Goal: Task Accomplishment & Management: Complete application form

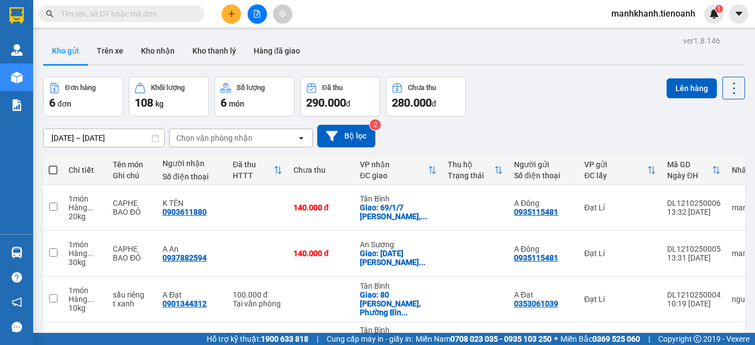
scroll to position [140, 0]
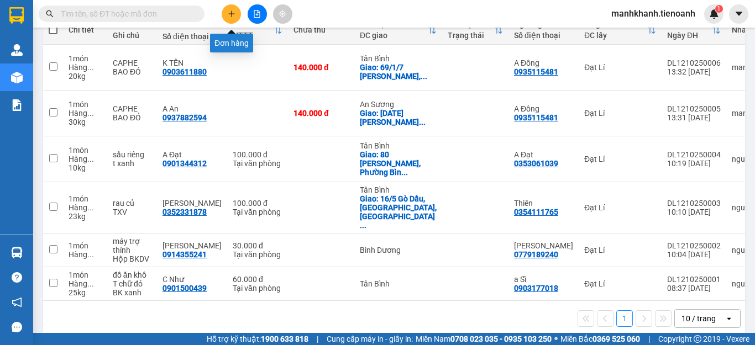
drag, startPoint x: 235, startPoint y: 15, endPoint x: 240, endPoint y: 16, distance: 5.6
click at [240, 16] on button at bounding box center [231, 13] width 19 height 19
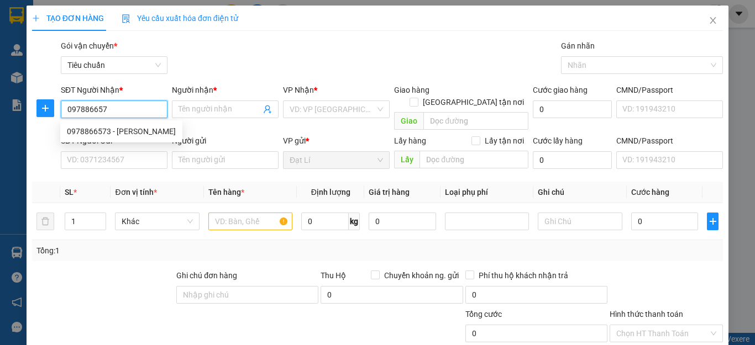
type input "0978866573"
click at [128, 128] on div "0978866573 - Văn Hậu" at bounding box center [121, 131] width 109 height 12
type input "[PERSON_NAME]"
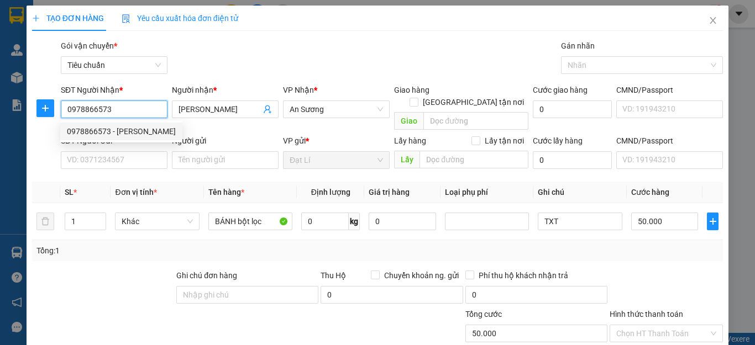
type input "50.000"
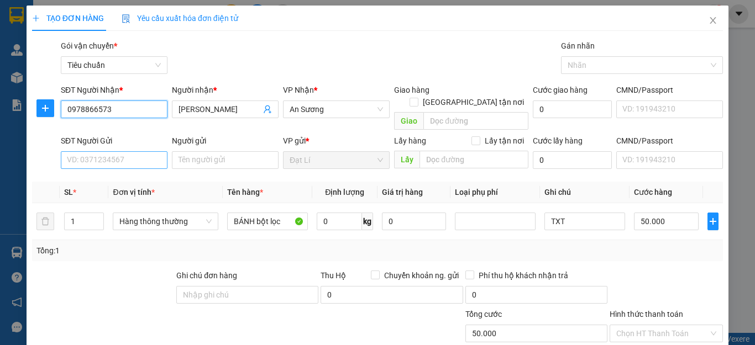
type input "0978866573"
click at [122, 151] on input "SĐT Người Gửi" at bounding box center [114, 160] width 107 height 18
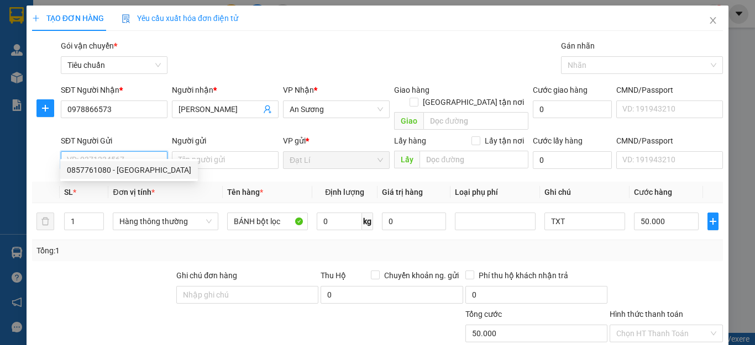
click at [120, 172] on div "0857761080 - Nga Bánh Lộc" at bounding box center [129, 170] width 124 height 12
type input "0857761080"
type input "Nga [GEOGRAPHIC_DATA]"
type input "241040185"
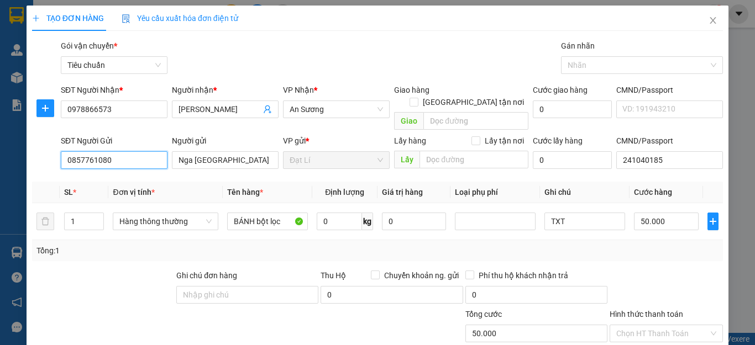
scroll to position [138, 0]
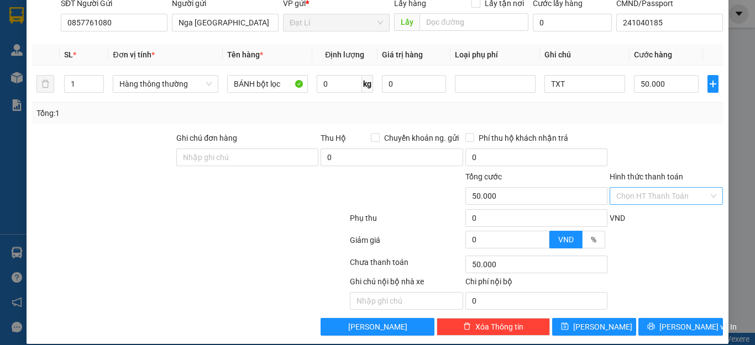
click at [656, 188] on input "Hình thức thanh toán" at bounding box center [662, 196] width 92 height 17
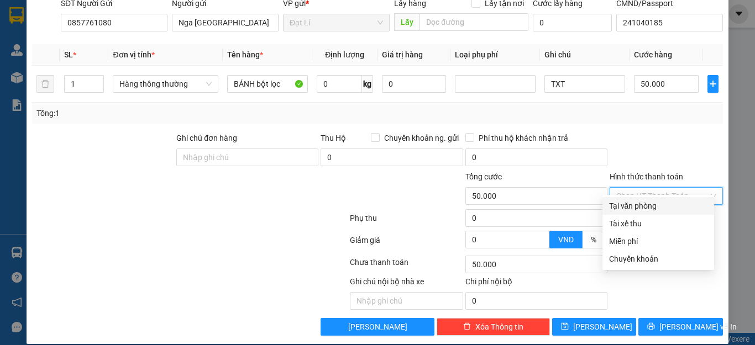
click at [658, 206] on div "Tại văn phòng" at bounding box center [658, 206] width 98 height 12
type input "0"
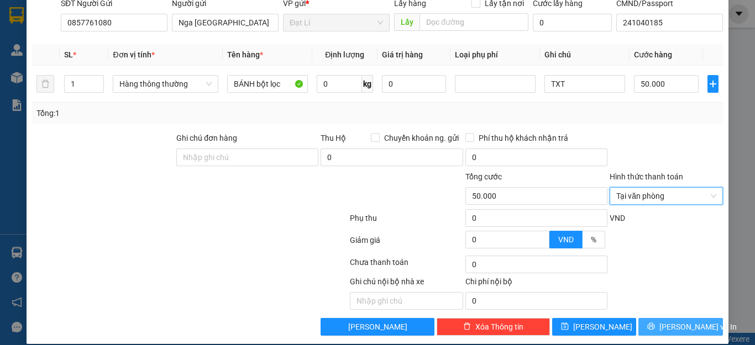
click at [673, 321] on span "[PERSON_NAME] và In" at bounding box center [697, 327] width 77 height 12
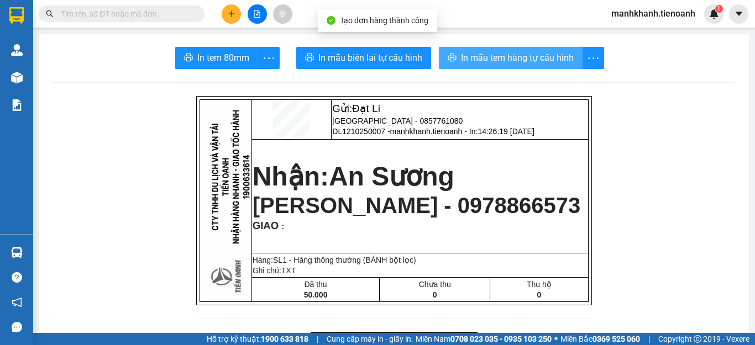
click at [530, 65] on button "In mẫu tem hàng tự cấu hình" at bounding box center [511, 58] width 144 height 22
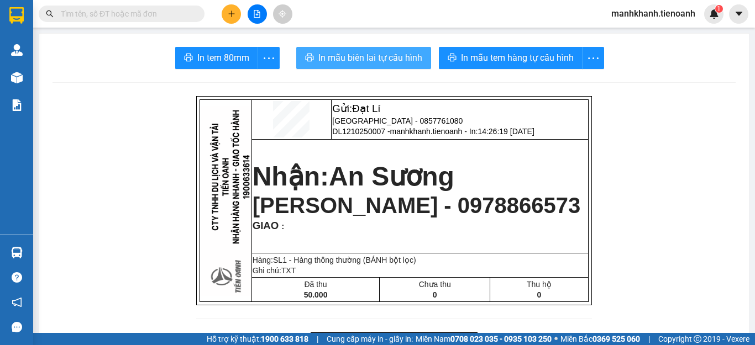
click at [351, 60] on span "In mẫu biên lai tự cấu hình" at bounding box center [370, 58] width 104 height 14
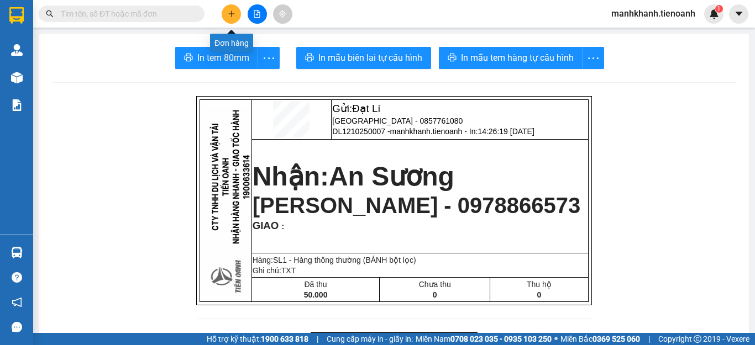
click at [232, 17] on icon "plus" at bounding box center [231, 13] width 1 height 6
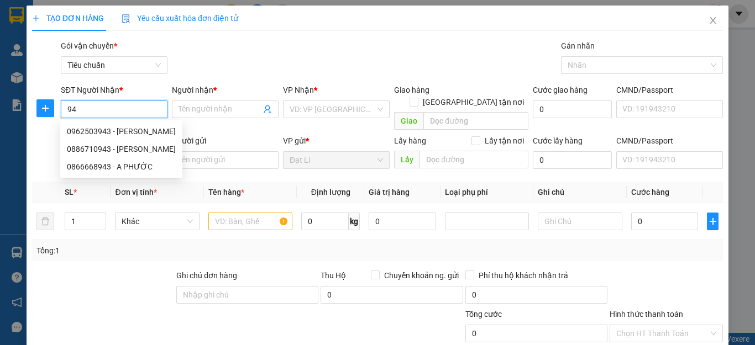
type input "9"
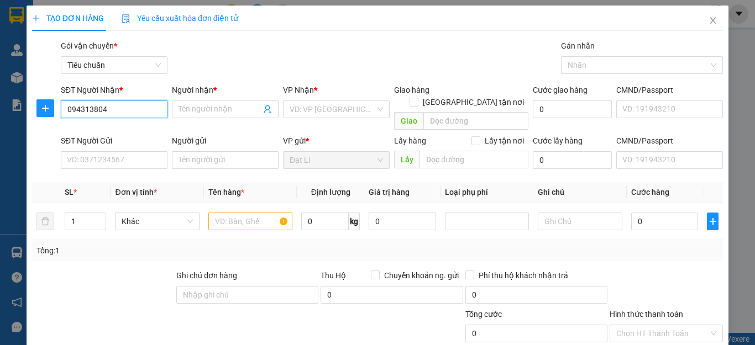
type input "0943138041"
click at [99, 136] on div "0943138041 - K Tên" at bounding box center [113, 131] width 92 height 12
type input "K Tên"
type input "50.000"
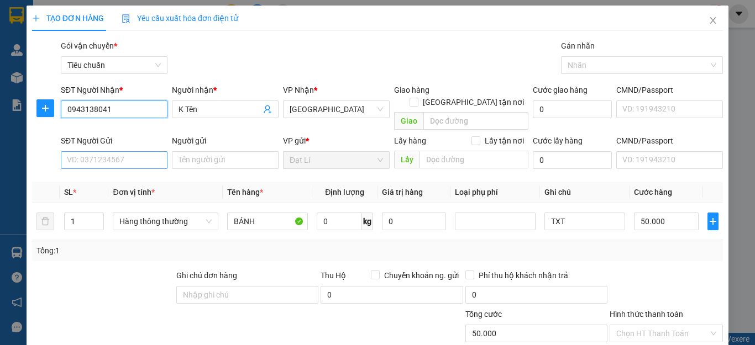
type input "0943138041"
click at [109, 154] on input "SĐT Người Gửi" at bounding box center [114, 160] width 107 height 18
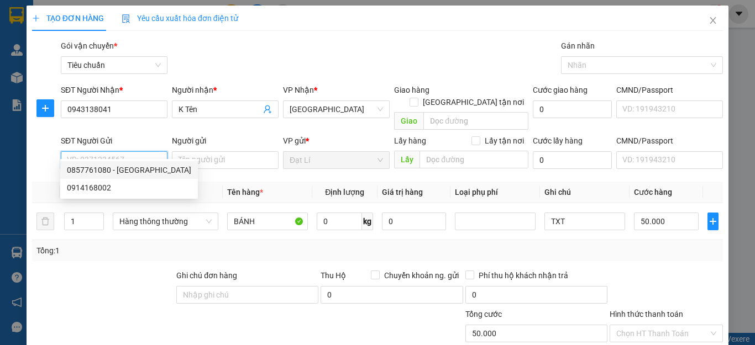
click at [113, 171] on div "0857761080 - Nga Bánh Lộc" at bounding box center [129, 170] width 124 height 12
type input "0857761080"
type input "Nga [GEOGRAPHIC_DATA]"
type input "241040185"
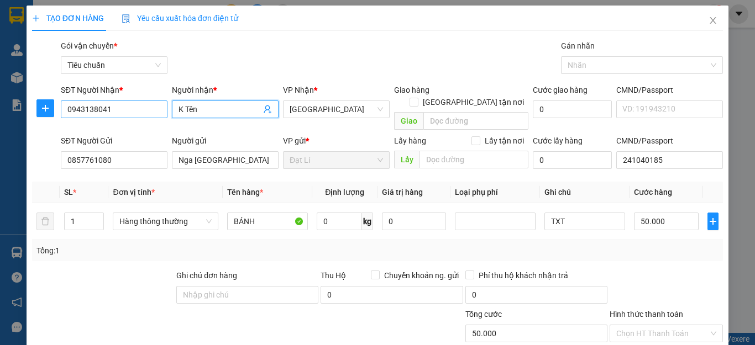
drag, startPoint x: 203, startPoint y: 110, endPoint x: 138, endPoint y: 112, distance: 65.2
click at [140, 113] on div "SĐT Người Nhận * 0943138041 Người nhận * K Tên K Tên VP Nhận * Thủ Đức Giao hàn…" at bounding box center [392, 109] width 666 height 51
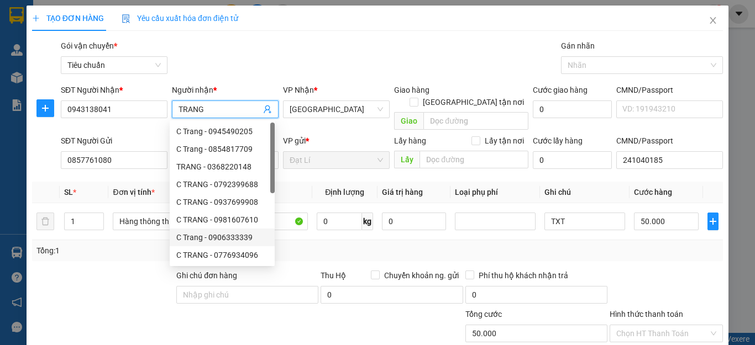
type input "TRANG"
drag, startPoint x: 318, startPoint y: 248, endPoint x: 459, endPoint y: 206, distance: 147.6
click at [321, 248] on div "Tổng: 1" at bounding box center [377, 250] width 691 height 21
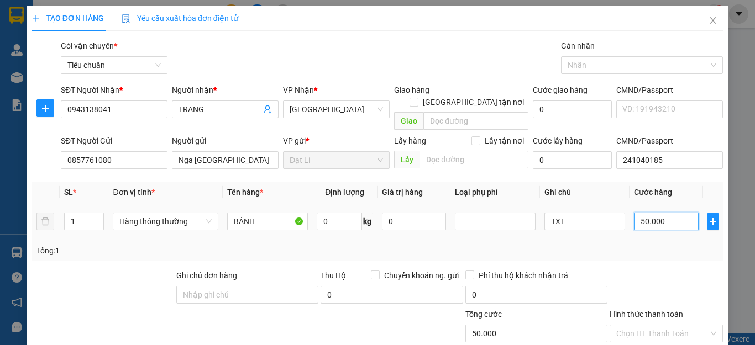
click at [663, 213] on input "50.000" at bounding box center [666, 222] width 65 height 18
type input "7"
type input "70"
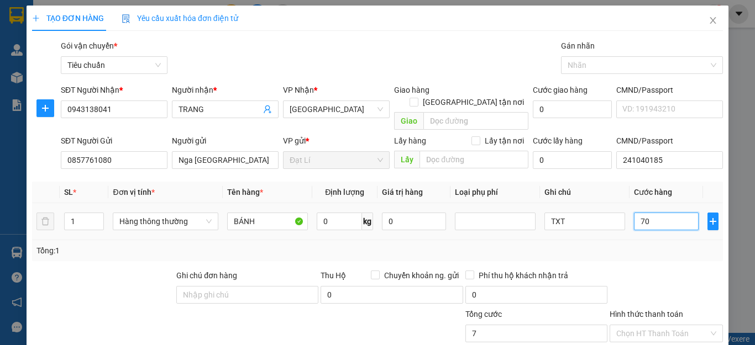
type input "70"
type input "70.000"
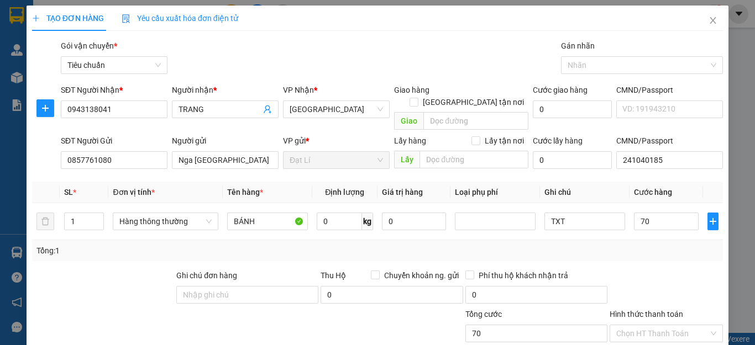
type input "70.000"
click at [662, 240] on div "Tổng: 1" at bounding box center [377, 250] width 691 height 21
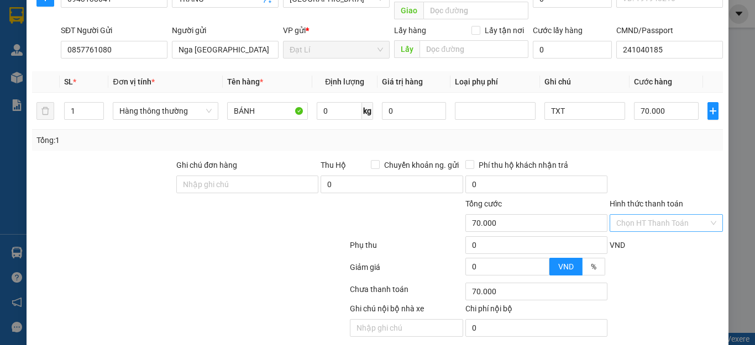
click at [653, 215] on input "Hình thức thanh toán" at bounding box center [662, 223] width 92 height 17
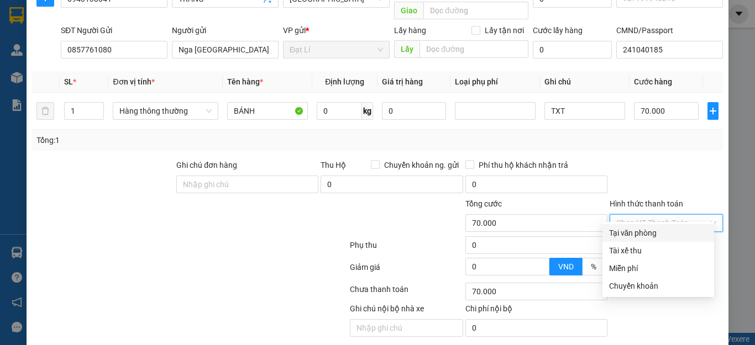
click at [651, 232] on div "Tại văn phòng" at bounding box center [658, 233] width 98 height 12
type input "0"
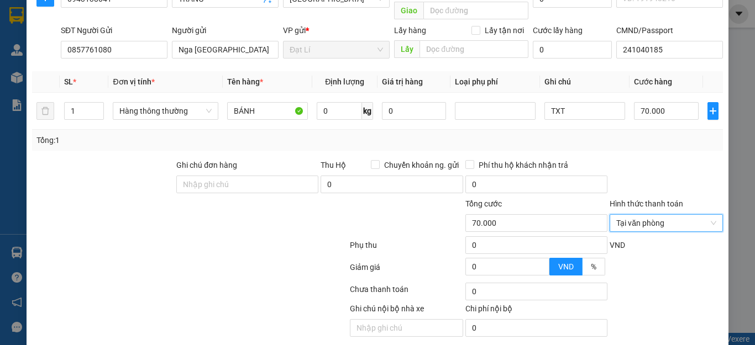
scroll to position [138, 0]
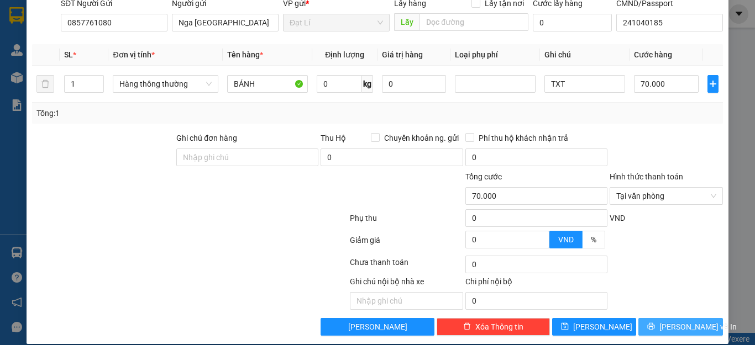
click at [674, 321] on span "[PERSON_NAME] và In" at bounding box center [697, 327] width 77 height 12
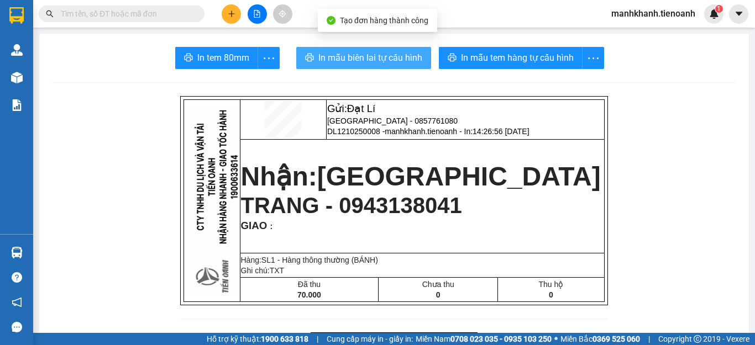
click at [373, 64] on span "In mẫu biên lai tự cấu hình" at bounding box center [370, 58] width 104 height 14
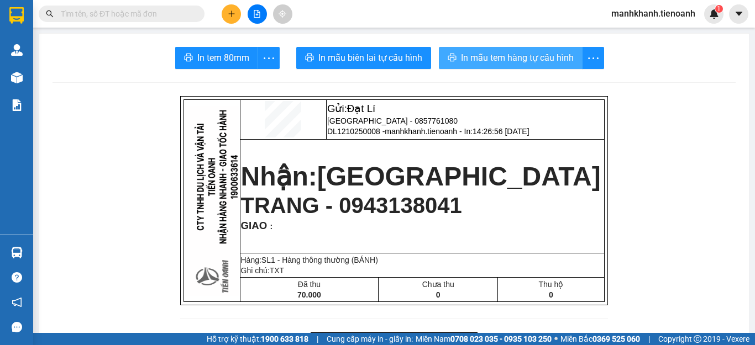
click at [522, 57] on span "In mẫu tem hàng tự cấu hình" at bounding box center [517, 58] width 113 height 14
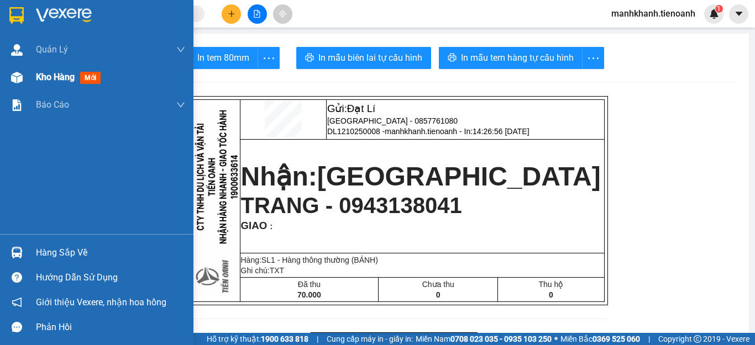
click at [50, 80] on span "Kho hàng" at bounding box center [55, 77] width 39 height 10
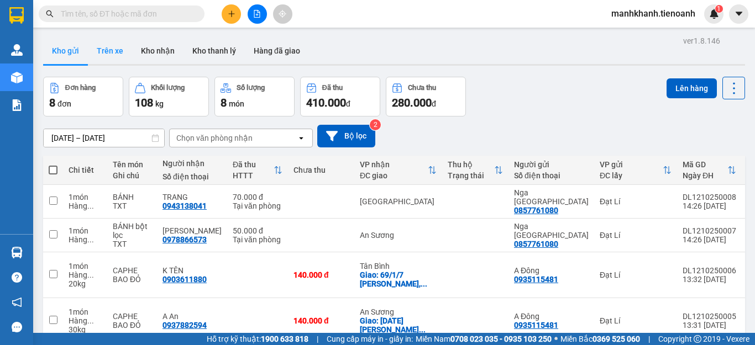
click at [116, 52] on button "Trên xe" at bounding box center [110, 51] width 44 height 27
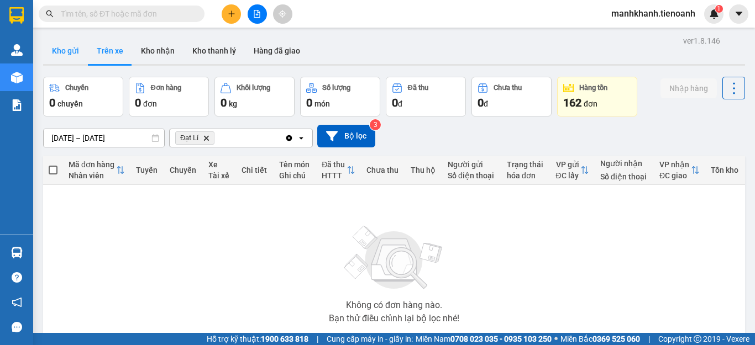
click at [71, 52] on button "Kho gửi" at bounding box center [65, 51] width 45 height 27
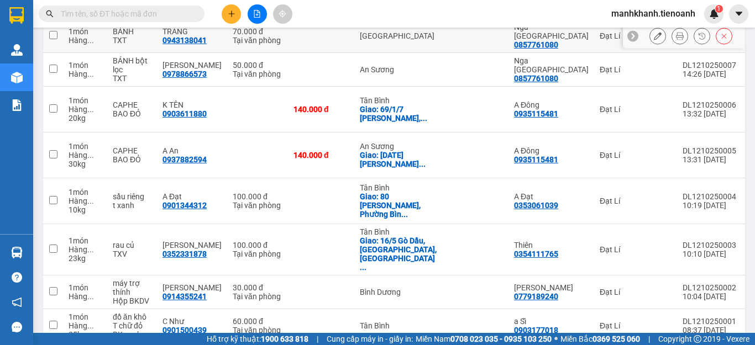
scroll to position [202, 0]
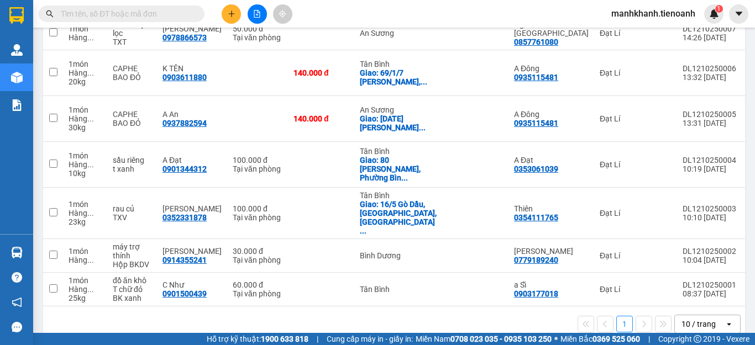
click at [697, 319] on div "10 / trang" at bounding box center [698, 324] width 34 height 11
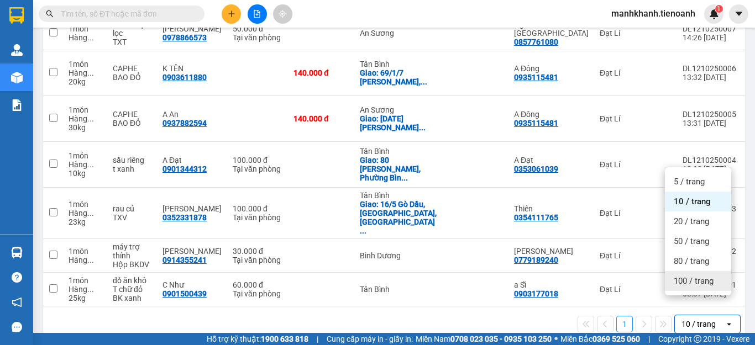
click at [703, 286] on span "100 / trang" at bounding box center [694, 281] width 40 height 11
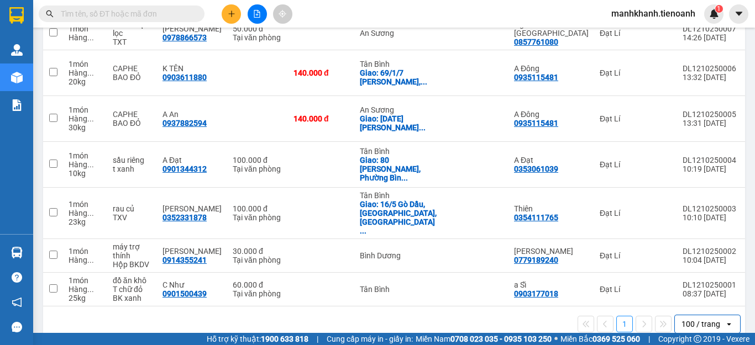
scroll to position [0, 0]
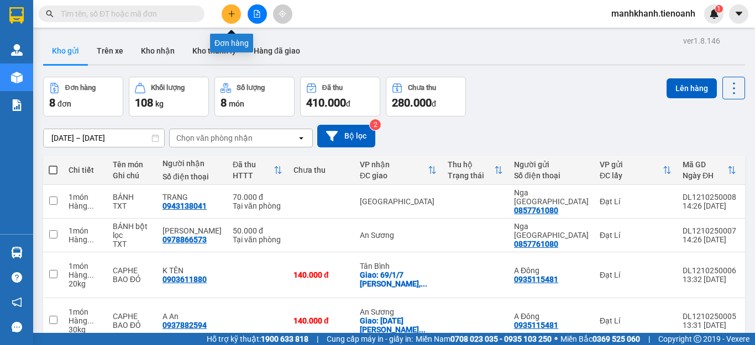
click at [232, 16] on icon "plus" at bounding box center [232, 14] width 8 height 8
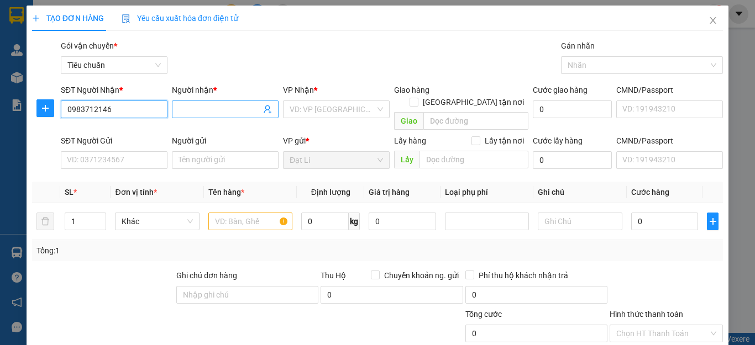
type input "0983712146"
click at [213, 112] on input "Người nhận *" at bounding box center [219, 109] width 82 height 12
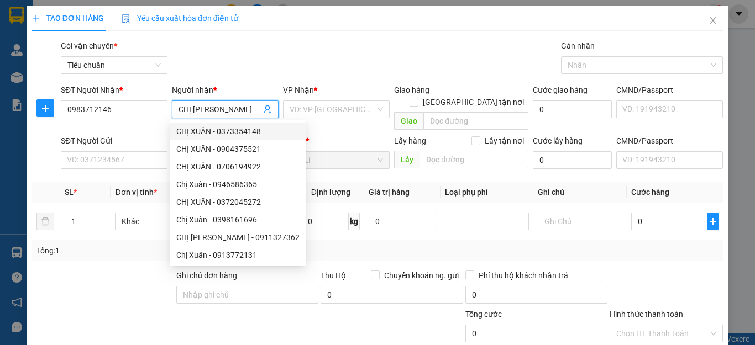
type input "CHỊ XUÂN"
drag, startPoint x: 94, startPoint y: 269, endPoint x: 96, endPoint y: 204, distance: 64.7
click at [96, 270] on div at bounding box center [103, 289] width 144 height 39
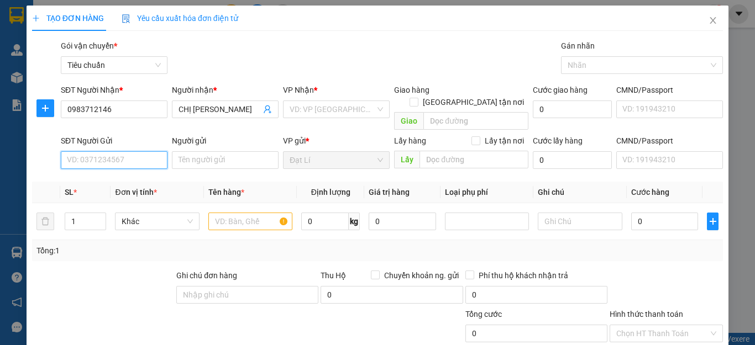
click at [78, 151] on input "SĐT Người Gửi" at bounding box center [114, 160] width 107 height 18
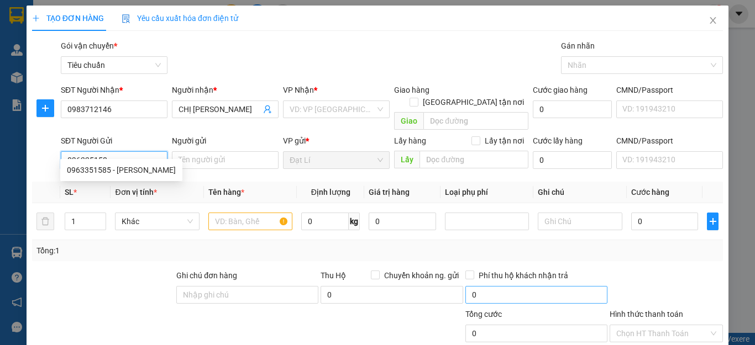
type input "0963351585"
click at [93, 175] on div "0963351585 - Chú Hùng" at bounding box center [121, 170] width 109 height 12
type input "Chú Hùng"
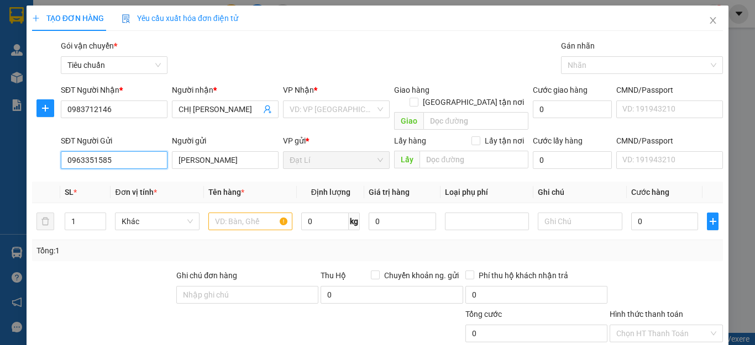
type input "60.000"
type input "0963351585"
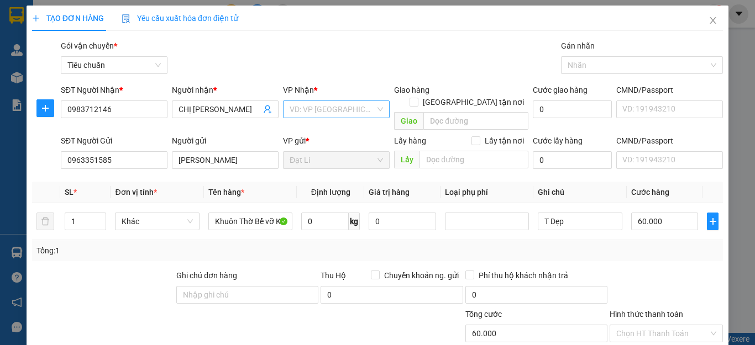
click at [312, 112] on input "search" at bounding box center [333, 109] width 86 height 17
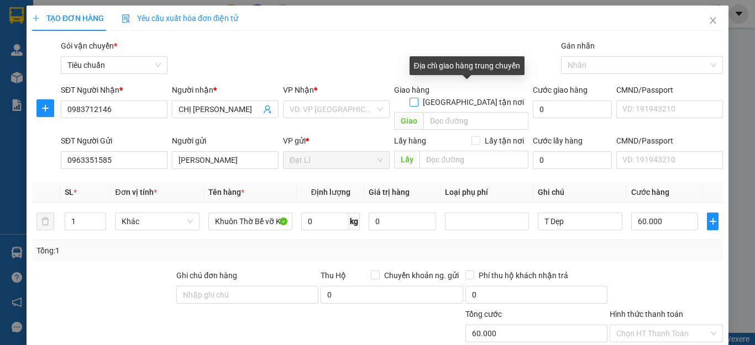
click at [417, 98] on input "[GEOGRAPHIC_DATA] tận nơi" at bounding box center [413, 102] width 8 height 8
checkbox input "true"
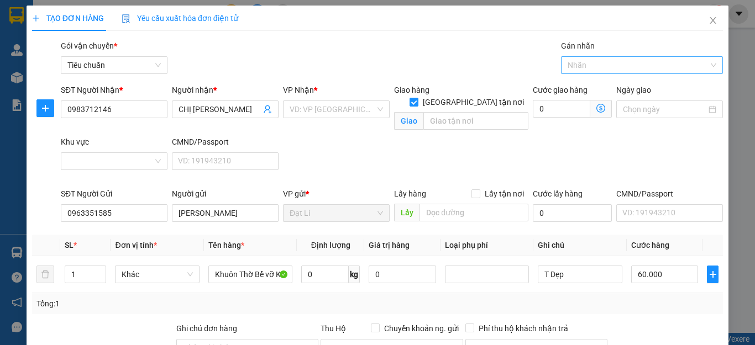
click at [580, 70] on div at bounding box center [637, 65] width 146 height 13
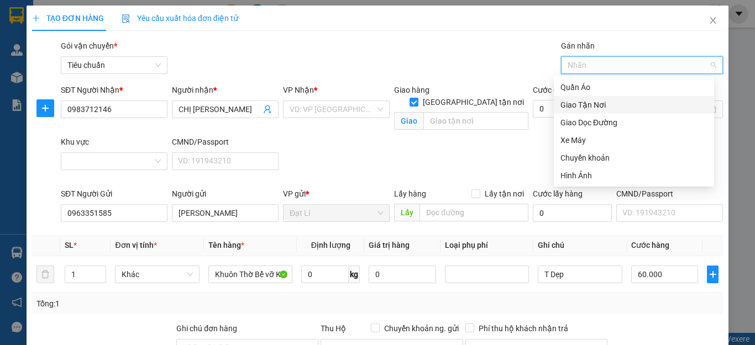
click at [576, 106] on div "Giao Tận Nơi" at bounding box center [633, 105] width 147 height 12
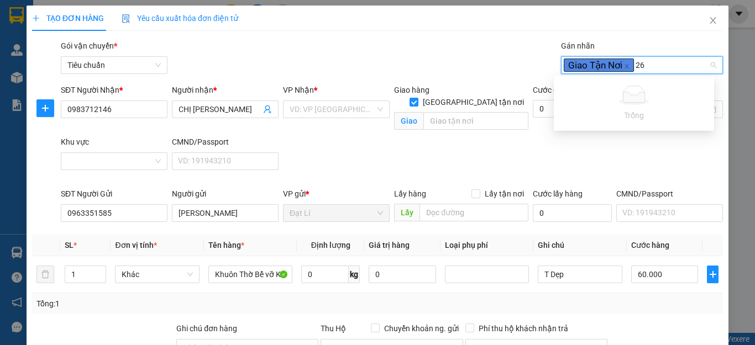
type input "2"
click at [494, 149] on div "SĐT Người Nhận * 0983712146 Người nhận * CHỊ XUÂN VP Nhận * VD: VP Sài Gòn Giao…" at bounding box center [392, 136] width 666 height 104
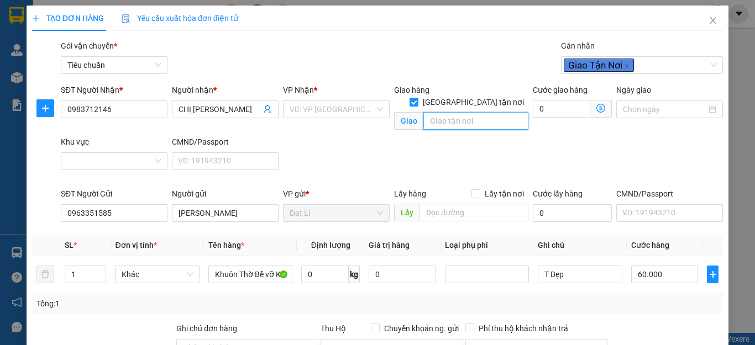
click at [447, 112] on input "search" at bounding box center [475, 121] width 105 height 18
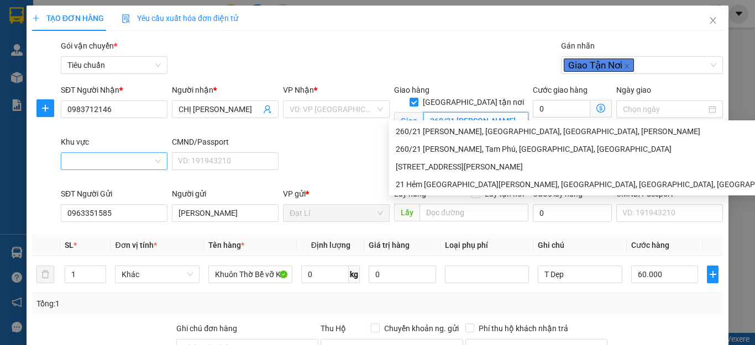
type input "260/21 TÔ NGỌC VÂN"
click at [93, 166] on input "Khu vực" at bounding box center [110, 161] width 86 height 17
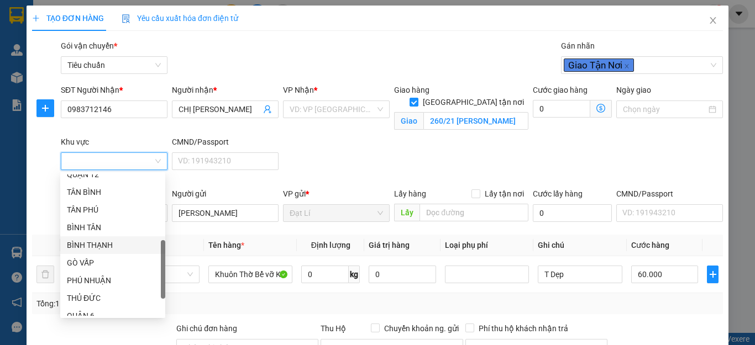
scroll to position [276, 0]
click at [101, 242] on div "THỦ ĐỨC" at bounding box center [113, 243] width 92 height 12
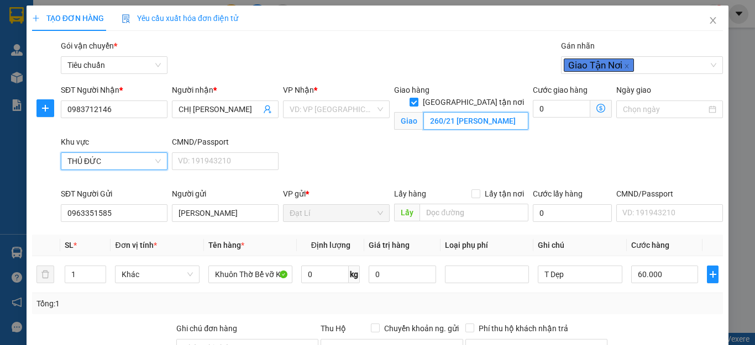
click at [511, 114] on input "260/21 TÔ NGỌC VÂN" at bounding box center [475, 121] width 105 height 18
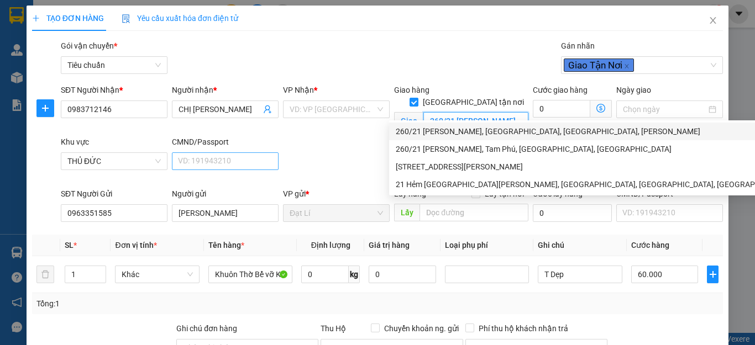
drag, startPoint x: 508, startPoint y: 109, endPoint x: 216, endPoint y: 159, distance: 296.4
click at [218, 161] on div "SĐT Người Nhận * 0983712146 Người nhận * CHỊ XUÂN VP Nhận * VD: VP Sài Gòn Giao…" at bounding box center [392, 136] width 666 height 104
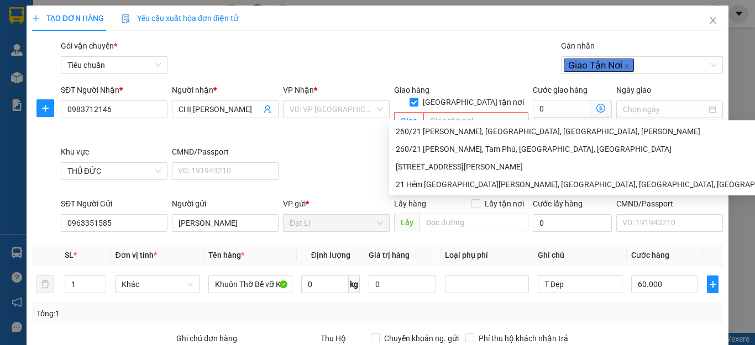
click at [417, 98] on input "[GEOGRAPHIC_DATA] tận nơi" at bounding box center [413, 102] width 8 height 8
checkbox input "false"
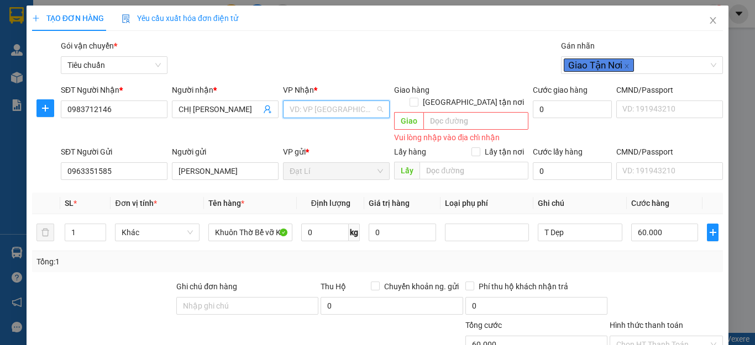
click at [329, 107] on input "search" at bounding box center [333, 109] width 86 height 17
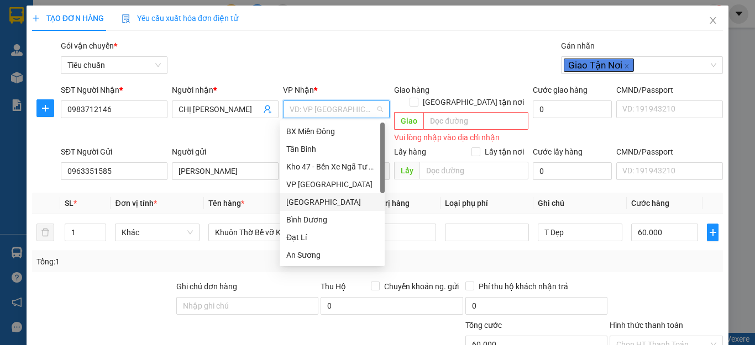
click at [316, 204] on div "[GEOGRAPHIC_DATA]" at bounding box center [332, 202] width 92 height 12
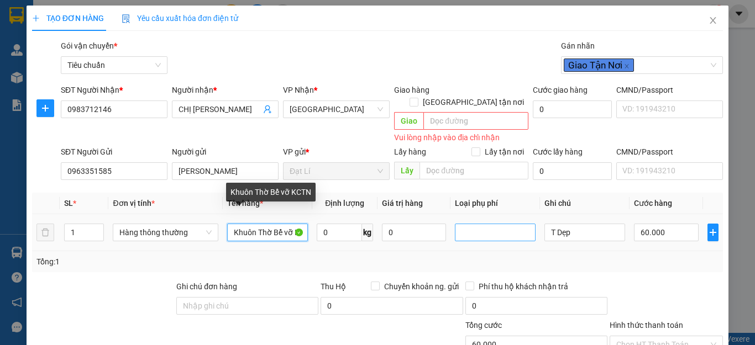
scroll to position [0, 13]
drag, startPoint x: 229, startPoint y: 221, endPoint x: 450, endPoint y: 225, distance: 221.1
click at [450, 225] on tr "1 Hàng thông thường Khuôn Thờ Bể vỡ KCTN 0 kg 0 T Dẹp 60.000" at bounding box center [377, 232] width 691 height 37
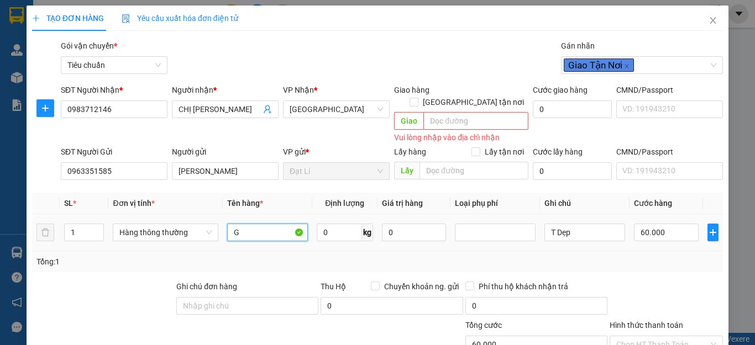
scroll to position [0, 0]
type input "GT"
click at [431, 256] on div "Tổng: 1" at bounding box center [377, 262] width 682 height 12
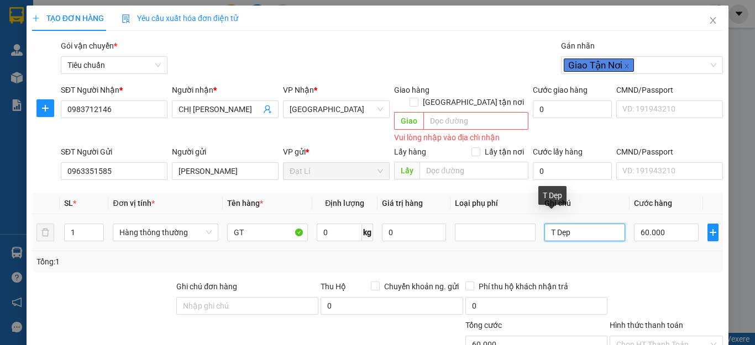
drag, startPoint x: 576, startPoint y: 221, endPoint x: 489, endPoint y: 236, distance: 88.1
click at [489, 236] on tr "1 Hàng thông thường GT 0 kg 0 T Dẹp 60.000" at bounding box center [377, 232] width 691 height 37
type input "BÌ NÂU"
drag, startPoint x: 637, startPoint y: 272, endPoint x: 667, endPoint y: 238, distance: 46.2
click at [644, 267] on div "Transit Pickup Surcharge Ids Transit Deliver Surcharge Ids Transit Deliver Surc…" at bounding box center [377, 262] width 691 height 445
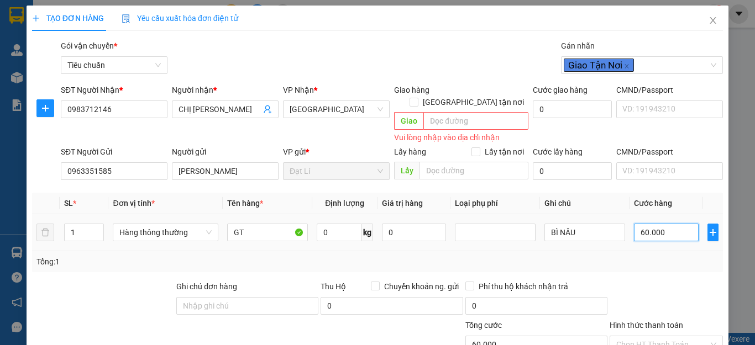
click at [671, 224] on input "60.000" at bounding box center [666, 233] width 65 height 18
type input "3"
type input "30"
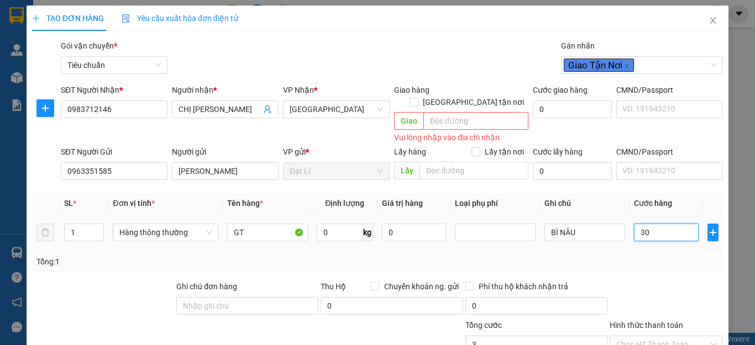
type input "30"
type input "30.000"
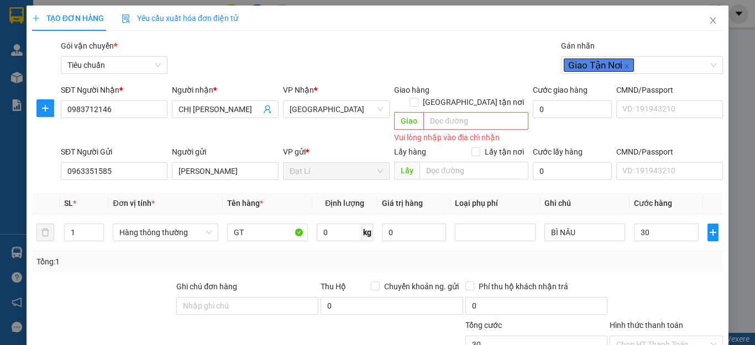
type input "30.000"
click at [664, 261] on div "Transit Pickup Surcharge Ids Transit Deliver Surcharge Ids Transit Deliver Surc…" at bounding box center [377, 262] width 691 height 445
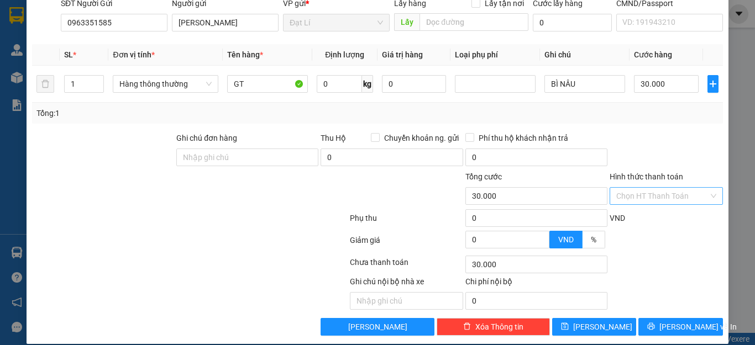
click at [650, 188] on input "Hình thức thanh toán" at bounding box center [662, 196] width 92 height 17
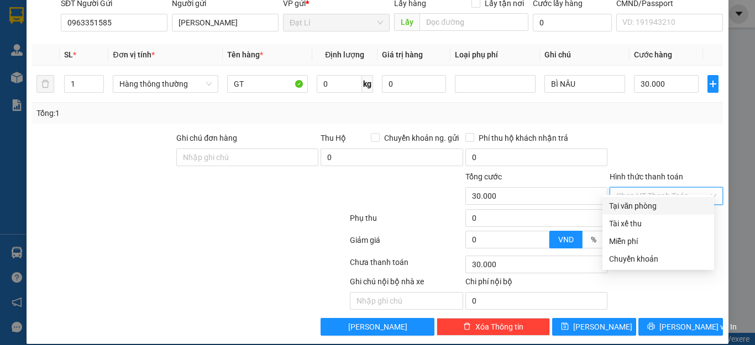
click at [651, 211] on div "Tại văn phòng" at bounding box center [658, 206] width 98 height 12
type input "0"
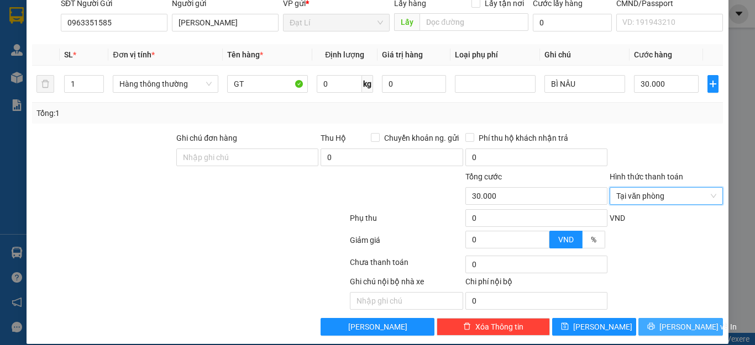
click at [677, 321] on span "[PERSON_NAME] và In" at bounding box center [697, 327] width 77 height 12
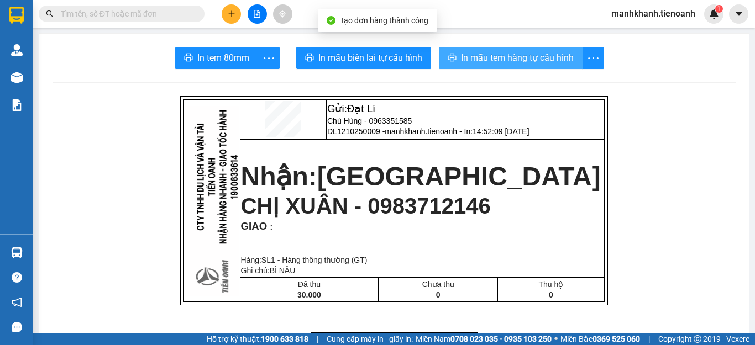
click at [495, 61] on span "In mẫu tem hàng tự cấu hình" at bounding box center [517, 58] width 113 height 14
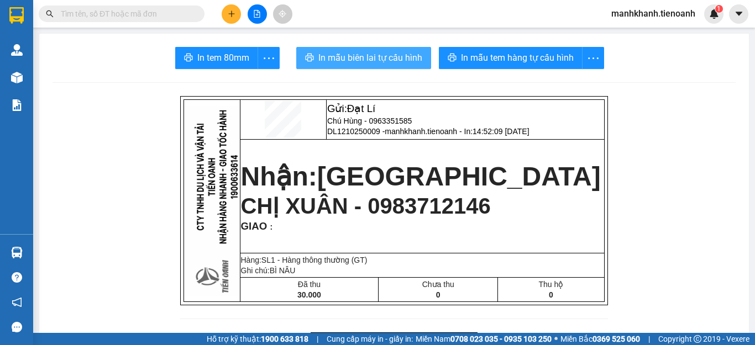
click at [370, 56] on span "In mẫu biên lai tự cấu hình" at bounding box center [370, 58] width 104 height 14
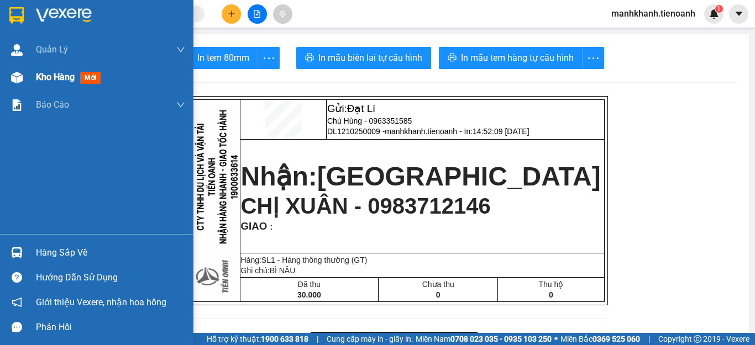
click at [52, 81] on span "Kho hàng" at bounding box center [55, 77] width 39 height 10
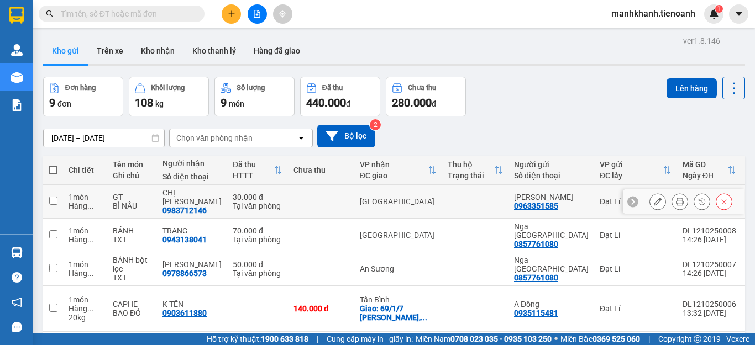
click at [233, 203] on div "Tại văn phòng" at bounding box center [258, 206] width 50 height 9
checkbox input "true"
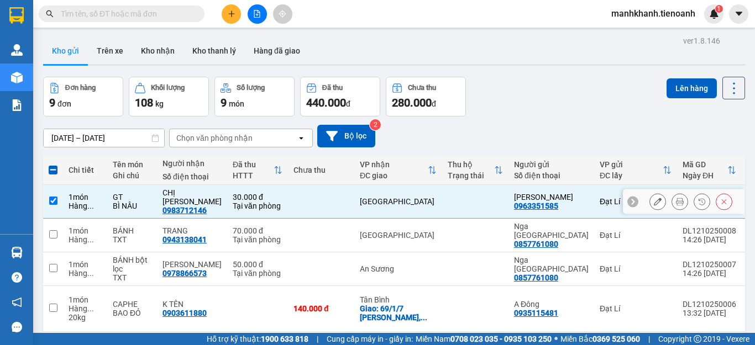
click at [654, 198] on icon at bounding box center [658, 202] width 8 height 8
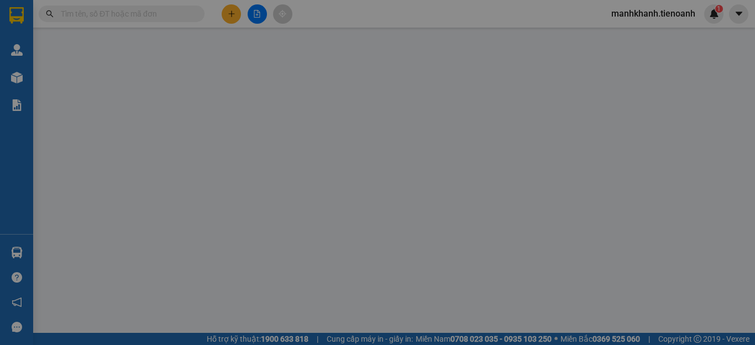
type input "0983712146"
type input "CHỊ XUÂN"
type input "0963351585"
type input "Chú Hùng"
type input "0"
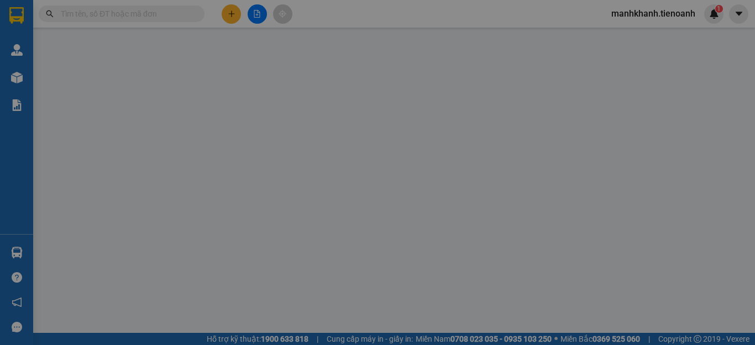
type input "30.000"
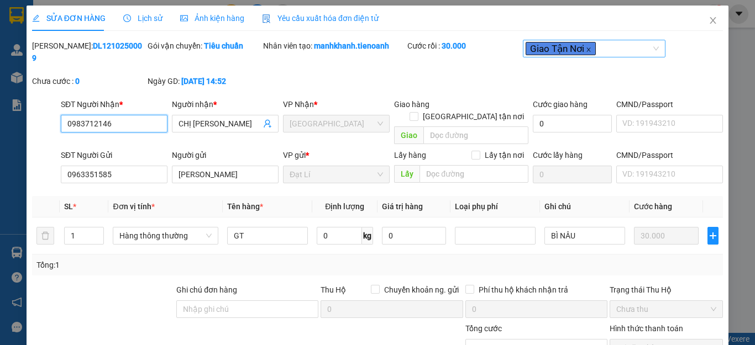
click at [586, 50] on icon "close" at bounding box center [589, 50] width 6 height 6
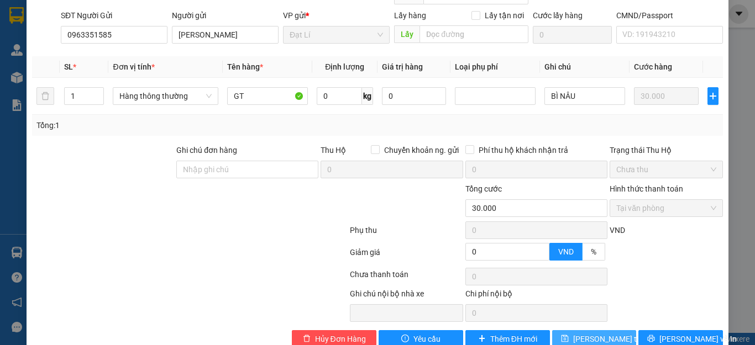
click at [586, 333] on span "Lưu thay đổi" at bounding box center [617, 339] width 88 height 12
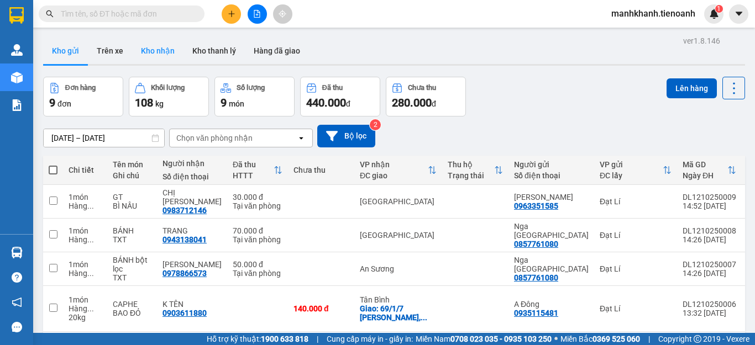
click at [154, 52] on button "Kho nhận" at bounding box center [157, 51] width 51 height 27
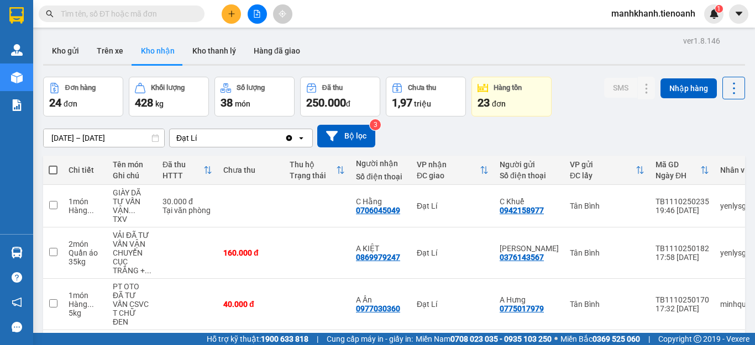
click at [64, 52] on button "Kho gửi" at bounding box center [65, 51] width 45 height 27
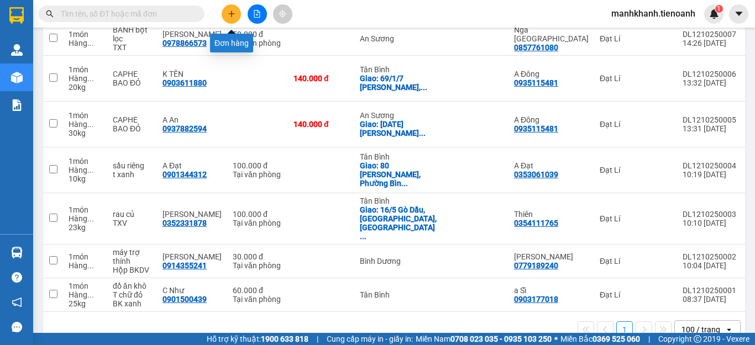
click at [228, 18] on button at bounding box center [231, 13] width 19 height 19
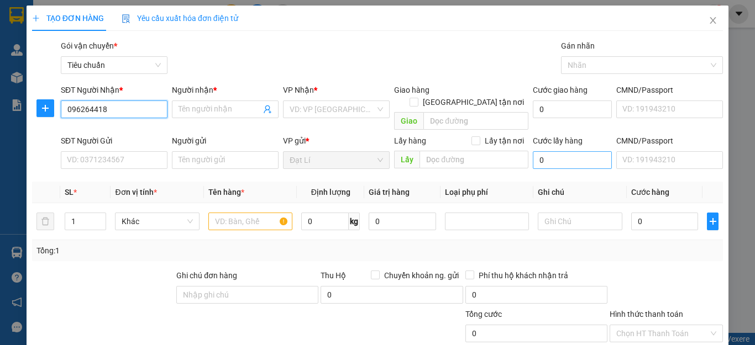
type input "0962644181"
click at [121, 134] on div "0962644181 - A SANG" at bounding box center [113, 131] width 92 height 12
type input "A SANG"
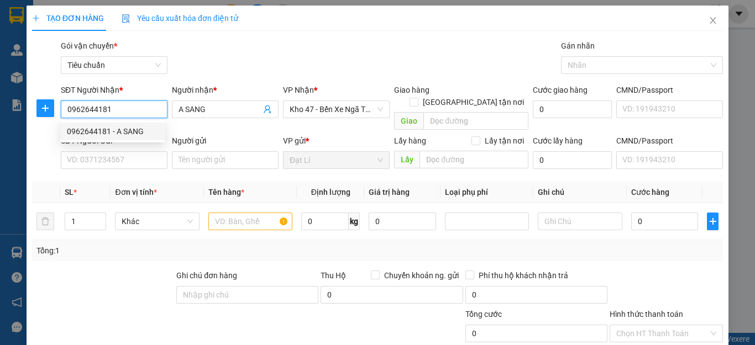
type input "80.000"
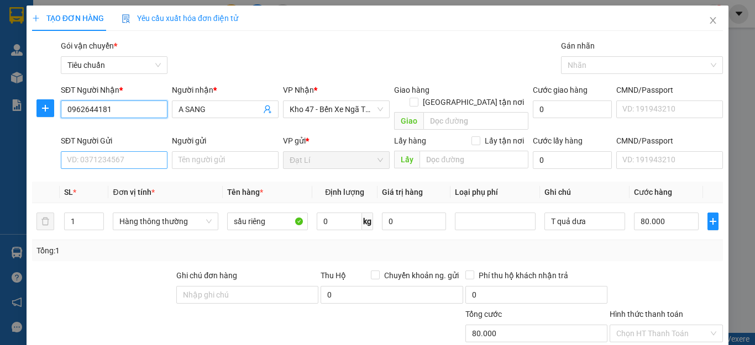
type input "0962644181"
click at [104, 151] on input "SĐT Người Gửi" at bounding box center [114, 160] width 107 height 18
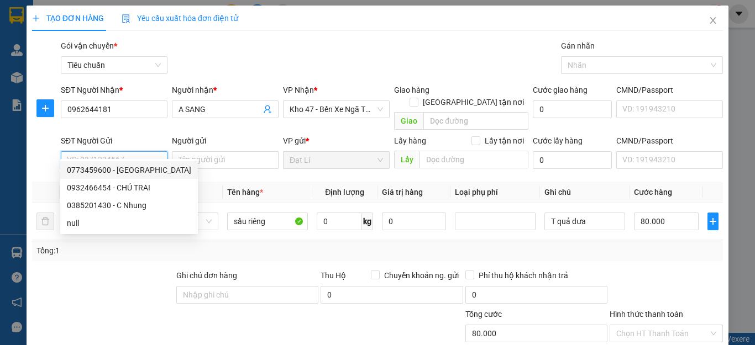
click at [114, 168] on div "0773459600 - C Trang" at bounding box center [129, 170] width 124 height 12
type input "0773459600"
type input "C Trang"
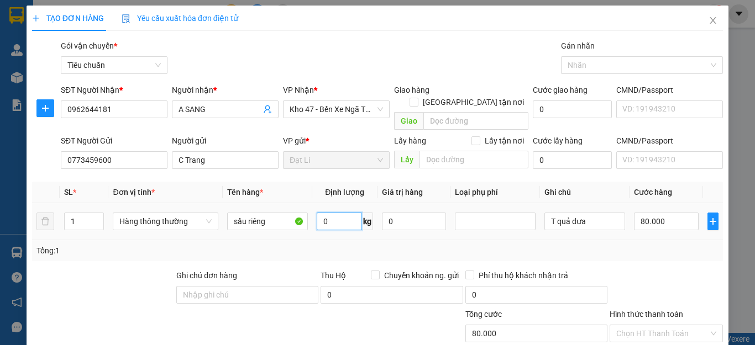
click at [335, 214] on input "0" at bounding box center [339, 222] width 45 height 18
type input "14"
click at [438, 245] on div "Tổng: 1" at bounding box center [377, 251] width 682 height 12
type input "50.000"
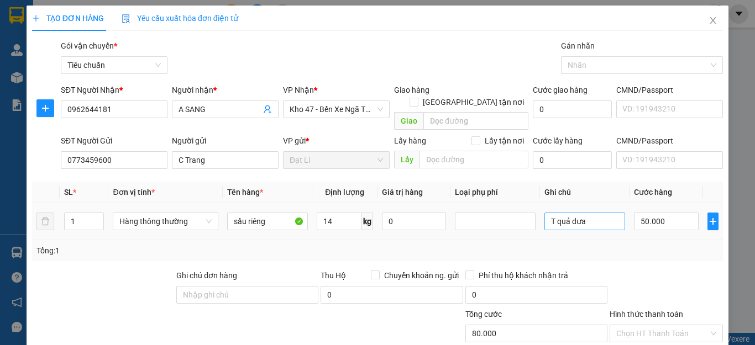
type input "50.000"
drag, startPoint x: 587, startPoint y: 212, endPoint x: 464, endPoint y: 208, distance: 122.7
click at [464, 208] on tr "1 Hàng thông thường sầu riêng 14 kg 0 T quả dưa 50.000" at bounding box center [377, 221] width 691 height 37
type input "T CHỮ ĐEN"
click at [633, 245] on div "Tổng: 1" at bounding box center [377, 251] width 682 height 12
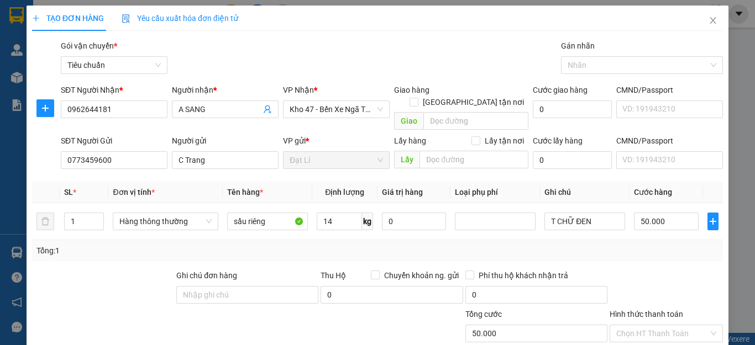
scroll to position [55, 0]
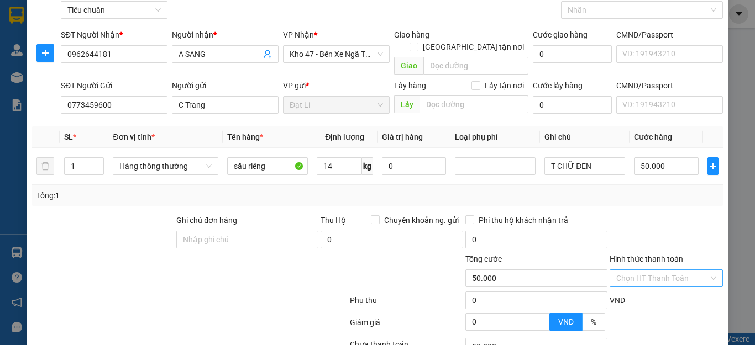
click at [647, 272] on input "Hình thức thanh toán" at bounding box center [662, 278] width 92 height 17
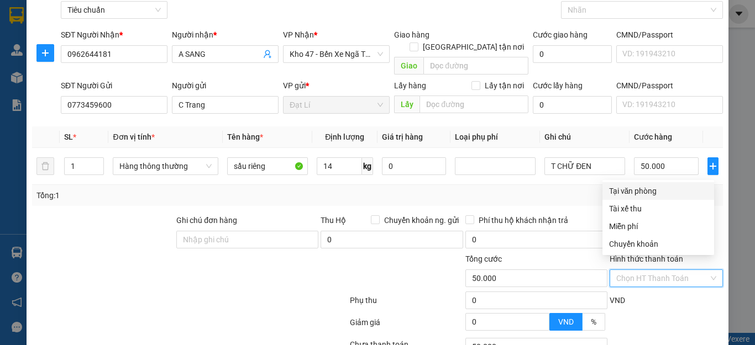
click at [648, 190] on div "Tại văn phòng" at bounding box center [658, 191] width 98 height 12
type input "0"
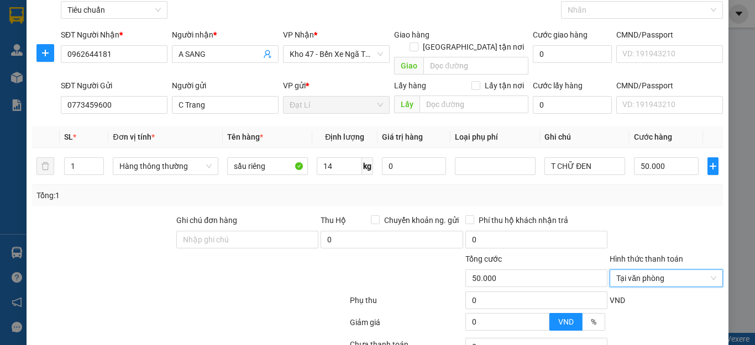
scroll to position [138, 0]
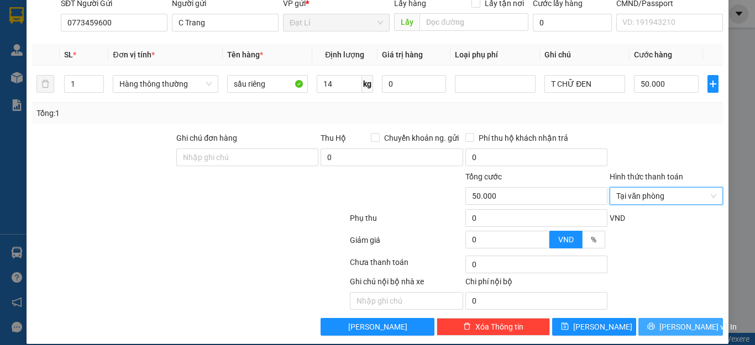
click at [677, 321] on span "[PERSON_NAME] và In" at bounding box center [697, 327] width 77 height 12
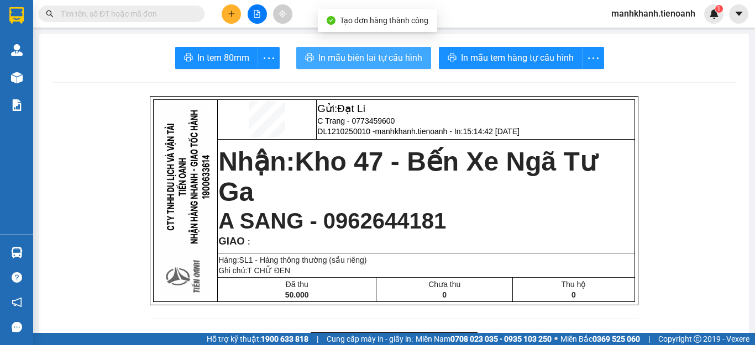
click at [397, 62] on span "In mẫu biên lai tự cấu hình" at bounding box center [370, 58] width 104 height 14
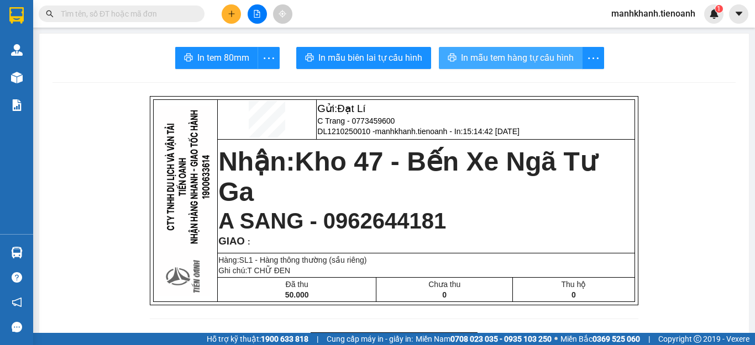
click at [530, 63] on span "In mẫu tem hàng tự cấu hình" at bounding box center [517, 58] width 113 height 14
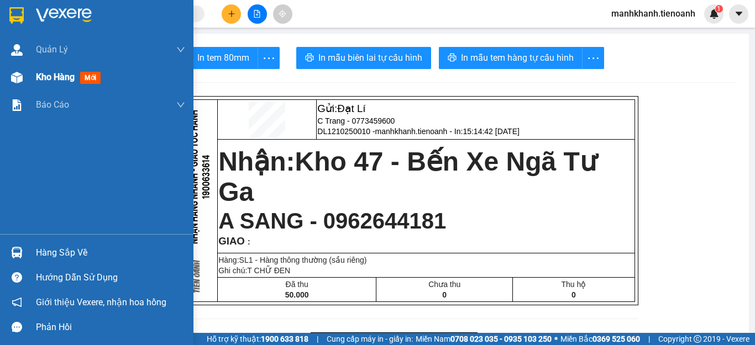
click at [55, 73] on span "Kho hàng" at bounding box center [55, 77] width 39 height 10
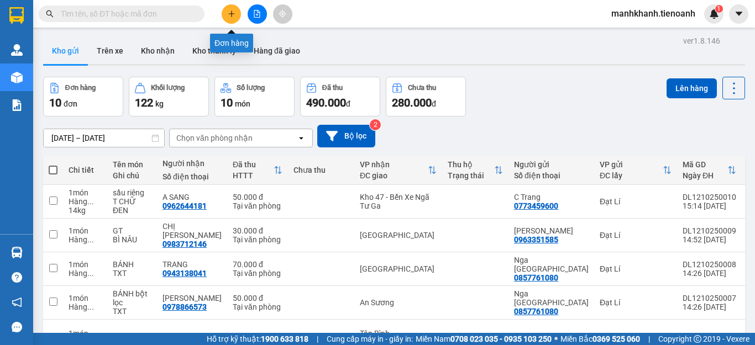
click at [233, 18] on button at bounding box center [231, 13] width 19 height 19
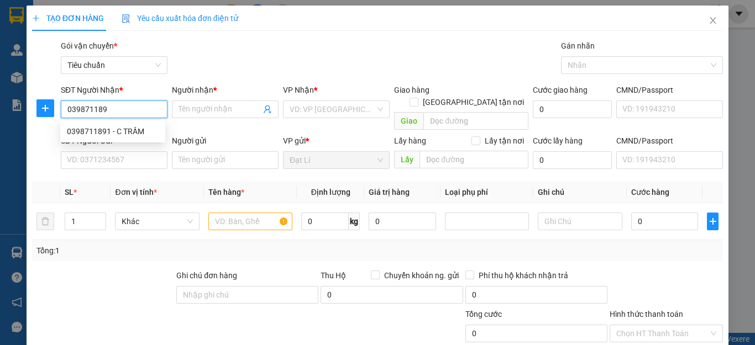
type input "0398711891"
click at [99, 132] on div "0398711891 - C TRẦM" at bounding box center [113, 131] width 92 height 12
type input "C TRẦM"
checkbox input "true"
type input "21 Đường Số 1, Khu Phố 5, Tân Tạo A, Bình Tân, Hồ Chí Minh"
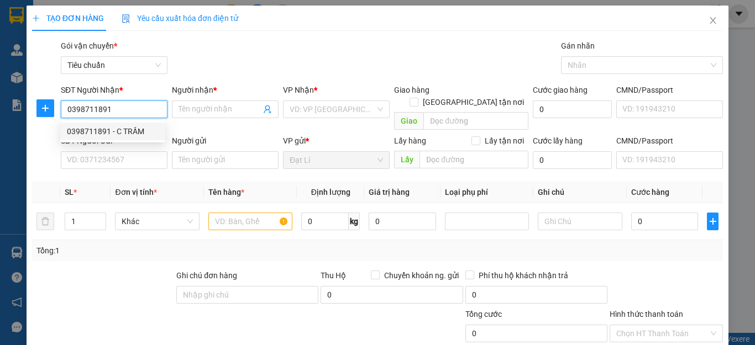
type input "70.000"
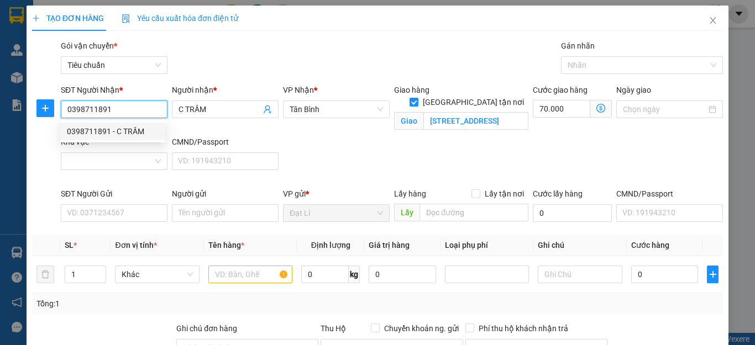
type input "100.000"
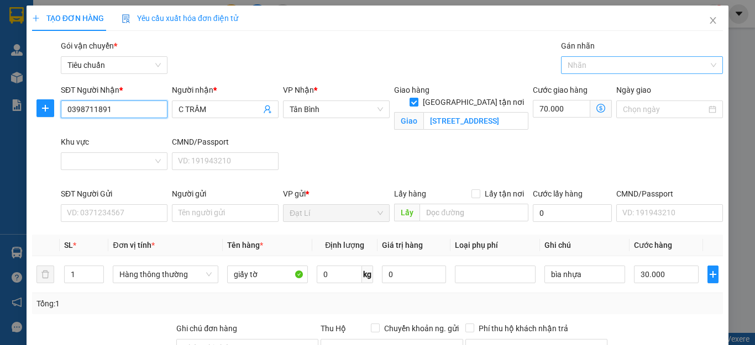
click at [591, 69] on div at bounding box center [637, 65] width 146 height 13
type input "0398711891"
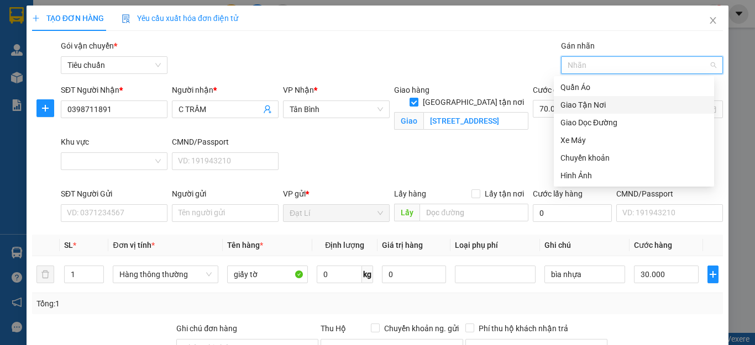
click at [591, 105] on div "Giao Tận Nơi" at bounding box center [633, 105] width 147 height 12
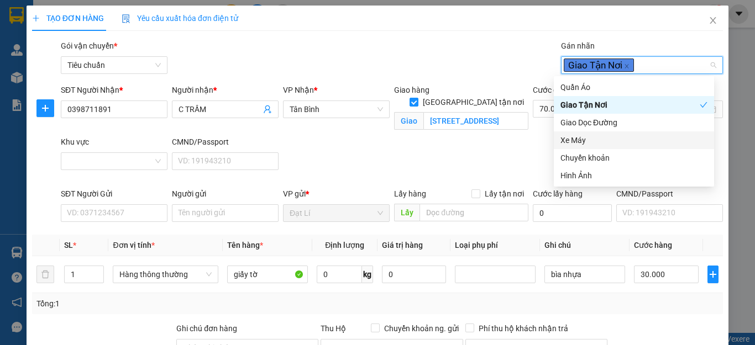
click at [488, 149] on div "SĐT Người Nhận * 0398711891 Người nhận * C TRẦM VP Nhận * Tân Bình Giao hàng Gi…" at bounding box center [392, 136] width 666 height 104
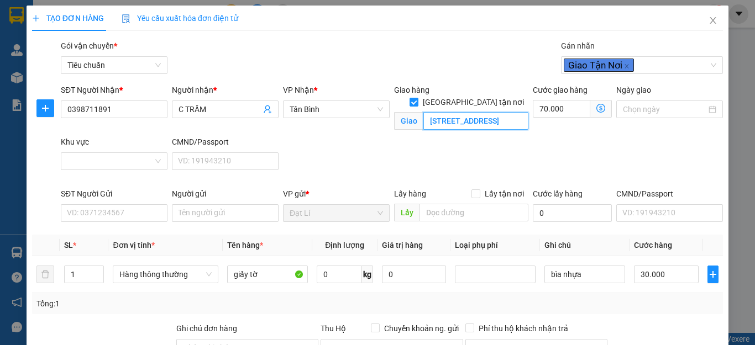
click at [466, 112] on input "21 Đường Số 1, Khu Phố 5, Tân Tạo A, Bình Tân, Hồ Chí Minh" at bounding box center [475, 121] width 105 height 18
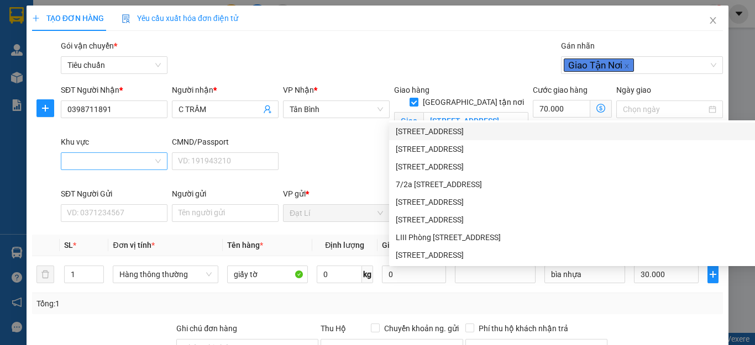
click at [111, 165] on input "Khu vực" at bounding box center [110, 161] width 86 height 17
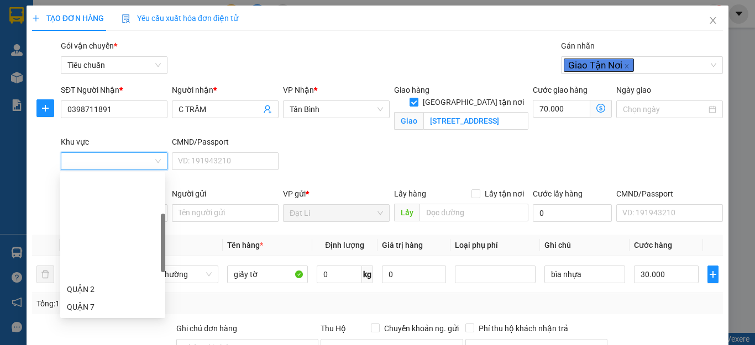
scroll to position [166, 0]
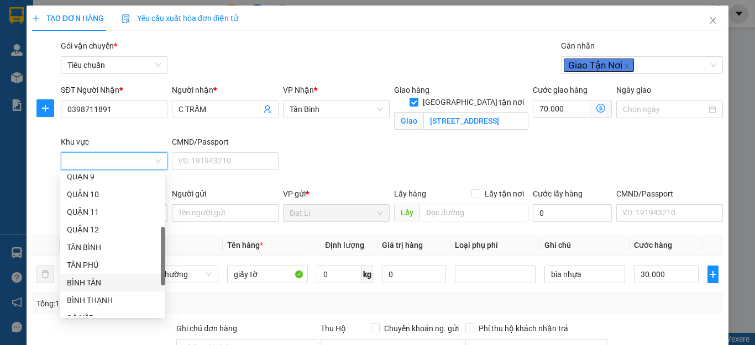
click at [97, 282] on div "BÌNH TÂN" at bounding box center [113, 283] width 92 height 12
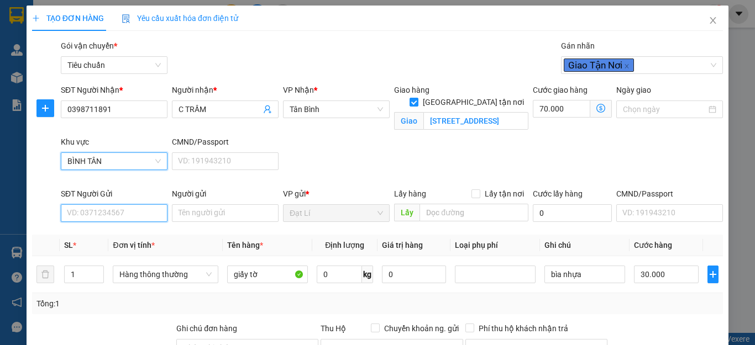
type input "30.000"
type input "0"
click at [102, 212] on input "SĐT Người Gửi" at bounding box center [114, 213] width 107 height 18
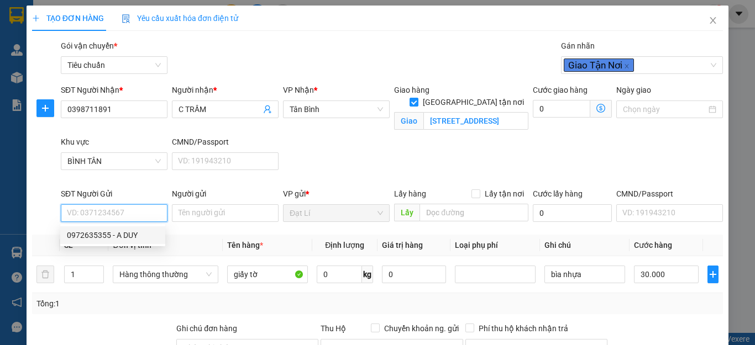
click at [101, 236] on div "0972635355 - A DUY" at bounding box center [113, 235] width 92 height 12
type input "0972635355"
type input "A DUY"
type input "241035656"
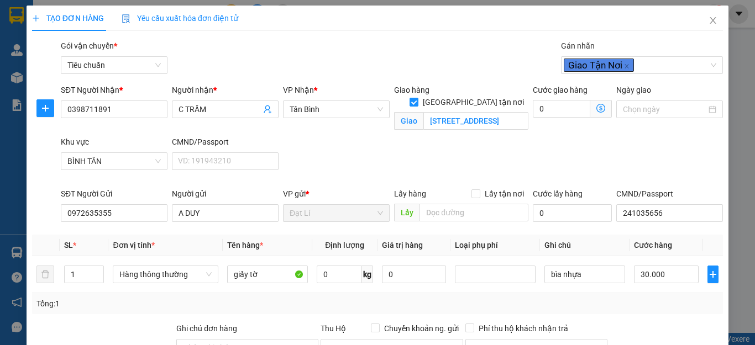
click at [596, 108] on icon "dollar-circle" at bounding box center [600, 108] width 9 height 9
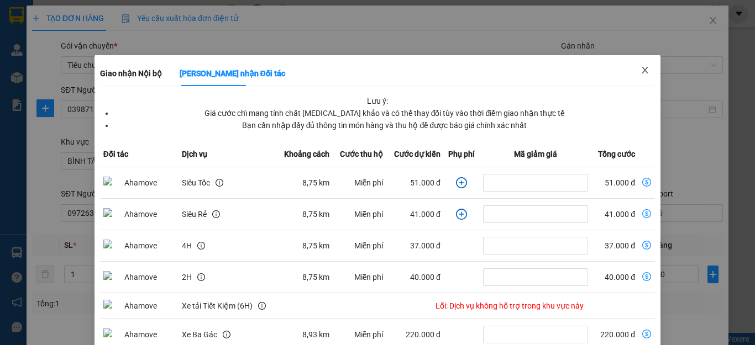
click at [640, 72] on icon "close" at bounding box center [644, 70] width 9 height 9
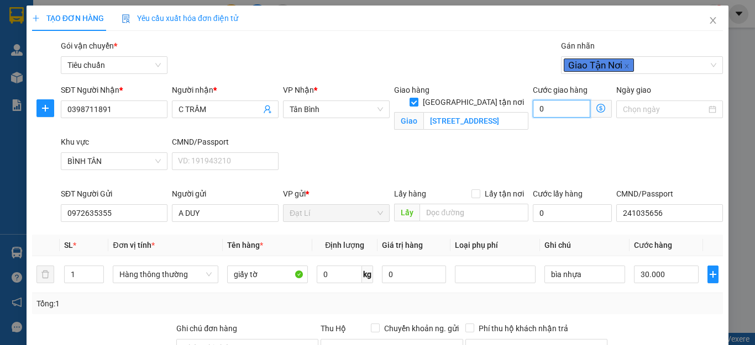
click at [558, 109] on input "0" at bounding box center [561, 109] width 57 height 18
type input "6"
type input "30.006"
type input "60"
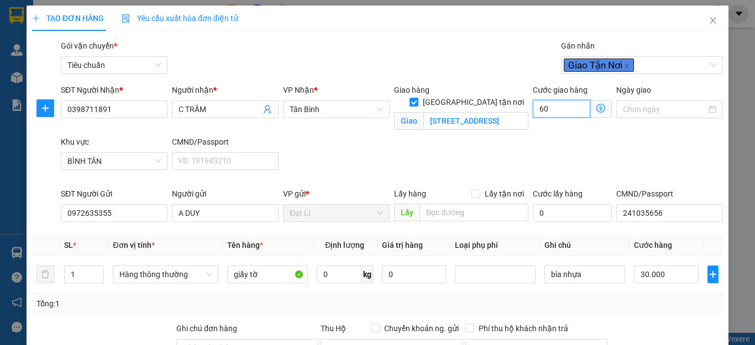
type input "30.060"
type input "60"
type input "90.000"
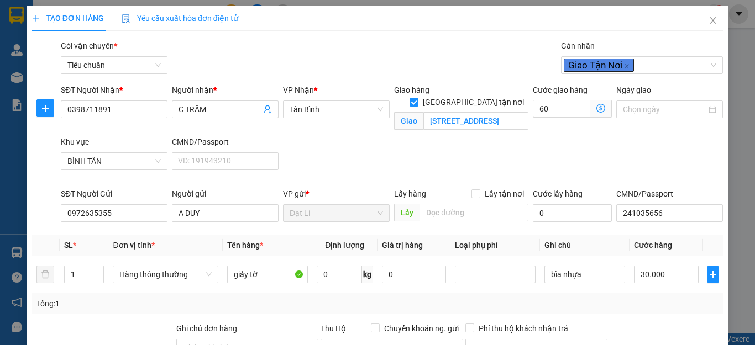
type input "60.000"
click at [634, 177] on div "SĐT Người Nhận * 0398711891 Người nhận * C TRẦM VP Nhận * Tân Bình Giao hàng Gi…" at bounding box center [392, 136] width 666 height 104
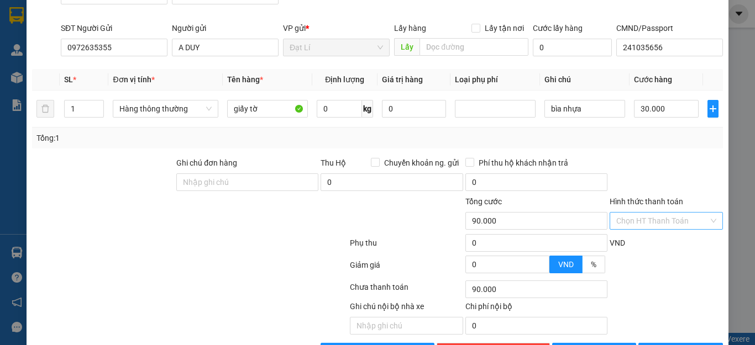
click at [644, 226] on input "Hình thức thanh toán" at bounding box center [662, 221] width 92 height 17
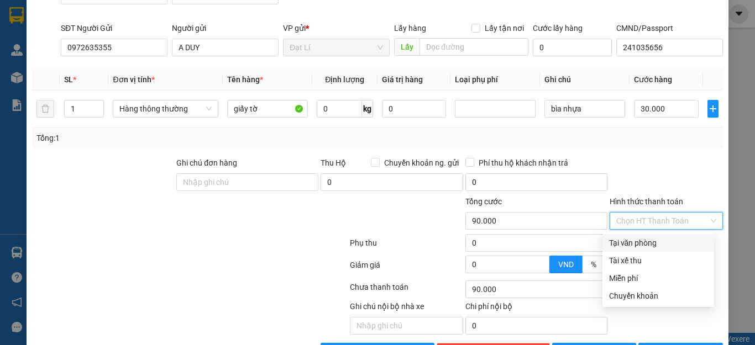
click at [650, 240] on div "Tại văn phòng" at bounding box center [658, 243] width 98 height 12
type input "0"
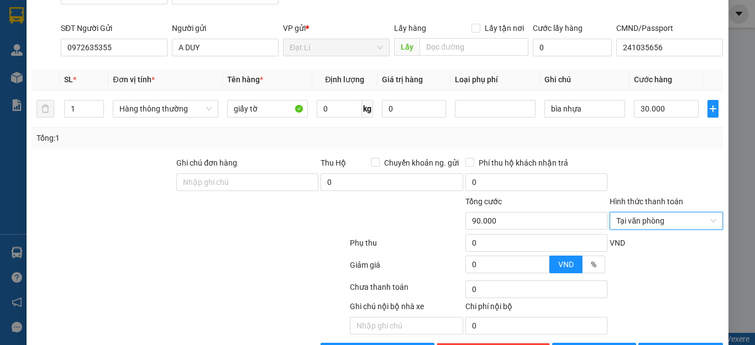
scroll to position [203, 0]
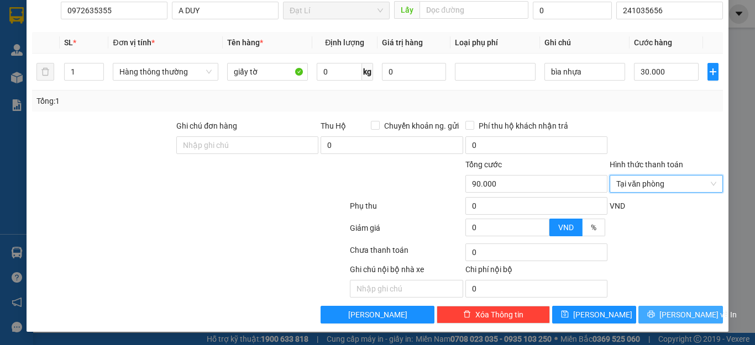
click at [671, 321] on button "[PERSON_NAME] và In" at bounding box center [680, 315] width 85 height 18
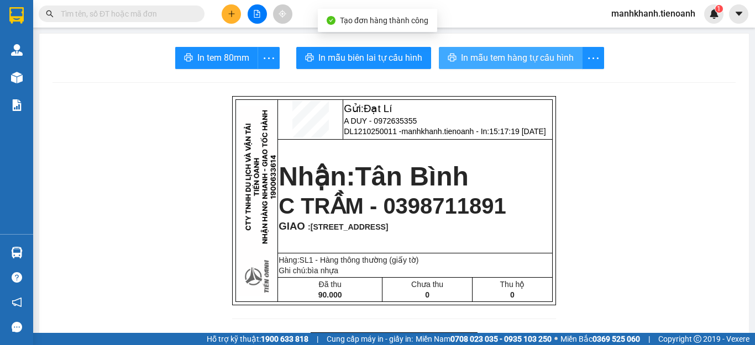
click at [523, 67] on button "In mẫu tem hàng tự cấu hình" at bounding box center [511, 58] width 144 height 22
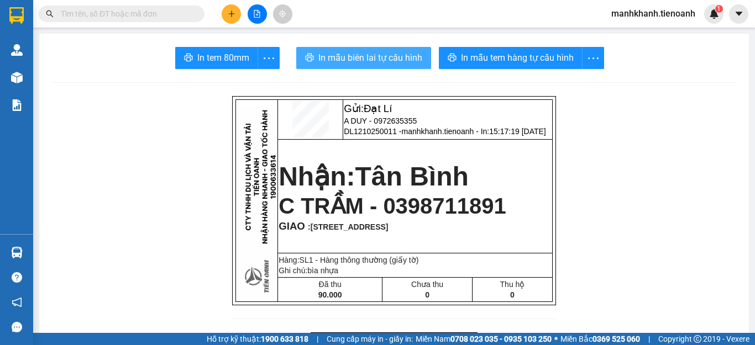
click at [403, 64] on span "In mẫu biên lai tự cấu hình" at bounding box center [370, 58] width 104 height 14
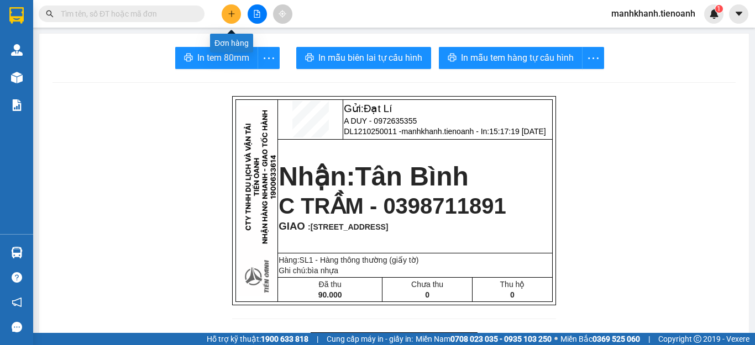
click at [232, 12] on icon "plus" at bounding box center [231, 13] width 1 height 6
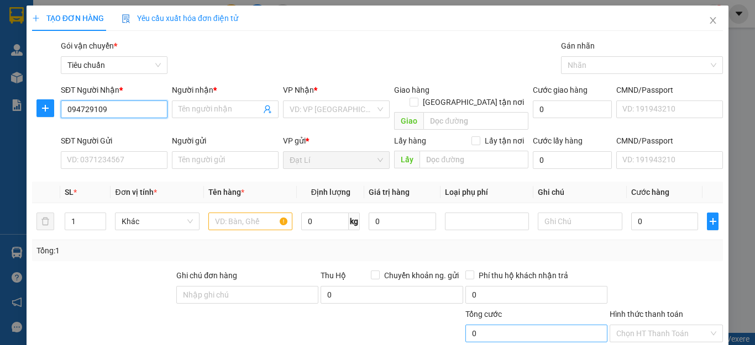
type input "0947291095"
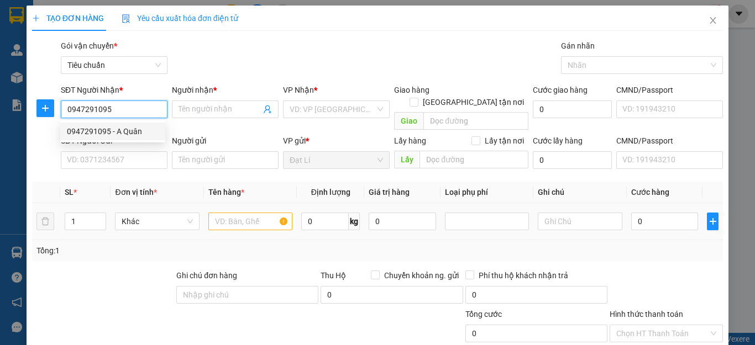
click at [118, 132] on div "0947291095 - A Quân" at bounding box center [113, 131] width 92 height 12
type input "A Quân"
type input "70.000"
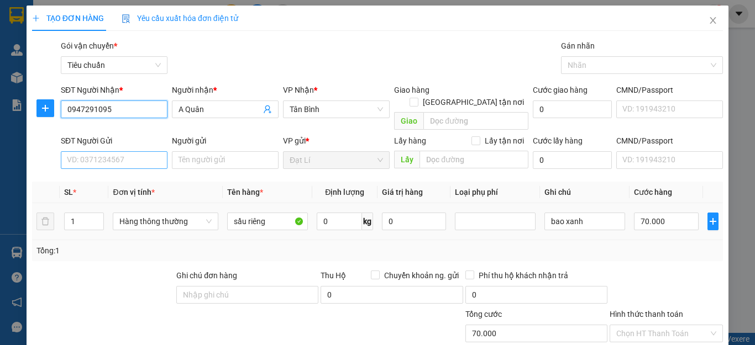
type input "0947291095"
click at [108, 151] on input "SĐT Người Gửi" at bounding box center [114, 160] width 107 height 18
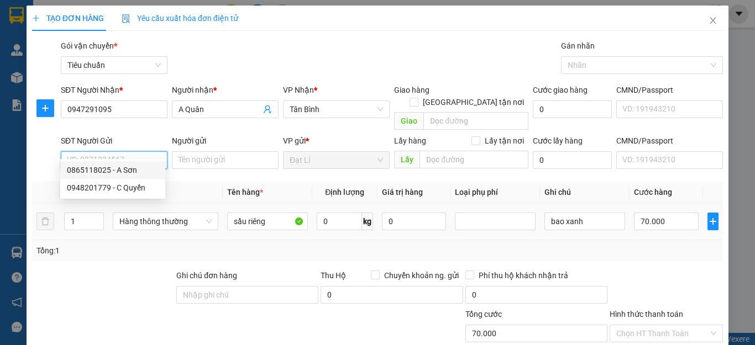
click at [97, 171] on div "0865118025 - A Sơn" at bounding box center [113, 170] width 92 height 12
type input "0865118025"
type input "A Sơn"
type input "241046164"
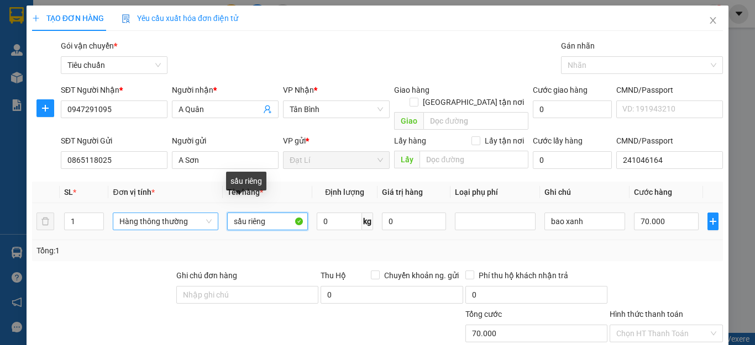
drag, startPoint x: 271, startPoint y: 209, endPoint x: 188, endPoint y: 202, distance: 83.2
click at [201, 211] on tr "1 Hàng thông thường sầu riêng 0 kg 0 bao xanh 70.000" at bounding box center [377, 221] width 691 height 37
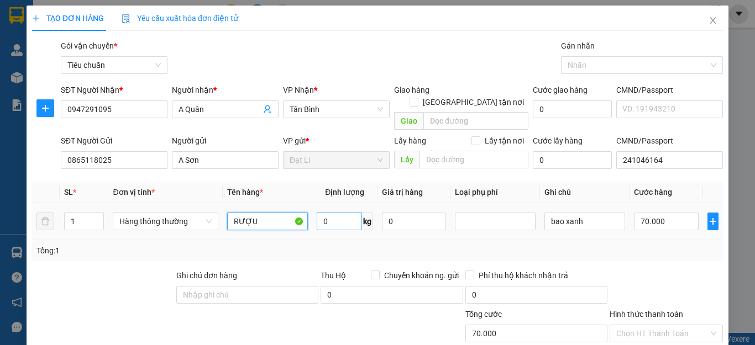
type input "RƯỢU"
click at [327, 213] on input "0" at bounding box center [339, 222] width 45 height 18
type input "24"
click at [501, 246] on div "Tổng: 1" at bounding box center [377, 250] width 691 height 21
type input "60.000"
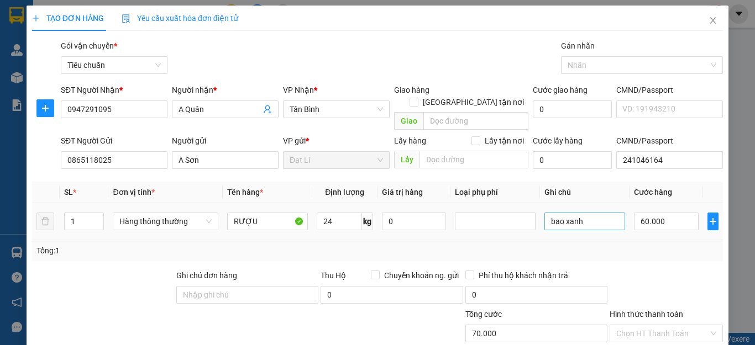
type input "60.000"
drag, startPoint x: 581, startPoint y: 209, endPoint x: 504, endPoint y: 212, distance: 76.9
click at [504, 215] on tr "1 Hàng thông thường RƯỢU 24 kg 0 bao xanh 60.000" at bounding box center [377, 221] width 691 height 37
type input "TXV"
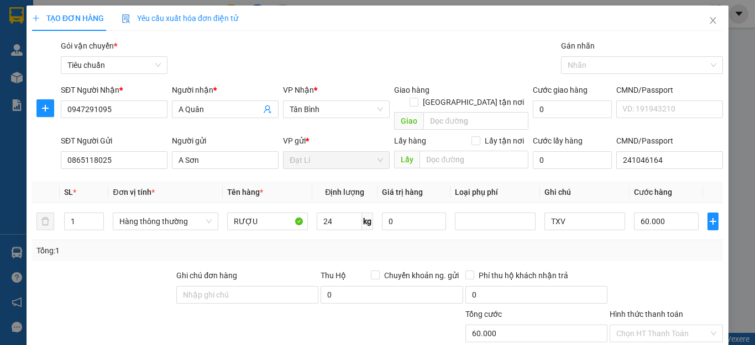
click at [625, 245] on div "Tổng: 1" at bounding box center [377, 251] width 682 height 12
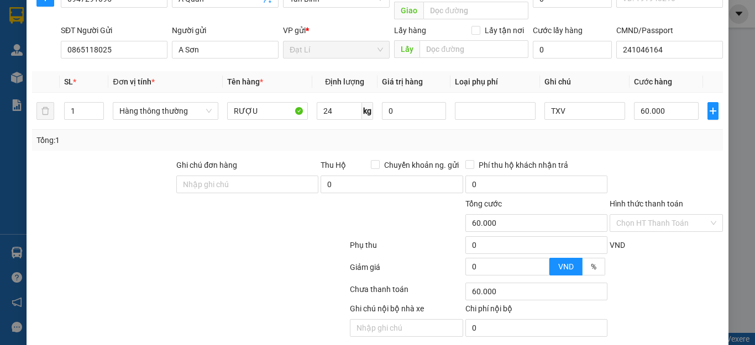
scroll to position [138, 0]
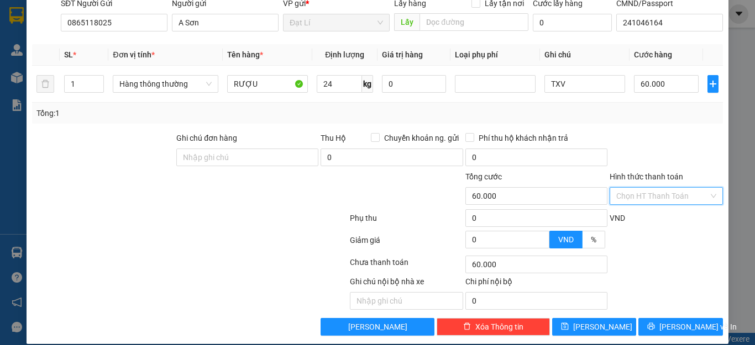
click at [645, 188] on input "Hình thức thanh toán" at bounding box center [662, 196] width 92 height 17
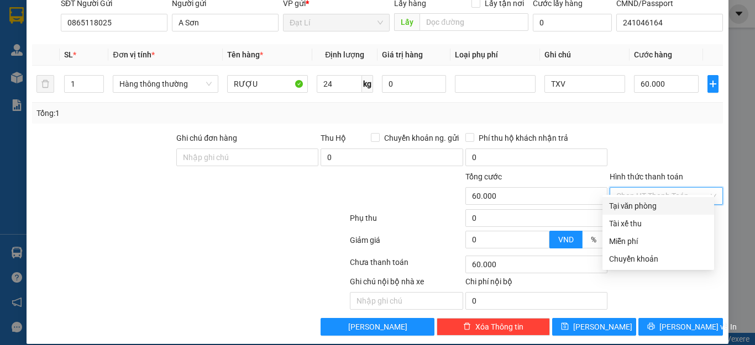
click at [636, 203] on div "Tại văn phòng" at bounding box center [658, 206] width 98 height 12
type input "0"
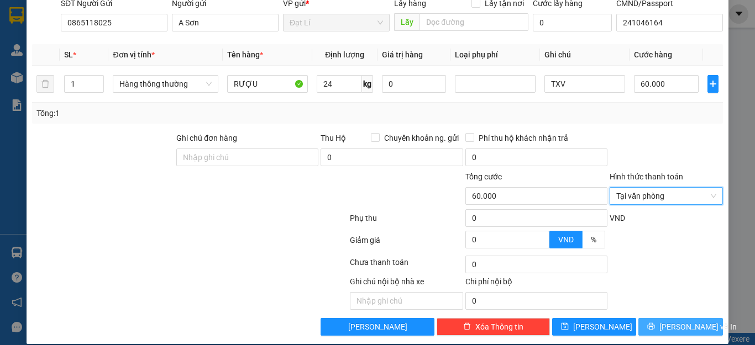
click at [670, 321] on span "[PERSON_NAME] và In" at bounding box center [697, 327] width 77 height 12
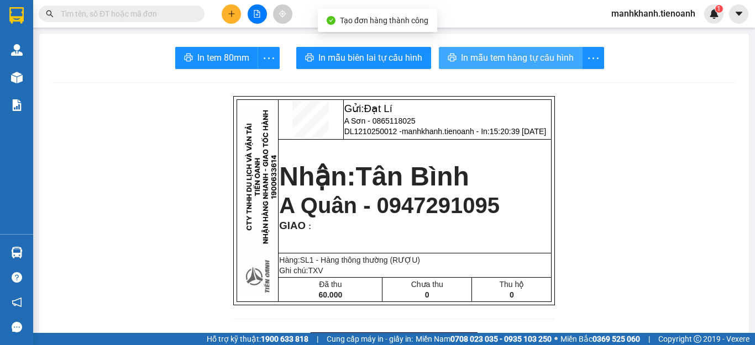
click at [523, 60] on span "In mẫu tem hàng tự cấu hình" at bounding box center [517, 58] width 113 height 14
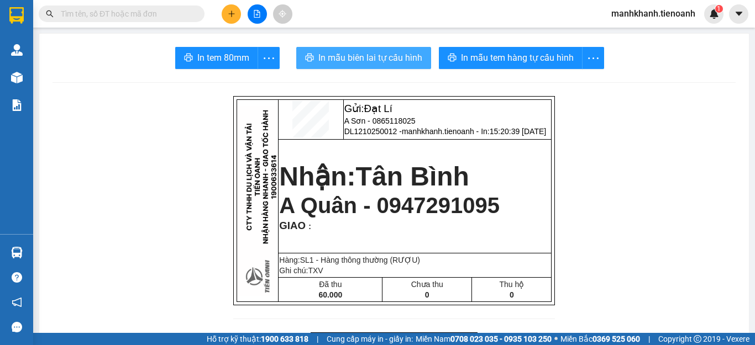
click at [392, 55] on span "In mẫu biên lai tự cấu hình" at bounding box center [370, 58] width 104 height 14
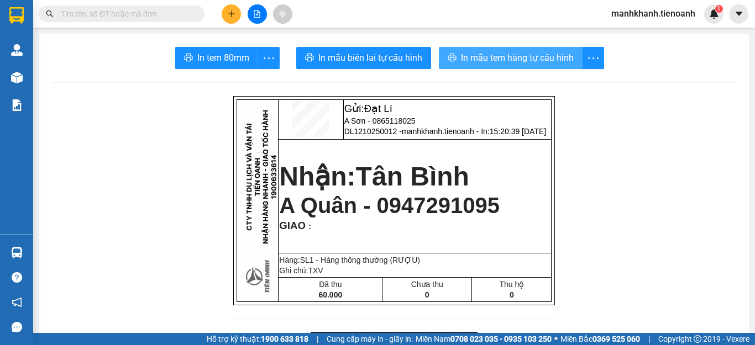
click at [538, 64] on span "In mẫu tem hàng tự cấu hình" at bounding box center [517, 58] width 113 height 14
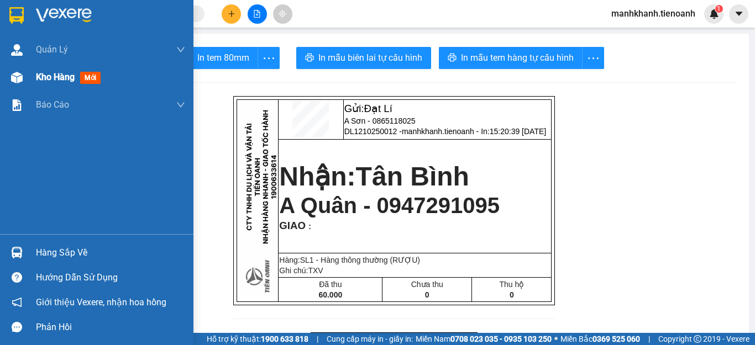
click at [60, 80] on span "Kho hàng" at bounding box center [55, 77] width 39 height 10
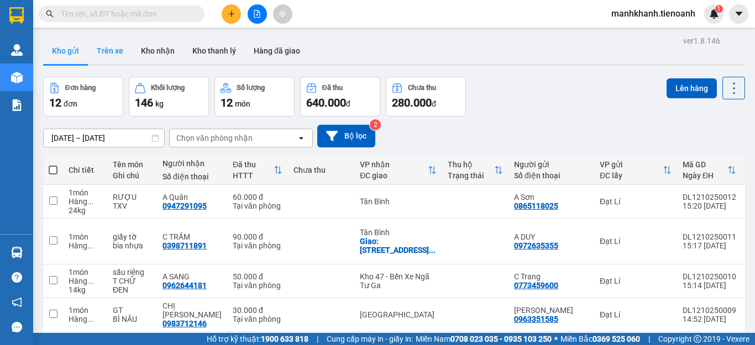
click at [116, 52] on button "Trên xe" at bounding box center [110, 51] width 44 height 27
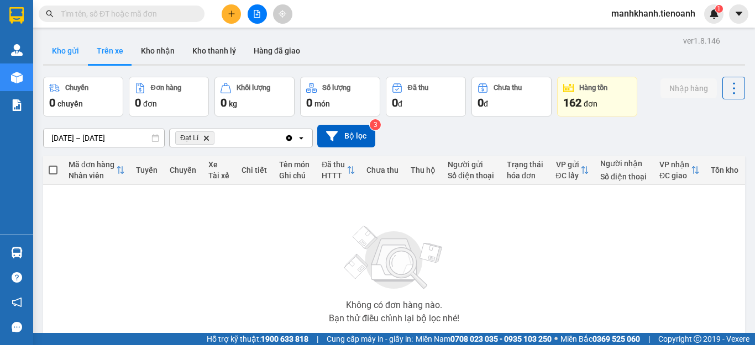
click at [66, 53] on button "Kho gửi" at bounding box center [65, 51] width 45 height 27
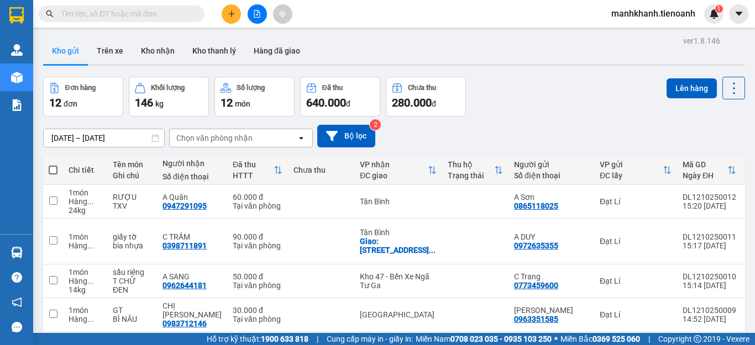
click at [234, 18] on button at bounding box center [231, 13] width 19 height 19
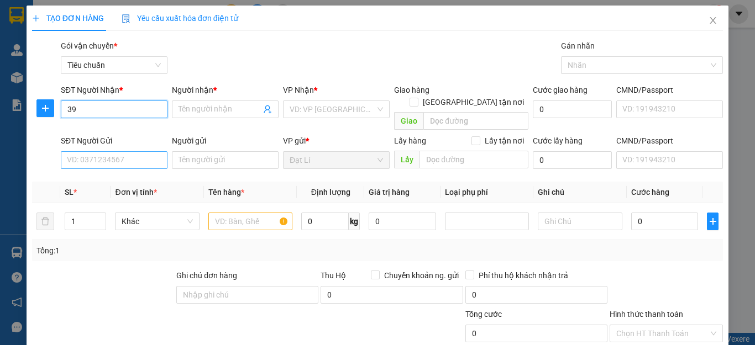
type input "3"
click at [81, 151] on input "SĐT Người Gửi" at bounding box center [114, 160] width 107 height 18
click at [82, 151] on input "SĐT Người Gửi" at bounding box center [114, 160] width 107 height 18
type input "3"
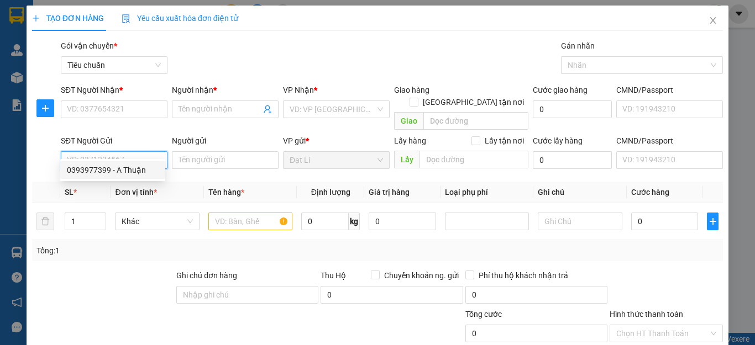
click at [114, 174] on div "0393977399 - A Thuận" at bounding box center [113, 170] width 92 height 12
type input "0938753895"
type input "HẠNH"
type input "0393977399"
type input "A Thuận"
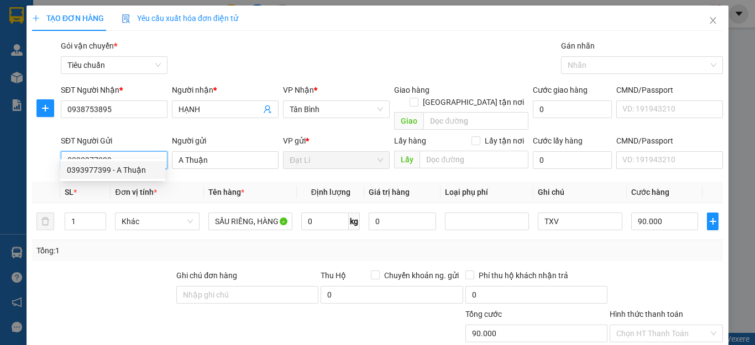
type input "90.000"
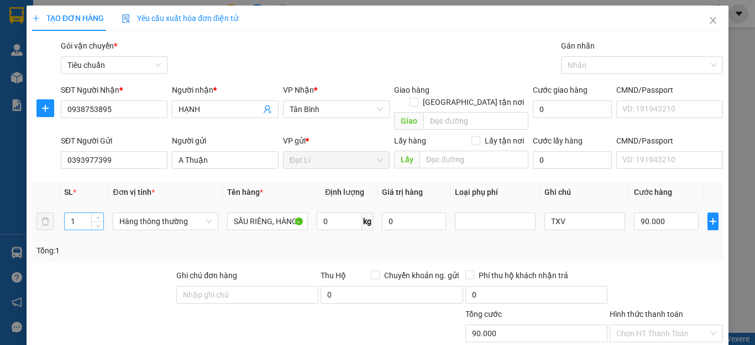
click at [75, 213] on input "1" at bounding box center [84, 221] width 39 height 17
click at [544, 213] on input "TXV" at bounding box center [584, 222] width 81 height 18
type input "0"
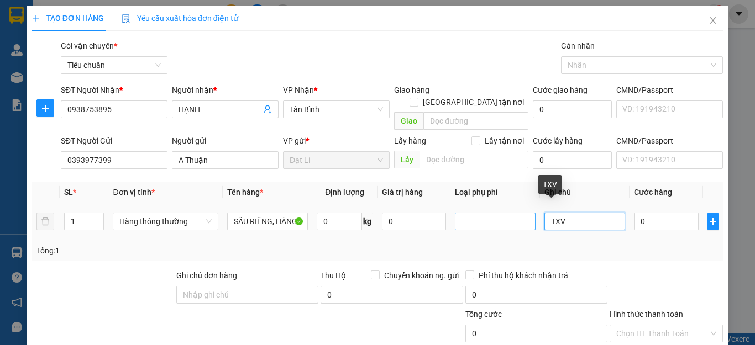
drag, startPoint x: 570, startPoint y: 212, endPoint x: 482, endPoint y: 211, distance: 87.9
click at [483, 212] on tr "1 Hàng thông thường SẦU RIÊNG, HÀNG ĐL 0 kg 0 TXV 0" at bounding box center [377, 221] width 691 height 37
type input "TXT BKV"
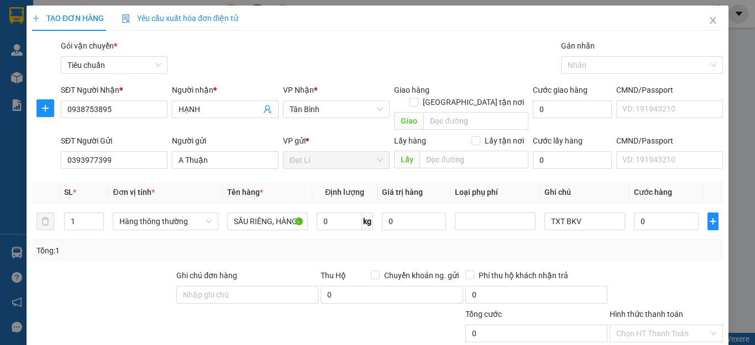
click at [645, 245] on div "Tổng: 1" at bounding box center [377, 251] width 682 height 12
click at [657, 217] on input "0" at bounding box center [666, 222] width 65 height 18
type input "9"
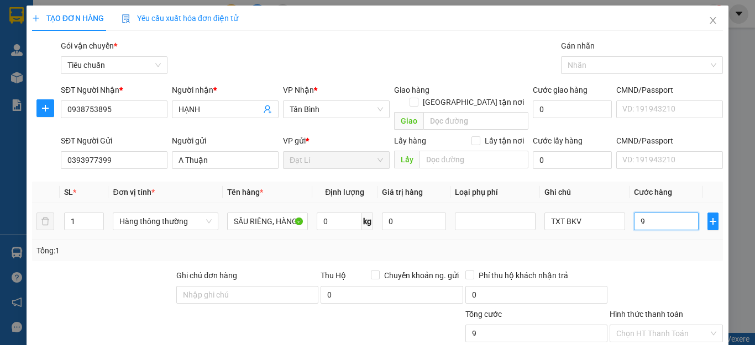
type input "90"
type input "90.000"
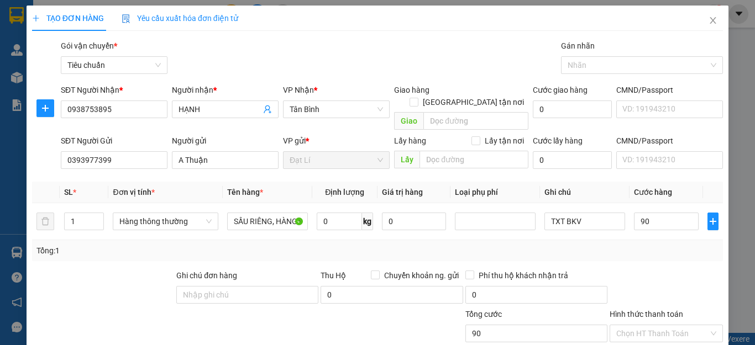
type input "90.000"
click at [651, 255] on div "Transit Pickup Surcharge Ids Transit Deliver Surcharge Ids Transit Deliver Surc…" at bounding box center [377, 257] width 691 height 434
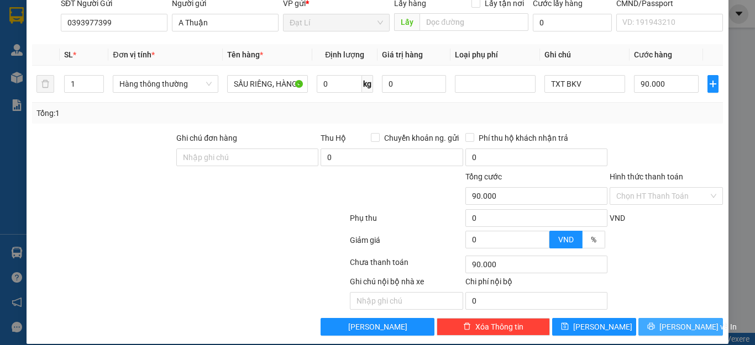
click at [675, 321] on span "[PERSON_NAME] và In" at bounding box center [697, 327] width 77 height 12
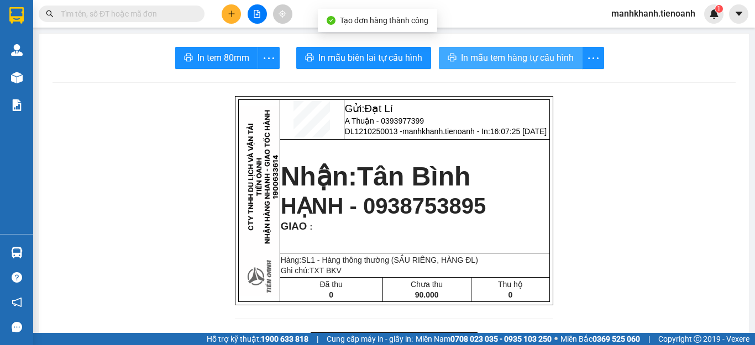
click at [532, 60] on span "In mẫu tem hàng tự cấu hình" at bounding box center [517, 58] width 113 height 14
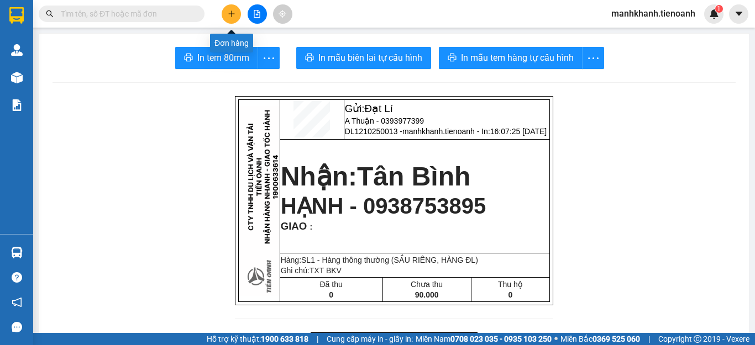
click at [230, 13] on icon "plus" at bounding box center [232, 14] width 8 height 8
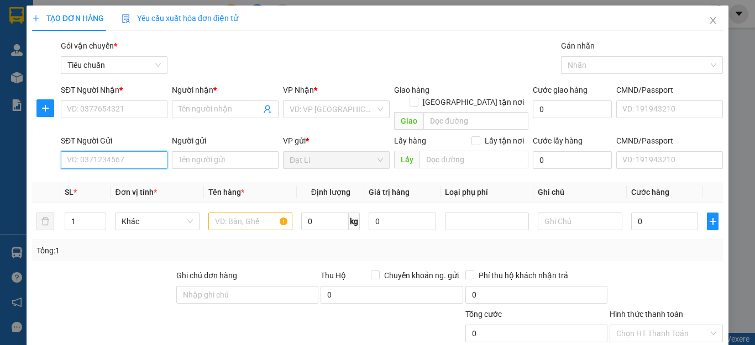
click at [125, 151] on input "SĐT Người Gửi" at bounding box center [114, 160] width 107 height 18
type input "399"
click at [134, 170] on div "0393977399 - A Thuận" at bounding box center [113, 170] width 92 height 12
type input "0938753895"
type input "HẠNH"
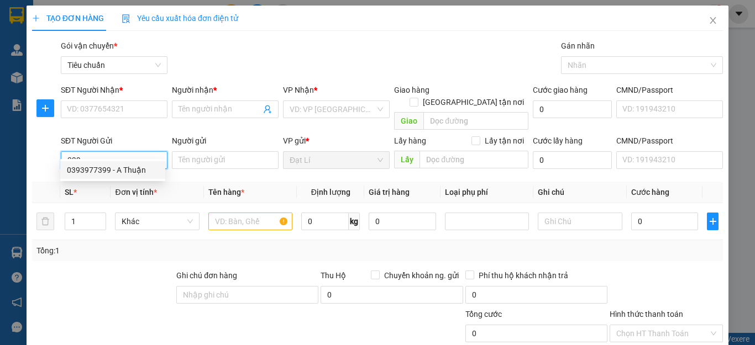
type input "0393977399"
type input "A Thuận"
type input "90.000"
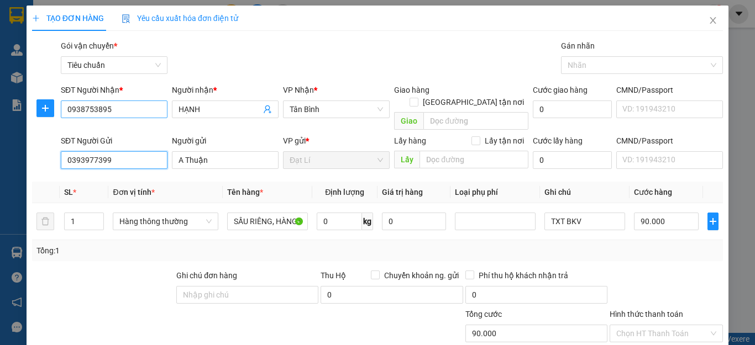
type input "0393977399"
drag, startPoint x: 121, startPoint y: 113, endPoint x: 0, endPoint y: 112, distance: 121.0
click at [0, 112] on div "TẠO ĐƠN HÀNG Yêu cầu xuất hóa đơn điện tử Transit Pickup Surcharge Ids Transit …" at bounding box center [377, 172] width 755 height 345
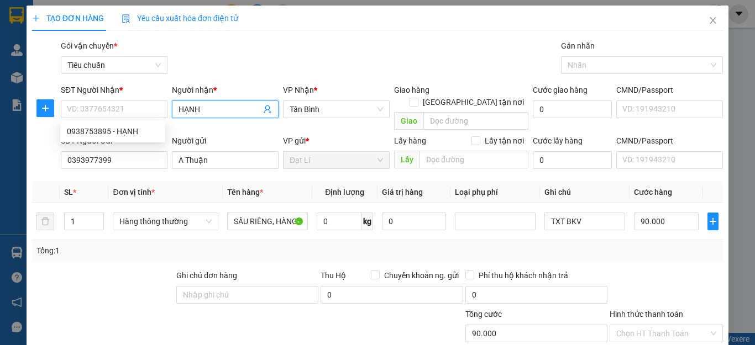
drag, startPoint x: 216, startPoint y: 108, endPoint x: 165, endPoint y: 106, distance: 51.4
click at [166, 107] on div "SĐT Người Nhận * VD: 0377654321 Người nhận * HẠNH VP Nhận * Tân Bình Giao hàng …" at bounding box center [392, 109] width 666 height 51
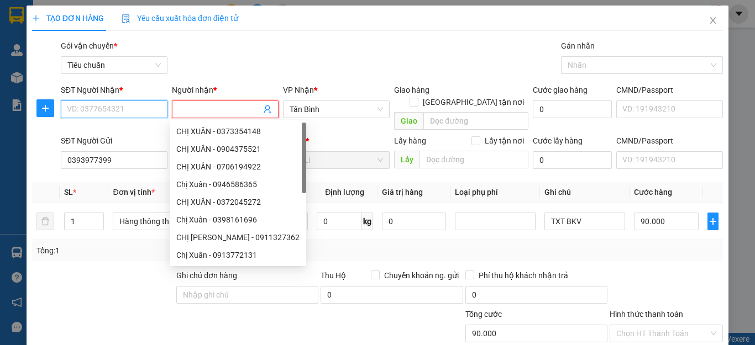
click at [128, 109] on input "SĐT Người Nhận *" at bounding box center [114, 110] width 107 height 18
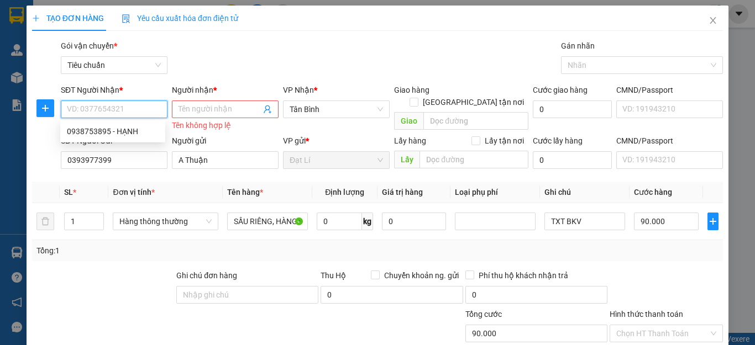
click at [128, 109] on input "SĐT Người Nhận *" at bounding box center [114, 110] width 107 height 18
click at [95, 186] on div "SL *" at bounding box center [84, 192] width 40 height 12
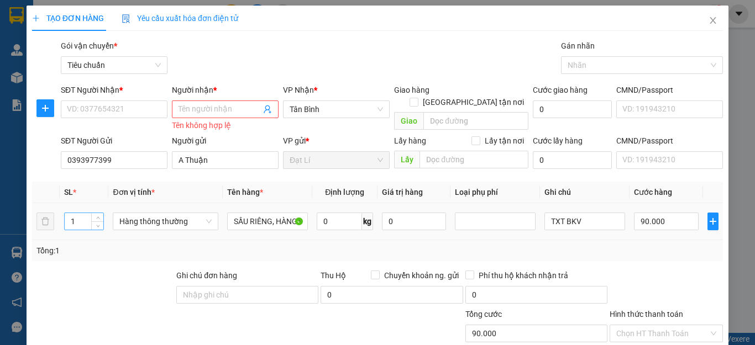
click at [83, 220] on input "1" at bounding box center [84, 221] width 39 height 17
type input "2"
drag, startPoint x: 129, startPoint y: 250, endPoint x: 233, endPoint y: 229, distance: 106.0
click at [139, 246] on div "Tổng: 2" at bounding box center [164, 251] width 256 height 12
type input "0"
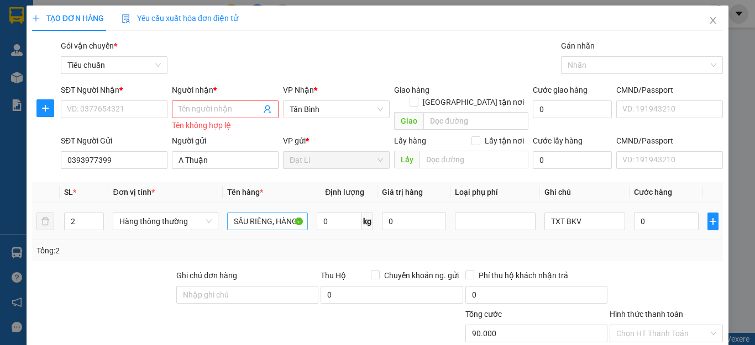
type input "0"
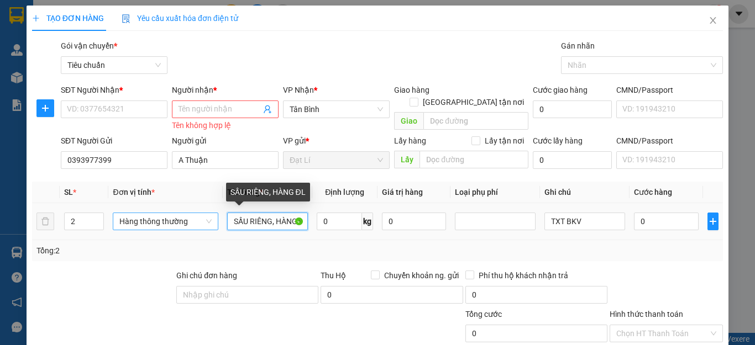
drag, startPoint x: 273, startPoint y: 222, endPoint x: 133, endPoint y: 218, distance: 140.4
click at [133, 222] on tr "2 Hàng thông thường SẦU RIÊNG, HÀNG ĐL 0 kg 0 TXT BKV 0" at bounding box center [377, 221] width 691 height 37
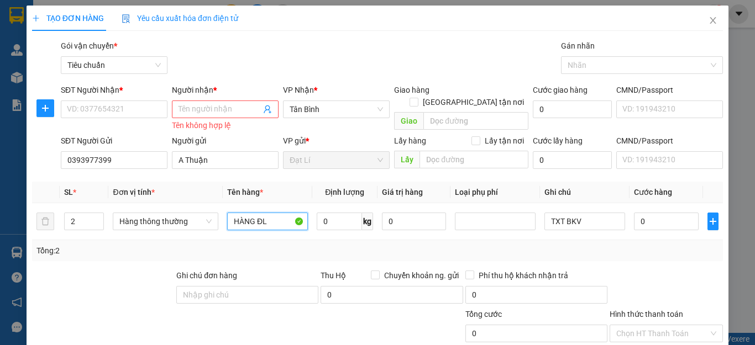
type input "HÀNG ĐL"
click at [397, 257] on div "Tổng: 2" at bounding box center [377, 250] width 691 height 21
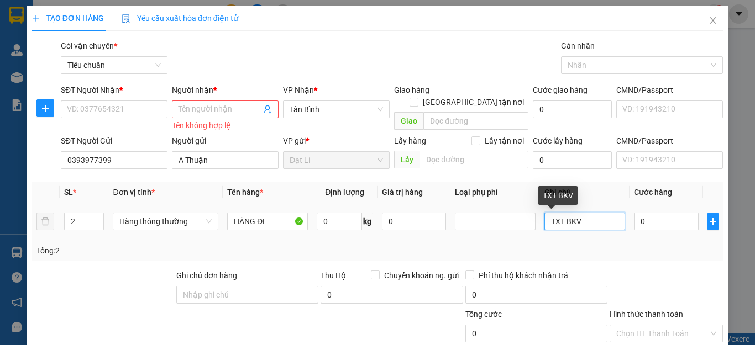
click at [544, 218] on input "TXT BKV" at bounding box center [584, 222] width 81 height 18
type input "2 TXT BKV"
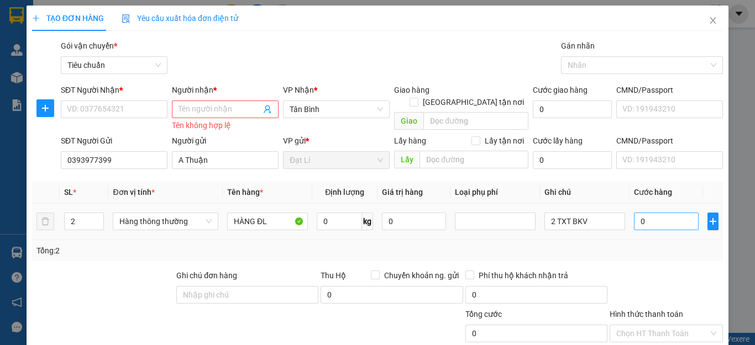
drag, startPoint x: 658, startPoint y: 248, endPoint x: 661, endPoint y: 225, distance: 22.9
click at [659, 248] on div "Tổng: 2" at bounding box center [377, 251] width 682 height 12
click at [659, 219] on input "0" at bounding box center [666, 222] width 65 height 18
type input "1"
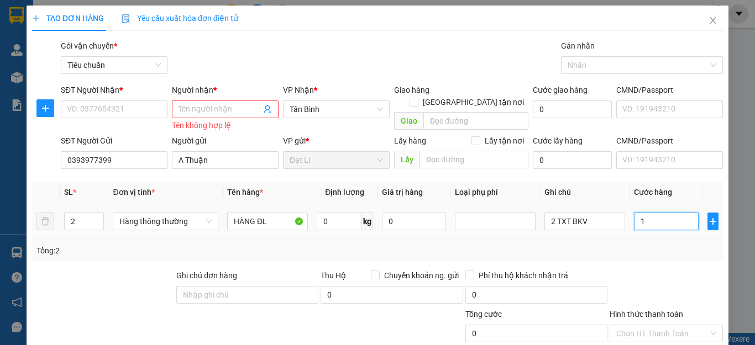
type input "1"
type input "18"
type input "180"
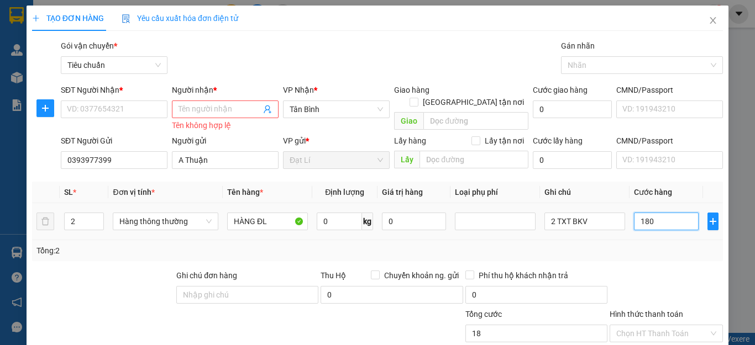
type input "180"
type input "180.000"
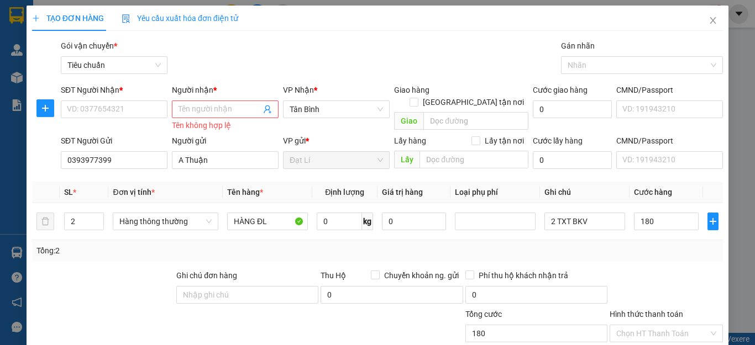
type input "180.000"
click at [130, 291] on div at bounding box center [103, 289] width 144 height 39
click at [349, 104] on span "Tân Bình" at bounding box center [336, 109] width 93 height 17
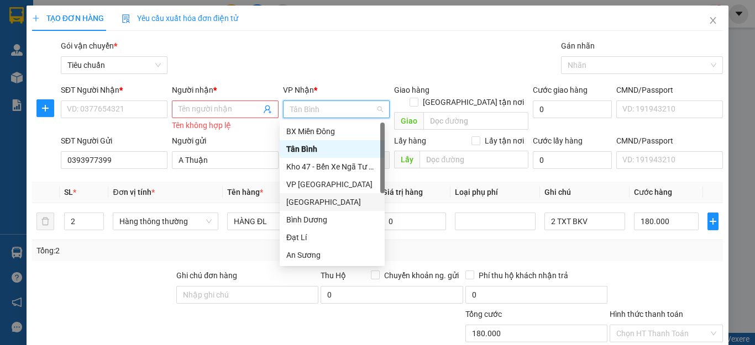
click at [316, 203] on div "[GEOGRAPHIC_DATA]" at bounding box center [332, 202] width 92 height 12
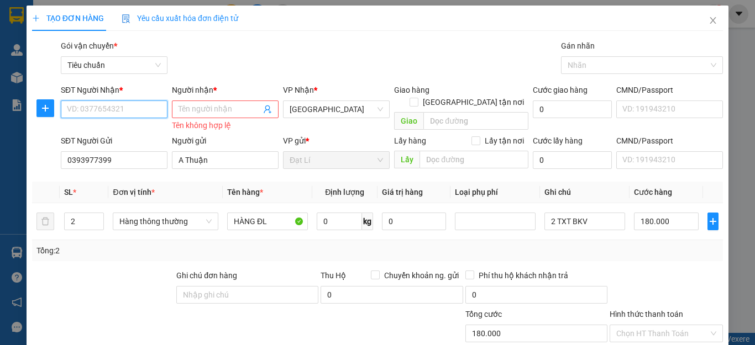
click at [129, 111] on input "SĐT Người Nhận *" at bounding box center [114, 110] width 107 height 18
type input "0946131456"
click at [104, 289] on div at bounding box center [103, 289] width 144 height 39
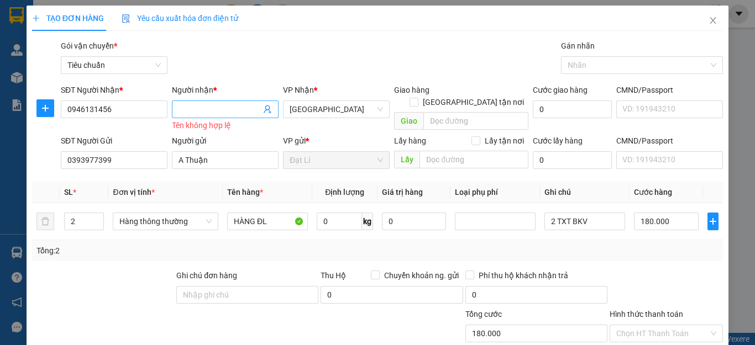
click at [195, 110] on input "Người nhận *" at bounding box center [219, 109] width 82 height 12
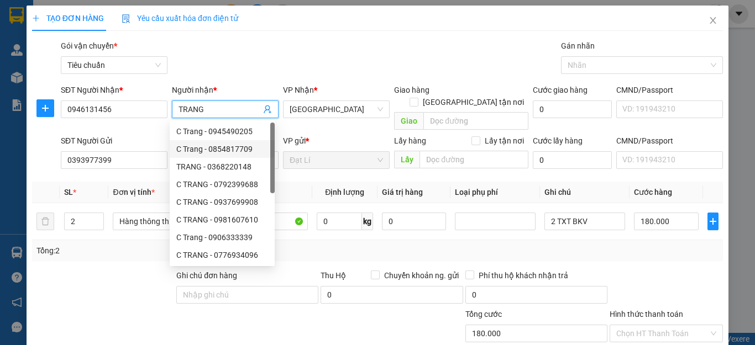
type input "TRANG"
click at [101, 290] on div at bounding box center [103, 289] width 144 height 39
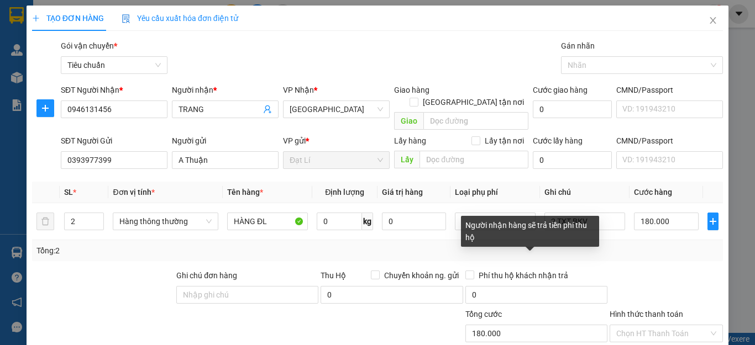
scroll to position [138, 0]
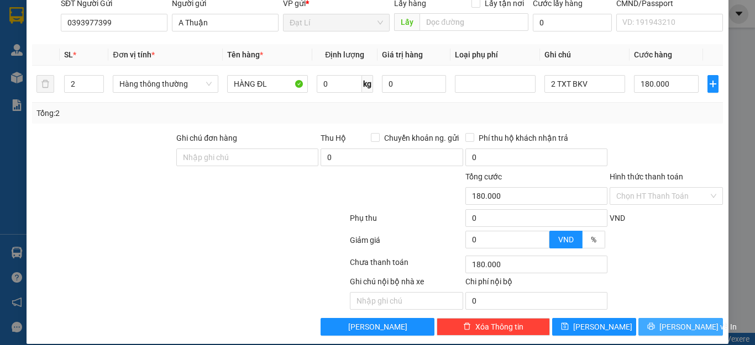
click at [673, 321] on span "[PERSON_NAME] và In" at bounding box center [697, 327] width 77 height 12
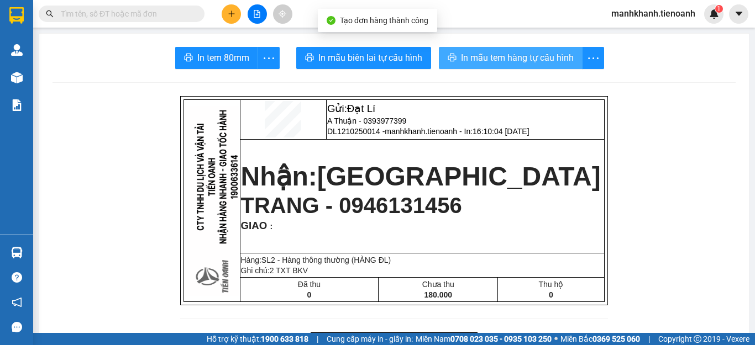
click at [531, 62] on span "In mẫu tem hàng tự cấu hình" at bounding box center [517, 58] width 113 height 14
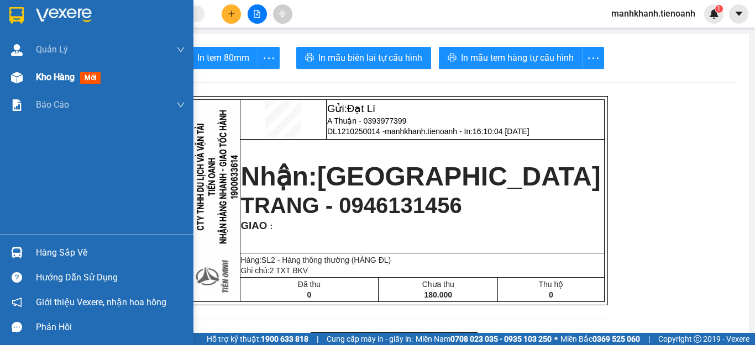
click at [50, 83] on div "Kho hàng mới" at bounding box center [70, 77] width 69 height 14
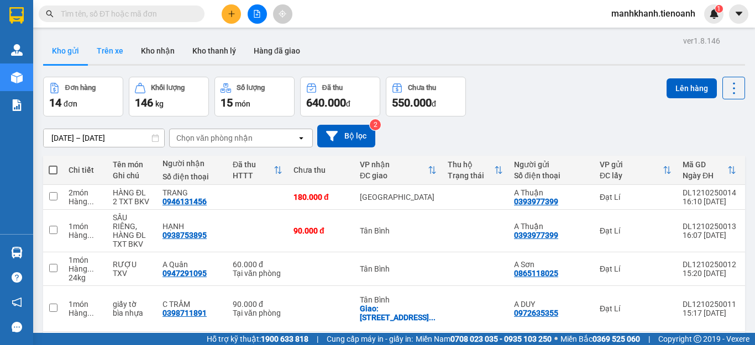
click at [119, 54] on button "Trên xe" at bounding box center [110, 51] width 44 height 27
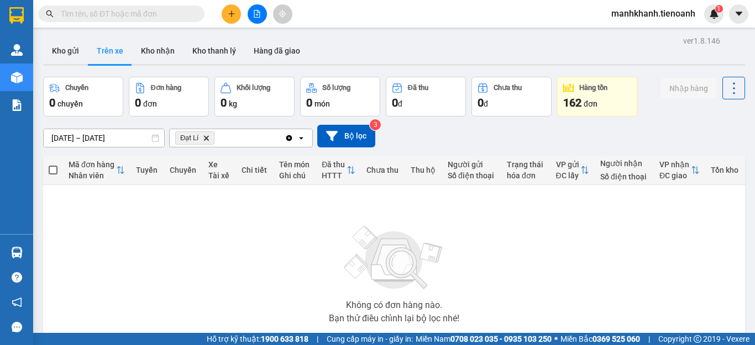
click at [70, 52] on button "Kho gửi" at bounding box center [65, 51] width 45 height 27
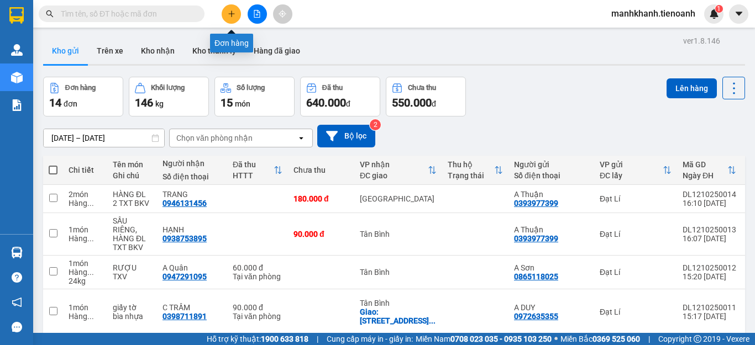
click at [230, 14] on icon "plus" at bounding box center [231, 13] width 6 height 1
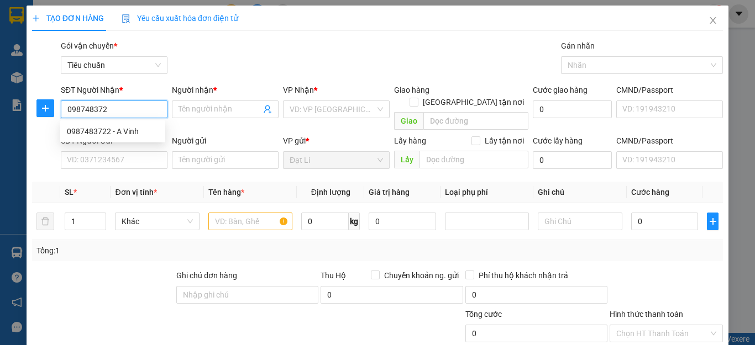
type input "0987483722"
click at [112, 134] on div "0987483722 - A Vinh" at bounding box center [113, 131] width 92 height 12
type input "A Vinh"
type input "50.000"
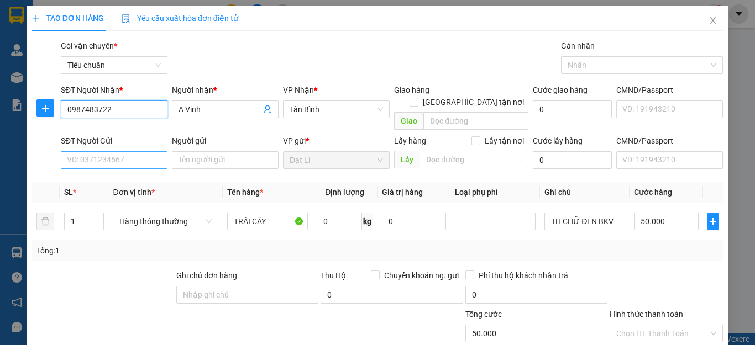
type input "0987483722"
click at [69, 151] on input "SĐT Người Gửi" at bounding box center [114, 160] width 107 height 18
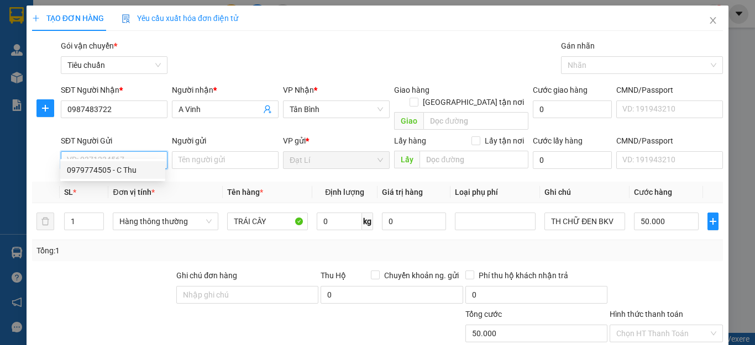
click at [95, 172] on div "0979774505 - C Thu" at bounding box center [113, 170] width 92 height 12
type input "0979774505"
type input "C Thu"
type input "066166003485"
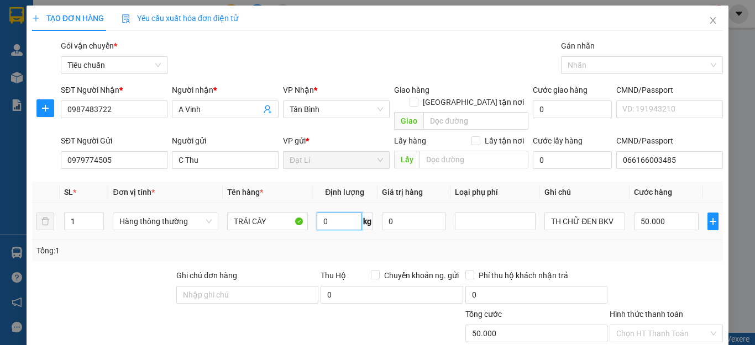
click at [332, 213] on input "0" at bounding box center [339, 222] width 45 height 18
type input "26"
drag, startPoint x: 484, startPoint y: 240, endPoint x: 611, endPoint y: 211, distance: 129.9
click at [491, 245] on div "Tổng: 1" at bounding box center [377, 251] width 682 height 12
type input "65.000"
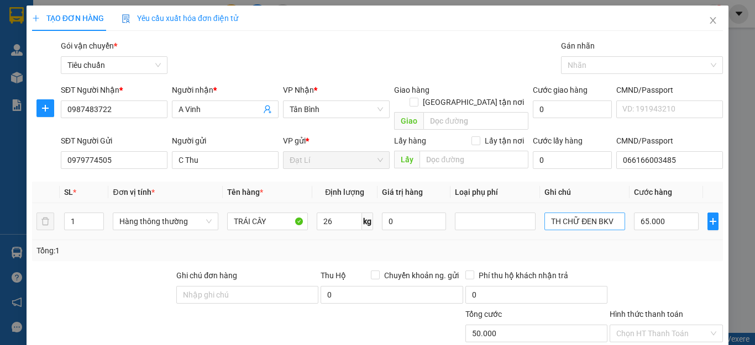
type input "65.000"
drag, startPoint x: 611, startPoint y: 207, endPoint x: 455, endPoint y: 219, distance: 155.7
click at [455, 219] on tr "1 Hàng thông thường TRÁI CÂY 26 kg 0 TH CHỮ ĐEN BKV 65.000" at bounding box center [377, 221] width 691 height 37
type input "T CHỮ ĐỎ"
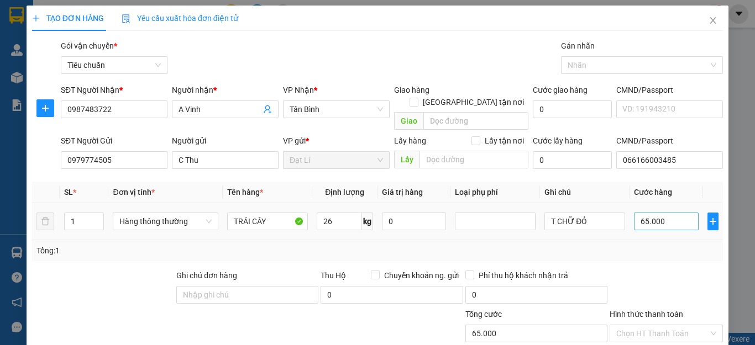
drag, startPoint x: 627, startPoint y: 246, endPoint x: 671, endPoint y: 213, distance: 54.8
click at [631, 245] on div "Tổng: 1" at bounding box center [377, 250] width 691 height 21
click at [672, 213] on input "65.000" at bounding box center [666, 222] width 65 height 18
type input "7"
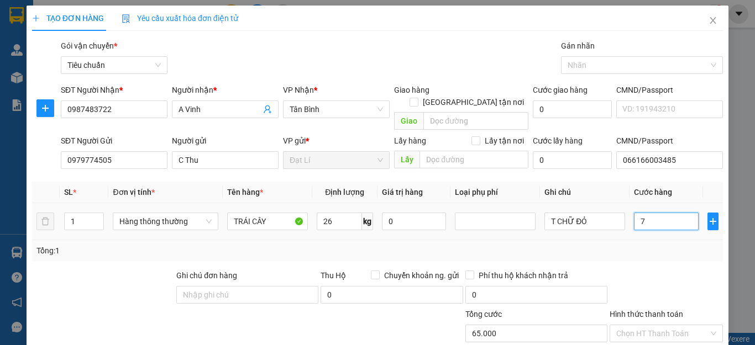
type input "7"
type input "70"
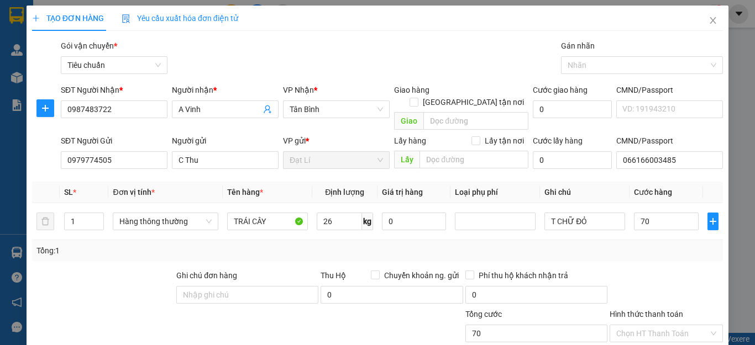
type input "70.000"
click at [669, 270] on div at bounding box center [665, 289] width 115 height 39
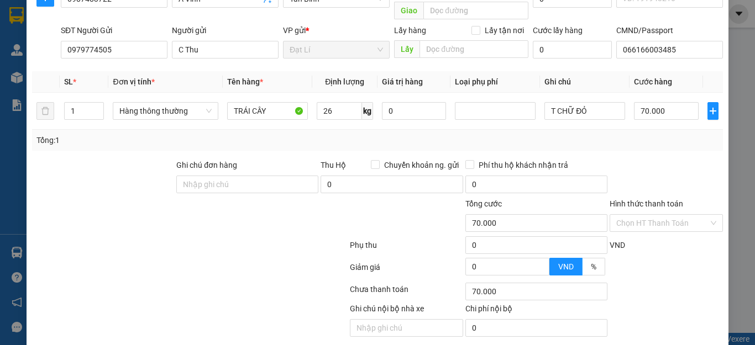
scroll to position [138, 0]
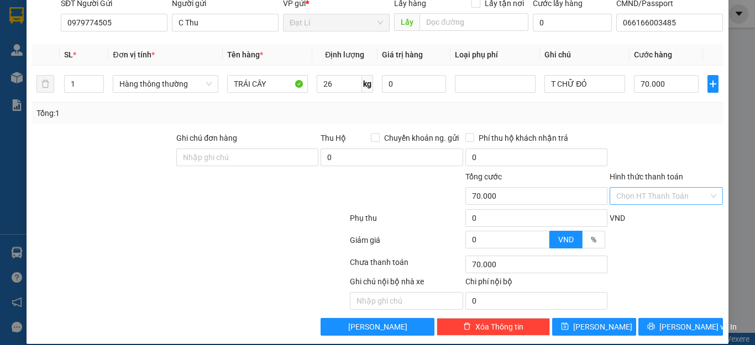
click at [647, 188] on input "Hình thức thanh toán" at bounding box center [662, 196] width 92 height 17
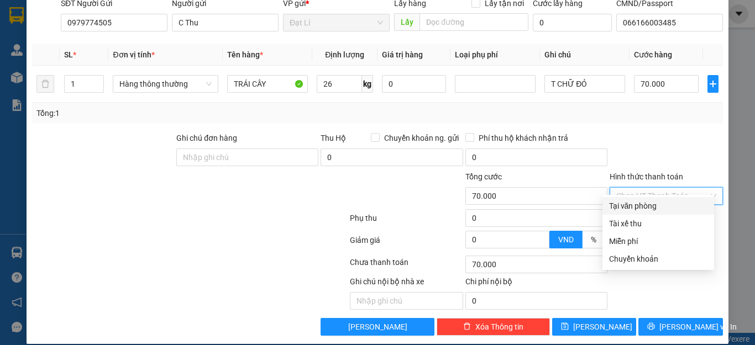
click at [650, 207] on div "Tại văn phòng" at bounding box center [658, 206] width 98 height 12
type input "0"
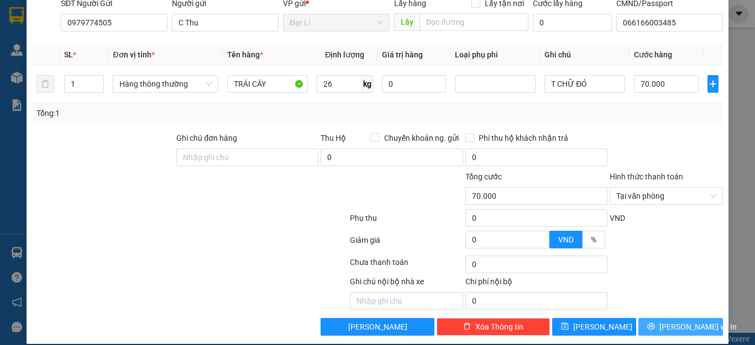
click at [676, 321] on span "[PERSON_NAME] và In" at bounding box center [697, 327] width 77 height 12
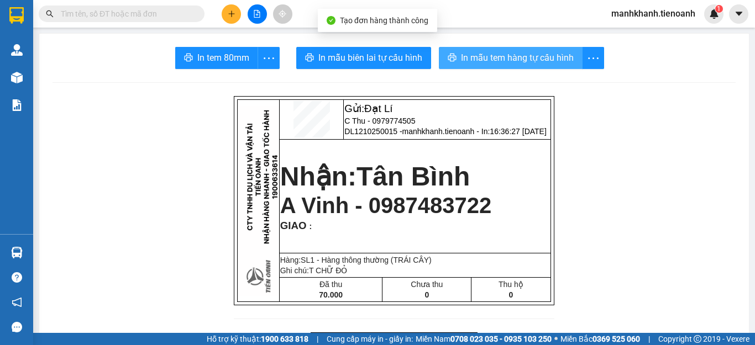
click at [487, 58] on span "In mẫu tem hàng tự cấu hình" at bounding box center [517, 58] width 113 height 14
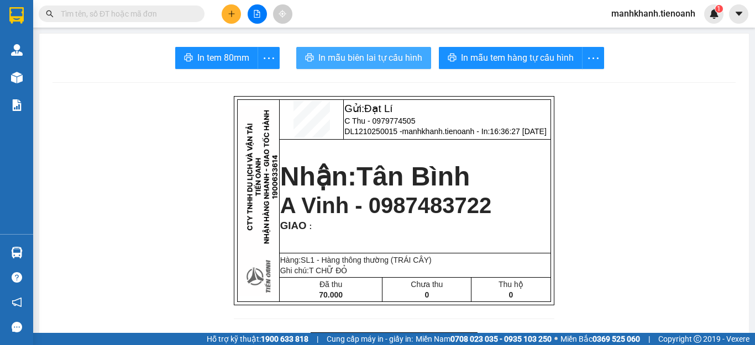
click at [378, 62] on span "In mẫu biên lai tự cấu hình" at bounding box center [370, 58] width 104 height 14
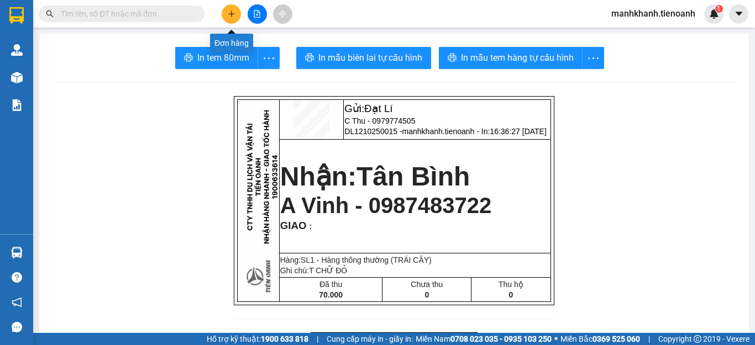
click at [225, 20] on button at bounding box center [231, 13] width 19 height 19
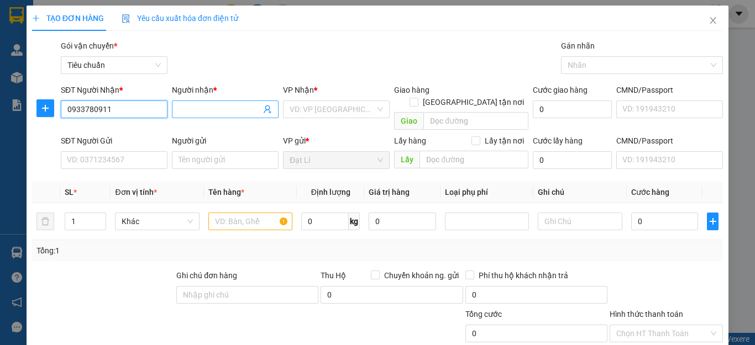
type input "0933780911"
click at [180, 111] on input "Người nhận *" at bounding box center [219, 109] width 82 height 12
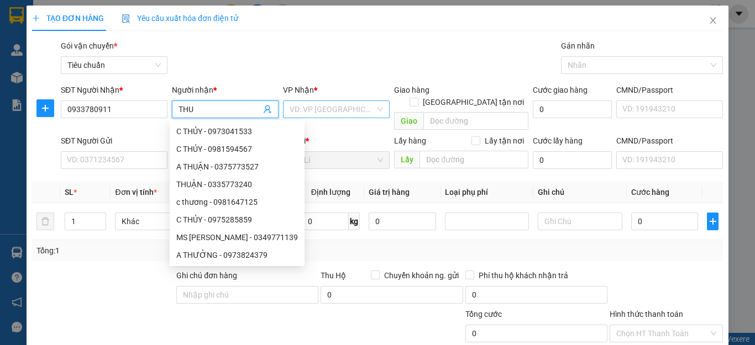
type input "THU"
click at [308, 106] on input "search" at bounding box center [333, 109] width 86 height 17
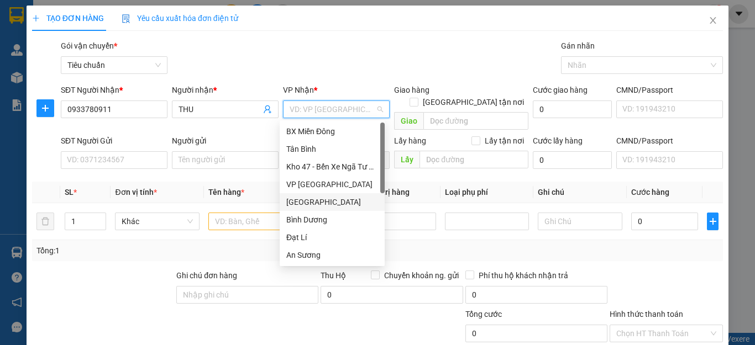
click at [322, 203] on div "[GEOGRAPHIC_DATA]" at bounding box center [332, 202] width 92 height 12
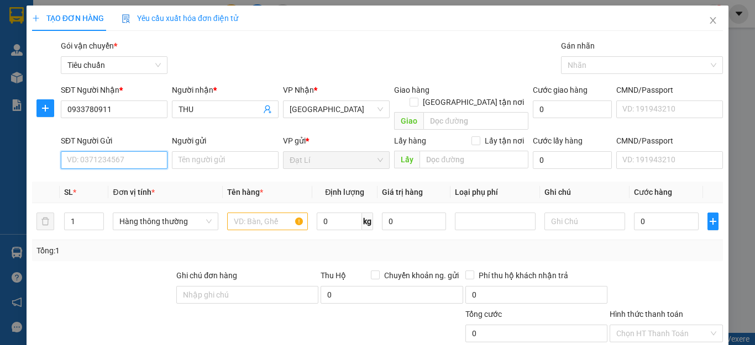
click at [79, 151] on input "SĐT Người Gửi" at bounding box center [114, 160] width 107 height 18
click at [97, 167] on div "0979774505 - C Thu" at bounding box center [113, 170] width 92 height 12
type input "0979774505"
type input "C Thu"
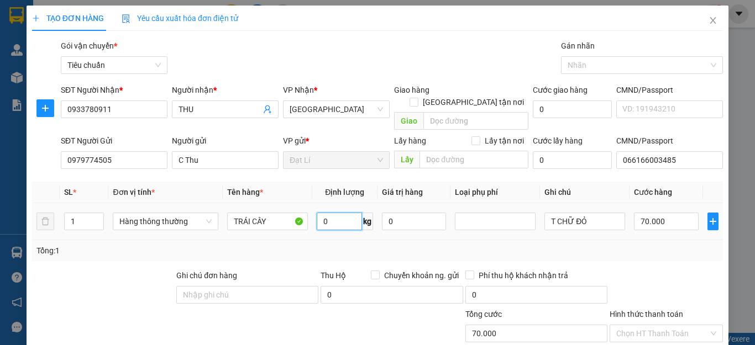
click at [340, 213] on input "0" at bounding box center [339, 222] width 45 height 18
click at [393, 245] on div "Tổng: 1" at bounding box center [377, 251] width 682 height 12
click at [663, 213] on input "65.000" at bounding box center [666, 222] width 65 height 18
click at [662, 245] on div "Tổng: 1" at bounding box center [377, 251] width 682 height 12
click at [645, 325] on input "Hình thức thanh toán" at bounding box center [662, 333] width 92 height 17
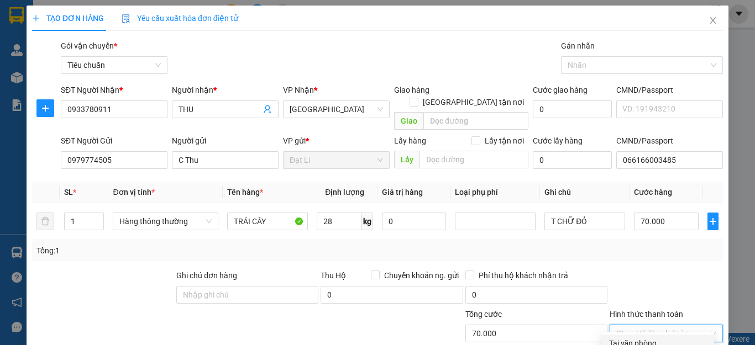
click at [648, 338] on div "Tại văn phòng" at bounding box center [658, 344] width 98 height 12
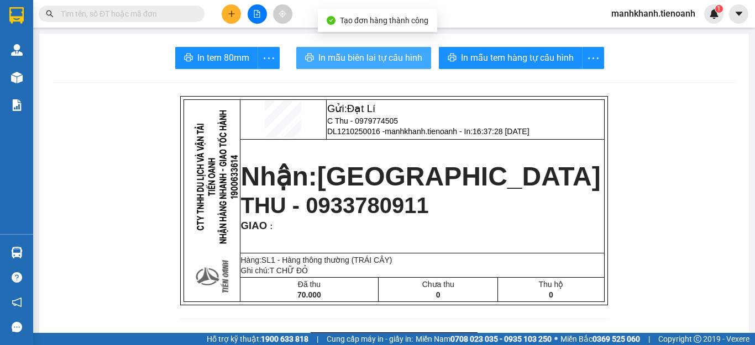
click at [389, 62] on span "In mẫu biên lai tự cấu hình" at bounding box center [370, 58] width 104 height 14
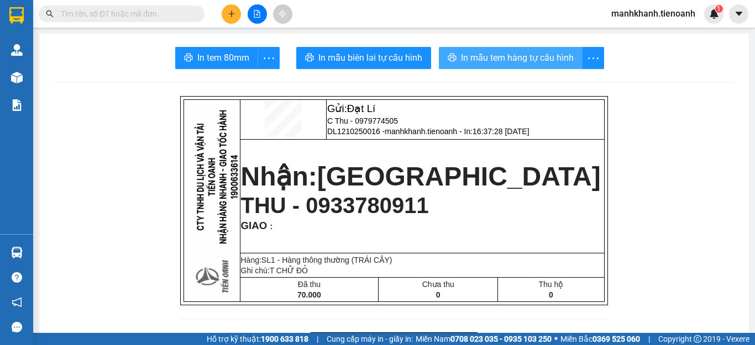
click at [519, 64] on span "In mẫu tem hàng tự cấu hình" at bounding box center [517, 58] width 113 height 14
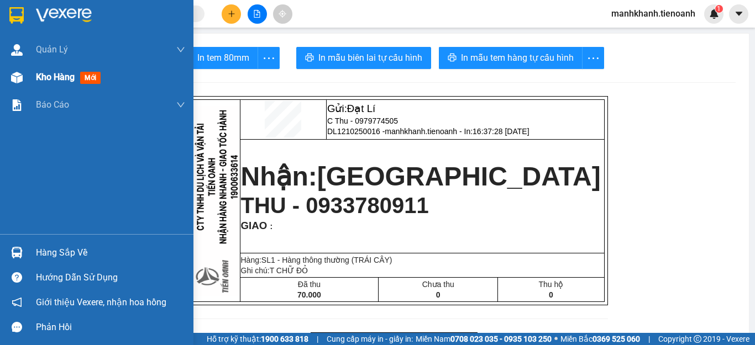
click at [38, 79] on span "Kho hàng" at bounding box center [55, 77] width 39 height 10
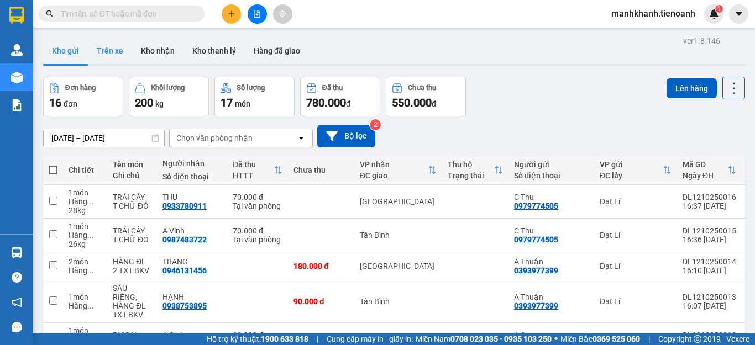
click at [117, 59] on button "Trên xe" at bounding box center [110, 51] width 44 height 27
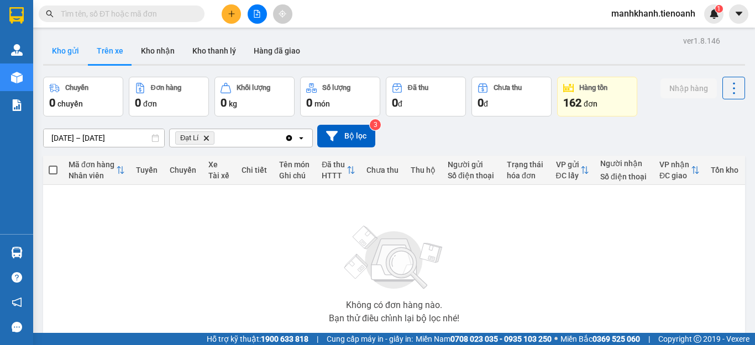
click at [70, 50] on button "Kho gửi" at bounding box center [65, 51] width 45 height 27
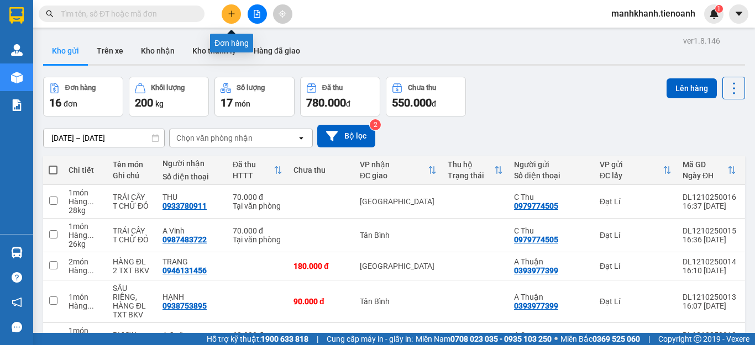
click at [233, 15] on icon "plus" at bounding box center [232, 14] width 8 height 8
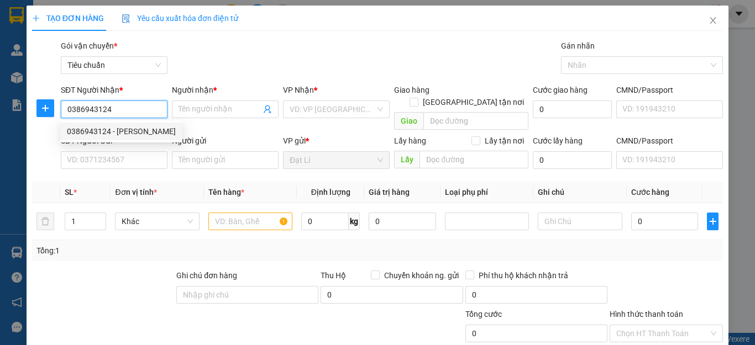
click at [101, 132] on div "0386943124 - C Hồng" at bounding box center [121, 131] width 109 height 12
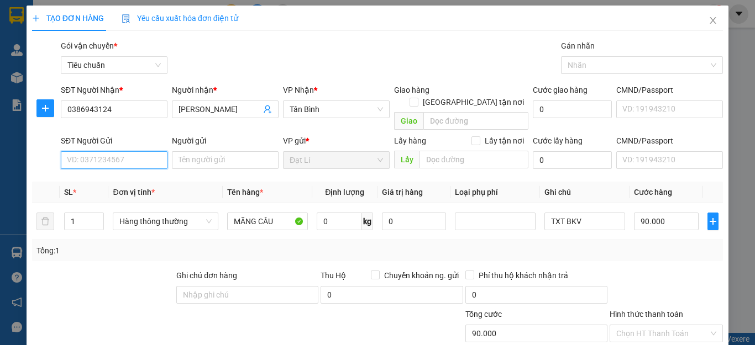
click at [107, 152] on input "SĐT Người Gửi" at bounding box center [114, 160] width 107 height 18
click at [96, 176] on div "0943944732 - C Ngọc" at bounding box center [121, 170] width 122 height 18
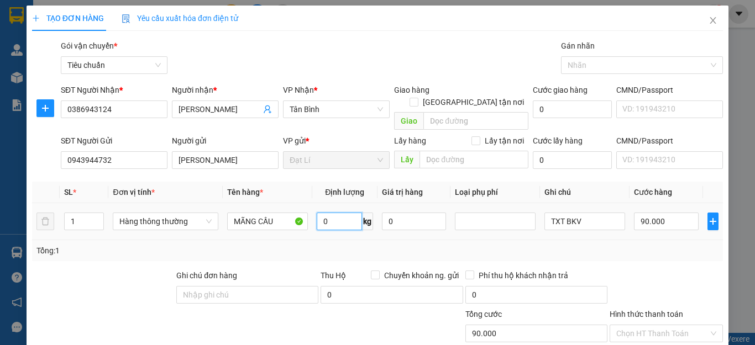
click at [332, 213] on input "0" at bounding box center [339, 222] width 45 height 18
click at [470, 245] on div "Tổng: 1" at bounding box center [377, 251] width 682 height 12
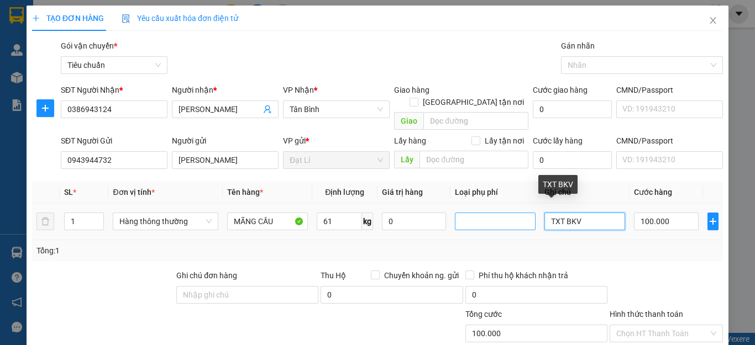
drag, startPoint x: 579, startPoint y: 211, endPoint x: 469, endPoint y: 208, distance: 110.0
click at [474, 212] on tr "1 Hàng thông thường MÃNG CẦU 61 kg 0 TXT BKV 100.000" at bounding box center [377, 221] width 691 height 37
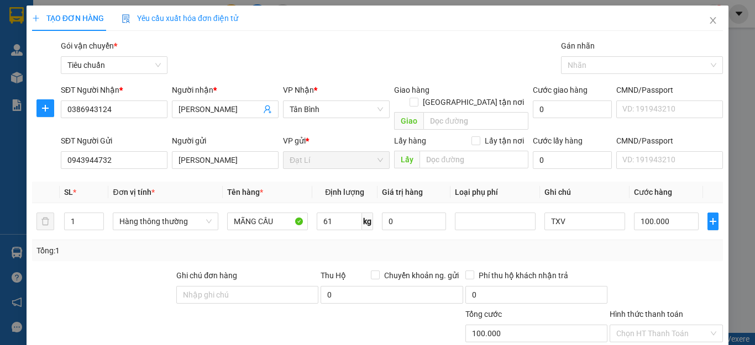
click at [655, 256] on div "Transit Pickup Surcharge Ids Transit Deliver Surcharge Ids Transit Deliver Surc…" at bounding box center [377, 257] width 691 height 434
click at [666, 213] on input "100.000" at bounding box center [666, 222] width 65 height 18
click at [647, 270] on div at bounding box center [665, 289] width 115 height 39
click at [565, 63] on div at bounding box center [637, 65] width 146 height 13
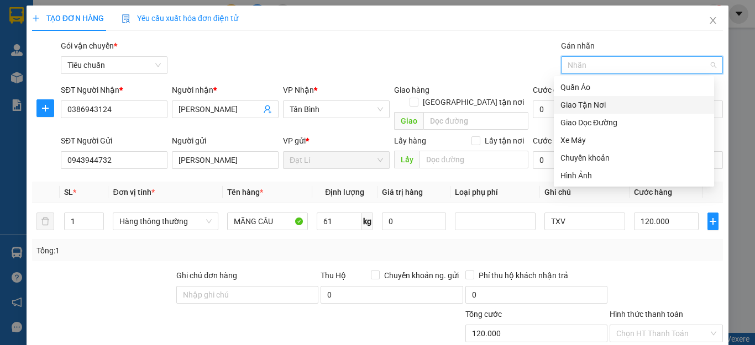
click at [573, 105] on div "Giao Tận Nơi" at bounding box center [633, 105] width 147 height 12
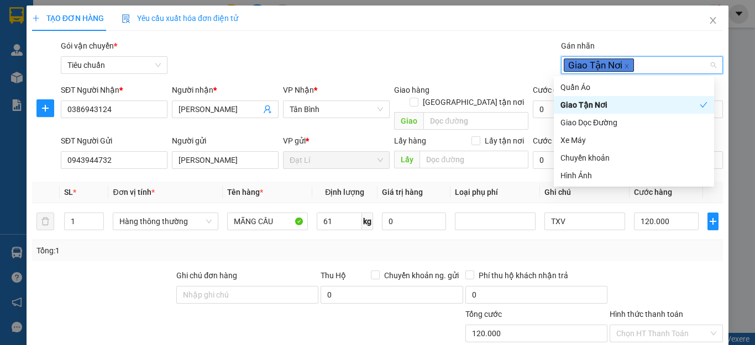
click at [435, 79] on div "Transit Pickup Surcharge Ids Transit Deliver Surcharge Ids Transit Deliver Surc…" at bounding box center [377, 257] width 691 height 434
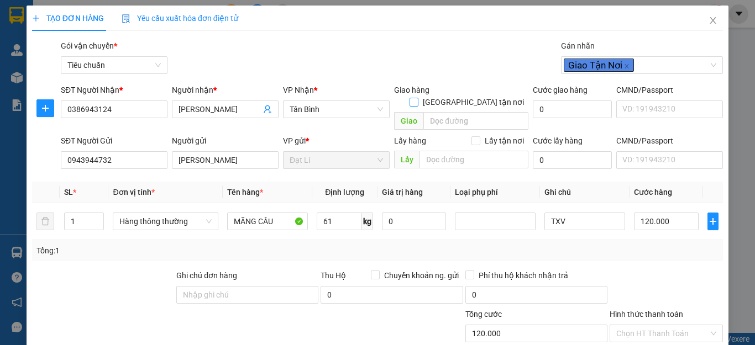
click at [417, 98] on input "[GEOGRAPHIC_DATA] tận nơi" at bounding box center [413, 102] width 8 height 8
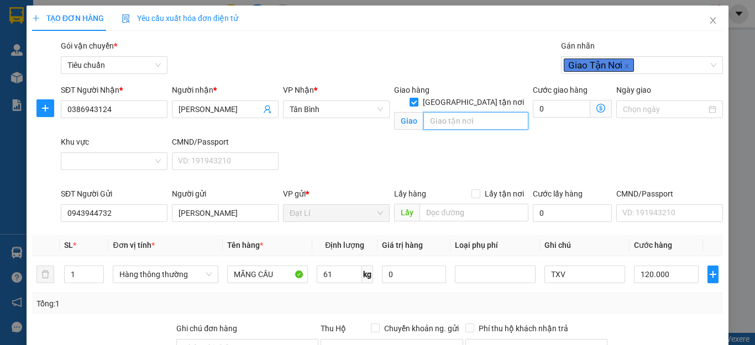
click at [440, 112] on input "search" at bounding box center [475, 121] width 105 height 18
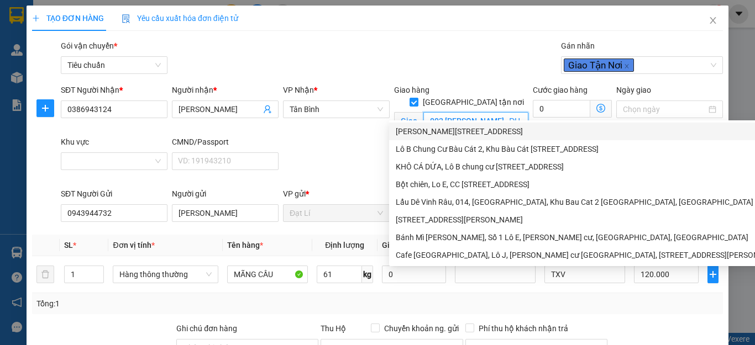
click at [444, 133] on div "Lô B, chung cư bàu cát 2, Đường số 1, phường 10, Tân Bình, Hồ Chí Minh" at bounding box center [591, 131] width 390 height 12
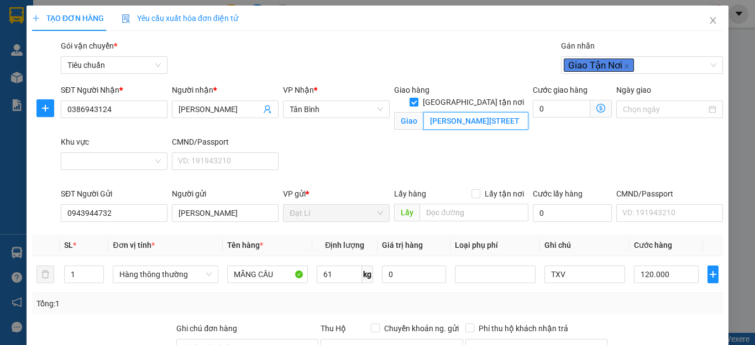
click at [425, 113] on input "Lô B, chung cư bàu cát 2, Đường số 1, phường 10, Tân Bình, Hồ Chí Minh" at bounding box center [475, 121] width 105 height 18
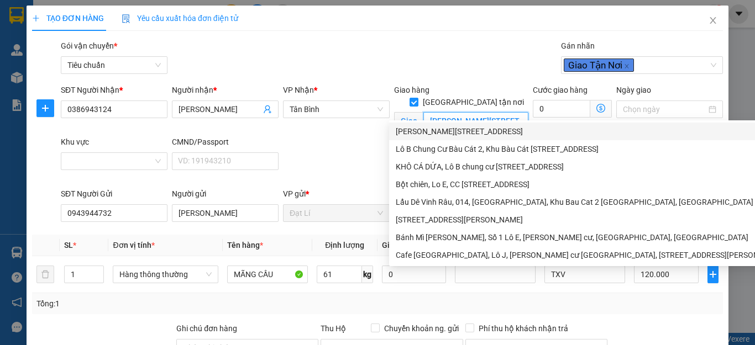
click at [434, 112] on input "Lô B, chung cư bàu cát 2, Đường số 1, phường 10, Tân Bình, Hồ Chí Minh" at bounding box center [475, 121] width 105 height 18
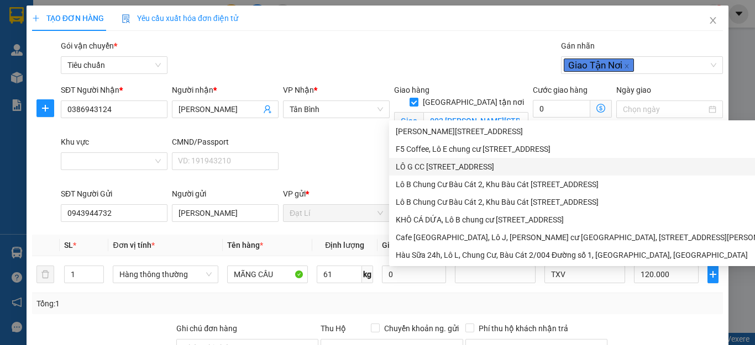
click at [348, 161] on div "SĐT Người Nhận * 0386943124 Người nhận * C Hồng VP Nhận * Tân Bình Giao hàng Gi…" at bounding box center [392, 136] width 666 height 104
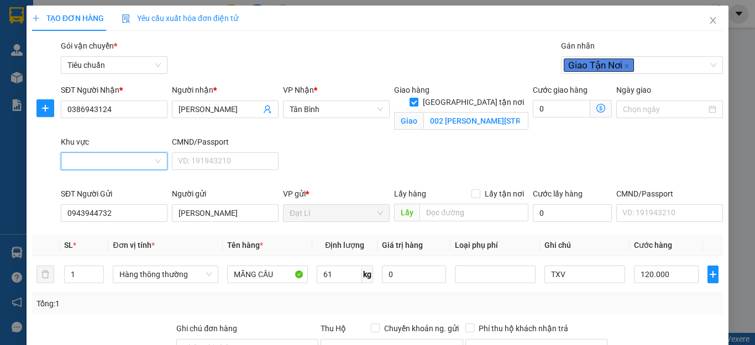
click at [101, 162] on input "Khu vực" at bounding box center [110, 161] width 86 height 17
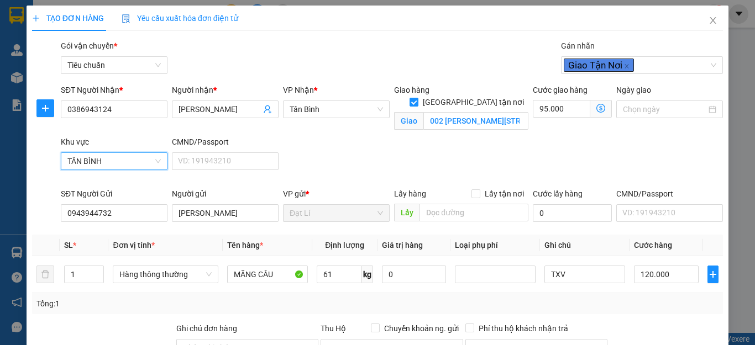
click at [596, 107] on icon "dollar-circle" at bounding box center [600, 108] width 9 height 9
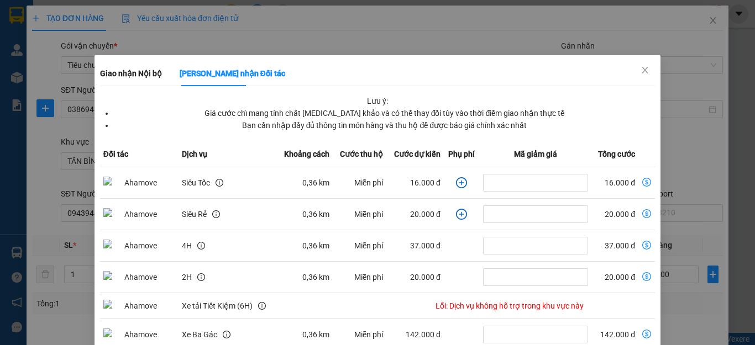
click at [456, 186] on icon "plus-circle" at bounding box center [461, 182] width 11 height 11
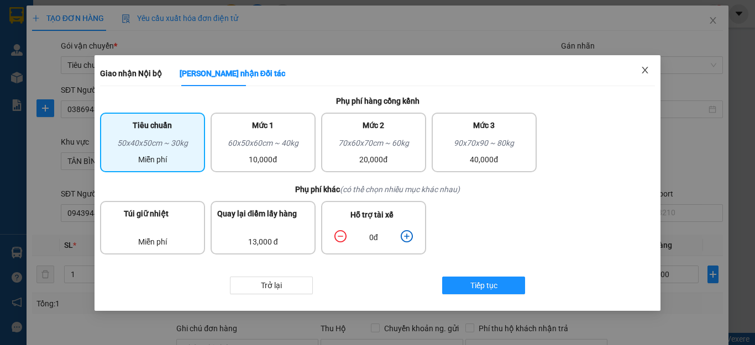
click at [644, 72] on icon "close" at bounding box center [645, 70] width 6 height 7
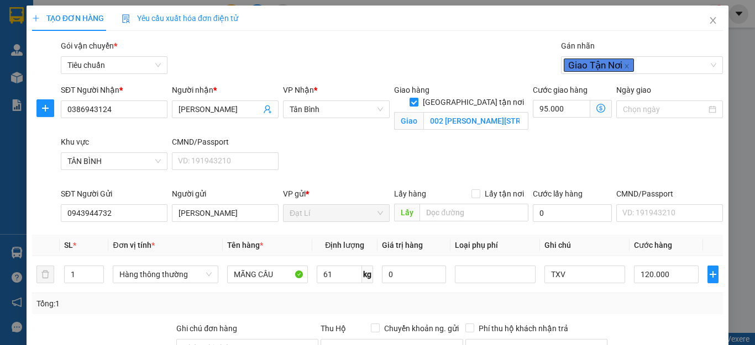
click at [596, 107] on icon "dollar-circle" at bounding box center [600, 108] width 9 height 9
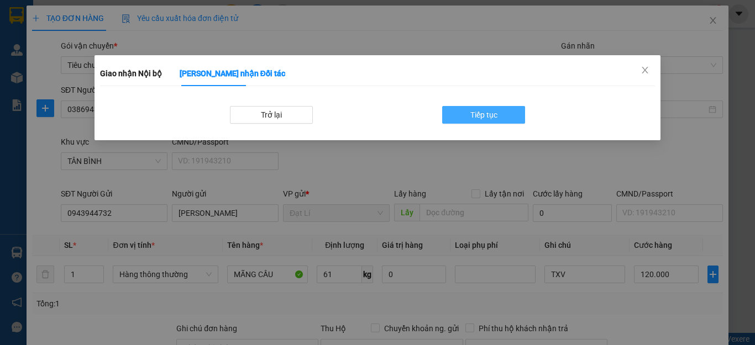
click at [517, 117] on button "Tiếp tục" at bounding box center [483, 115] width 83 height 18
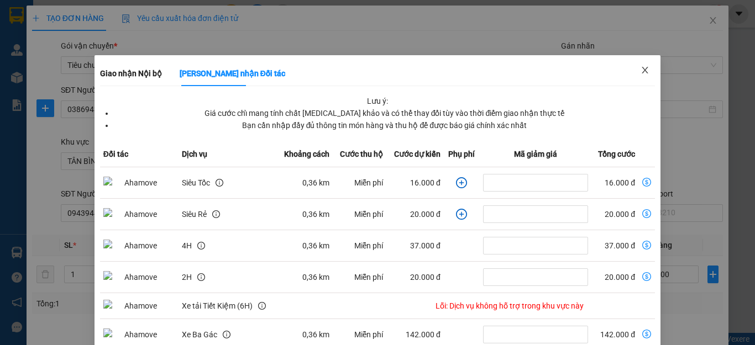
click at [640, 70] on icon "close" at bounding box center [644, 70] width 9 height 9
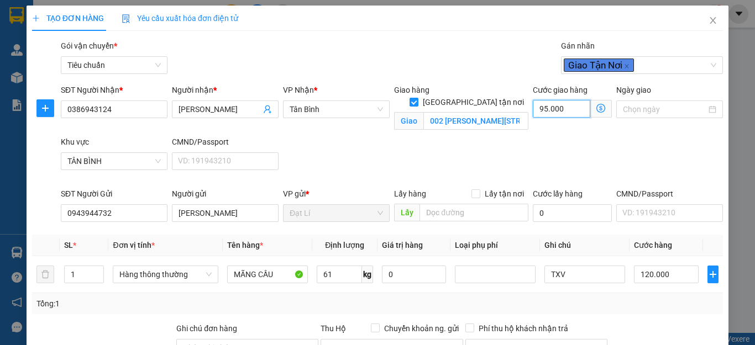
click at [574, 113] on input "95.000" at bounding box center [561, 109] width 57 height 18
click at [611, 160] on div "SĐT Người Nhận * 0386943124 Người nhận * C Hồng VP Nhận * Tân Bình Giao hàng Gi…" at bounding box center [392, 136] width 666 height 104
click at [624, 67] on icon "close" at bounding box center [626, 67] width 4 height 4
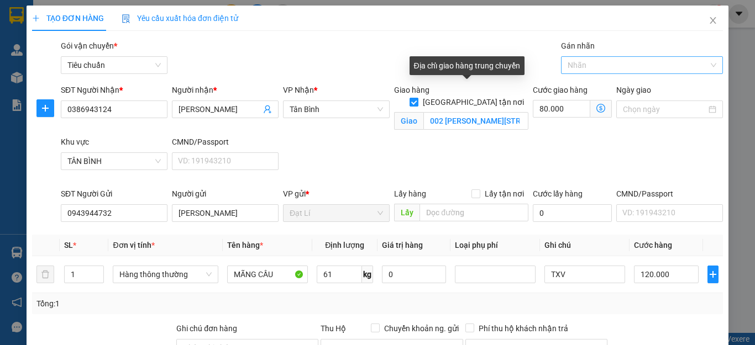
drag, startPoint x: 466, startPoint y: 91, endPoint x: 472, endPoint y: 91, distance: 6.1
click at [417, 98] on input "[GEOGRAPHIC_DATA] tận nơi" at bounding box center [413, 102] width 8 height 8
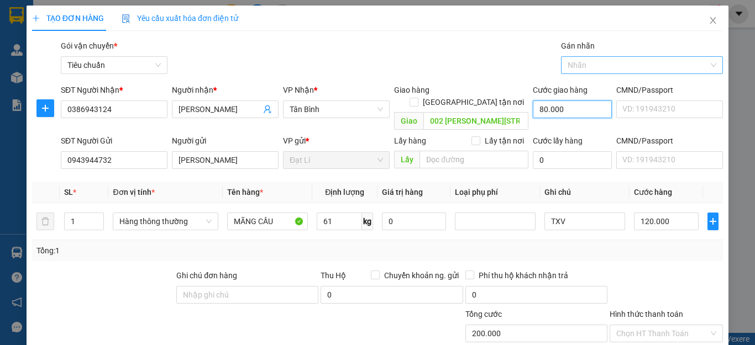
click at [571, 107] on input "80.000" at bounding box center [572, 110] width 79 height 18
drag, startPoint x: 502, startPoint y: 115, endPoint x: 429, endPoint y: 115, distance: 72.4
click at [430, 115] on input "002 Lô B, chung cư bàu cát 2, Đường số 1, phường 10, Tân Bình, Hồ Chí Minh" at bounding box center [475, 121] width 105 height 18
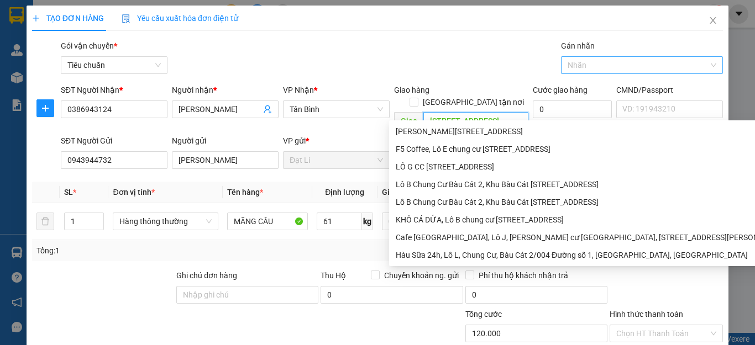
drag, startPoint x: 507, startPoint y: 113, endPoint x: 425, endPoint y: 107, distance: 82.0
click at [425, 112] on input "0àu cát 2, Đường số 1, phường 10, Tân Bình, Hồ Chí Minh" at bounding box center [475, 121] width 105 height 18
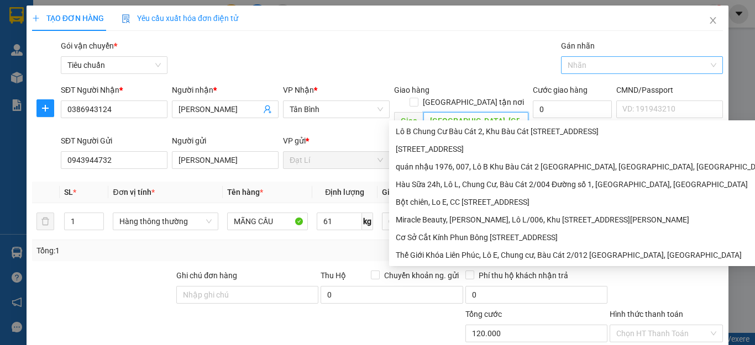
drag, startPoint x: 503, startPoint y: 110, endPoint x: 432, endPoint y: 109, distance: 71.3
click at [433, 112] on input "phường 10, Tân Bình, Hồ Chí Minh" at bounding box center [475, 121] width 105 height 18
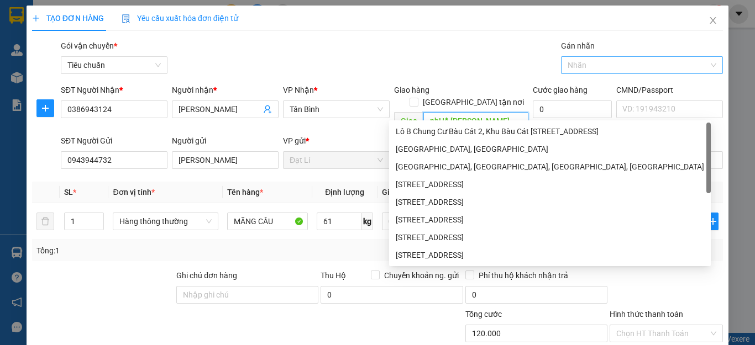
drag, startPoint x: 487, startPoint y: 114, endPoint x: 399, endPoint y: 107, distance: 87.6
click at [399, 112] on span "Giao phHồ Chí Minh" at bounding box center [461, 121] width 134 height 18
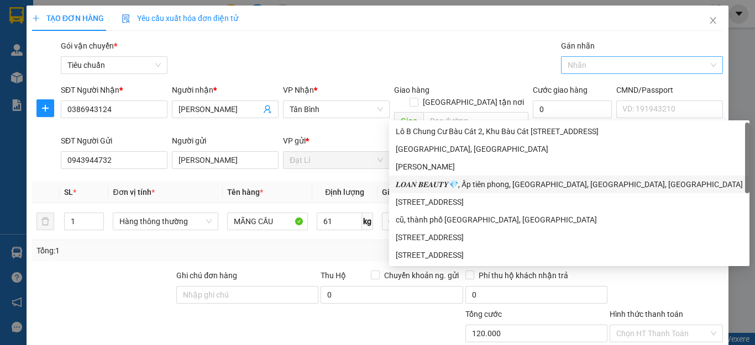
click at [213, 320] on div at bounding box center [132, 327] width 202 height 39
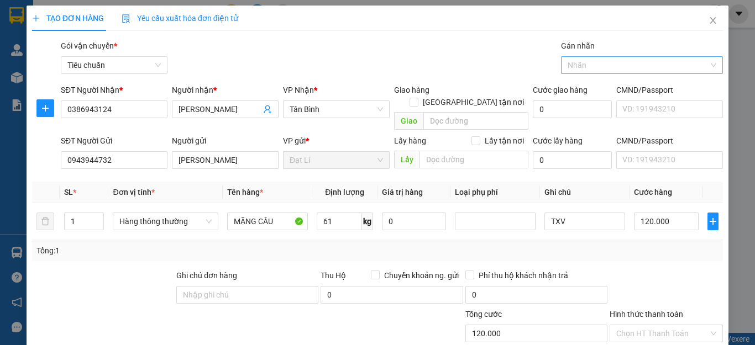
click at [628, 253] on div "Transit Pickup Surcharge Ids Transit Deliver Surcharge Ids Transit Deliver Surc…" at bounding box center [377, 257] width 691 height 434
click at [658, 325] on input "Hình thức thanh toán" at bounding box center [662, 333] width 92 height 17
click at [655, 338] on div "Tại văn phòng" at bounding box center [658, 344] width 98 height 12
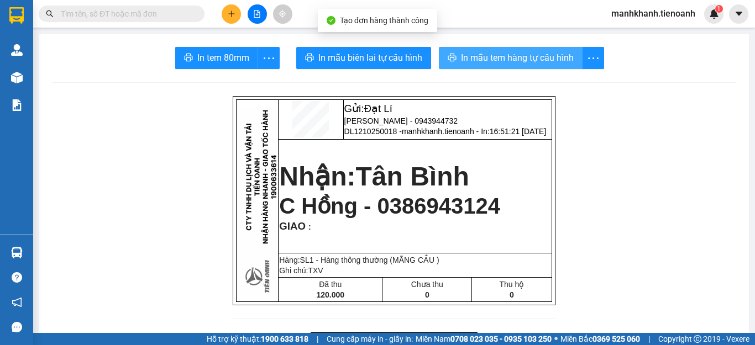
click at [508, 60] on span "In mẫu tem hàng tự cấu hình" at bounding box center [517, 58] width 113 height 14
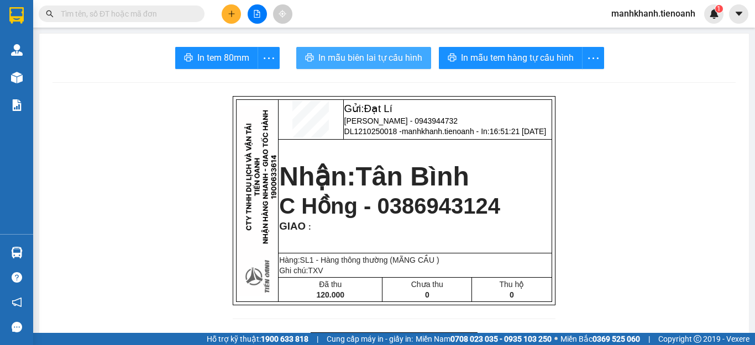
click at [388, 59] on span "In mẫu biên lai tự cấu hình" at bounding box center [370, 58] width 104 height 14
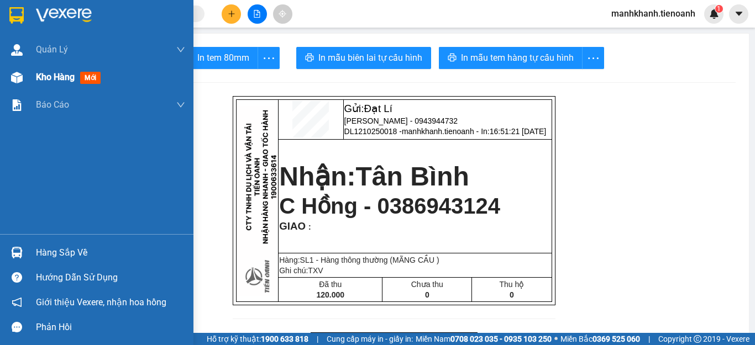
click at [66, 78] on span "Kho hàng" at bounding box center [55, 77] width 39 height 10
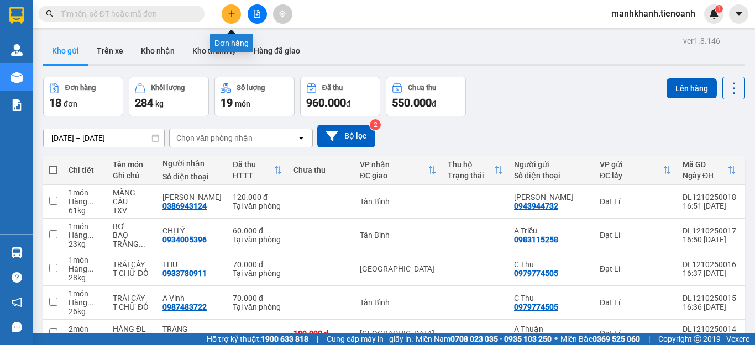
click at [232, 16] on icon "plus" at bounding box center [232, 14] width 8 height 8
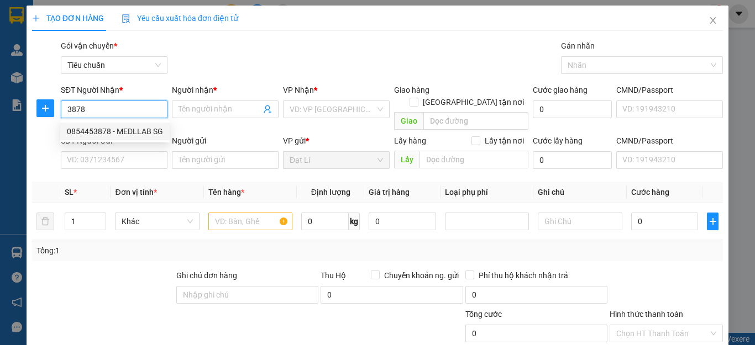
click at [120, 134] on div "0854453878 - MEDLLAB SG" at bounding box center [115, 131] width 96 height 12
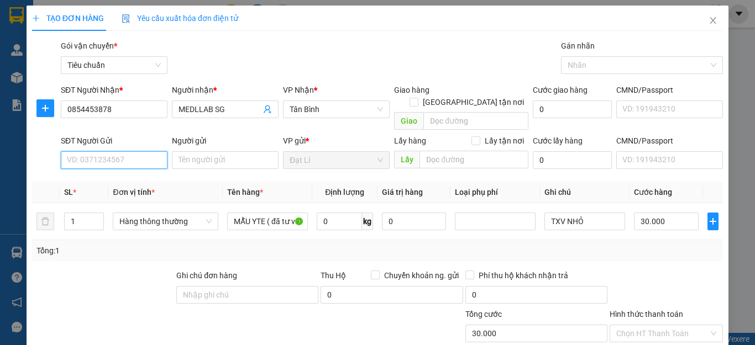
click at [120, 153] on input "SĐT Người Gửi" at bounding box center [114, 160] width 107 height 18
click at [120, 170] on div "0368485667 - A ĐÌNH NGUYỄN" at bounding box center [135, 170] width 136 height 12
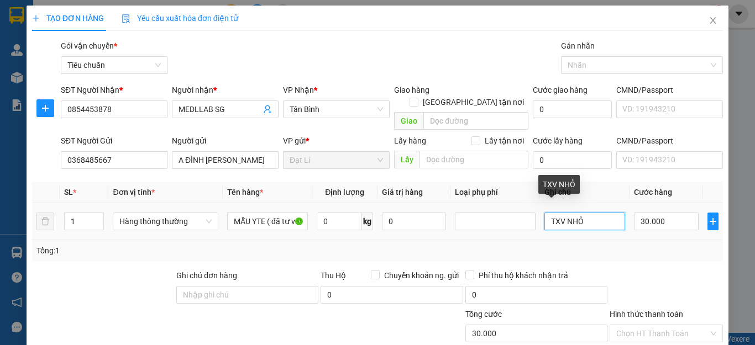
drag, startPoint x: 559, startPoint y: 211, endPoint x: 533, endPoint y: 206, distance: 26.4
click at [540, 214] on td "TXV NHỎ" at bounding box center [585, 221] width 90 height 37
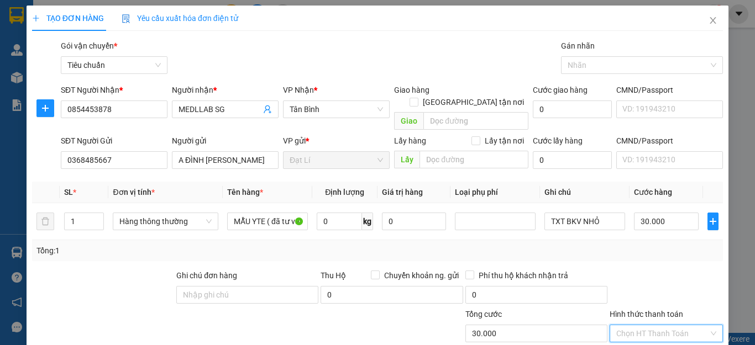
click at [656, 325] on input "Hình thức thanh toán" at bounding box center [662, 333] width 92 height 17
click at [653, 338] on div "Tại văn phòng" at bounding box center [658, 344] width 98 height 12
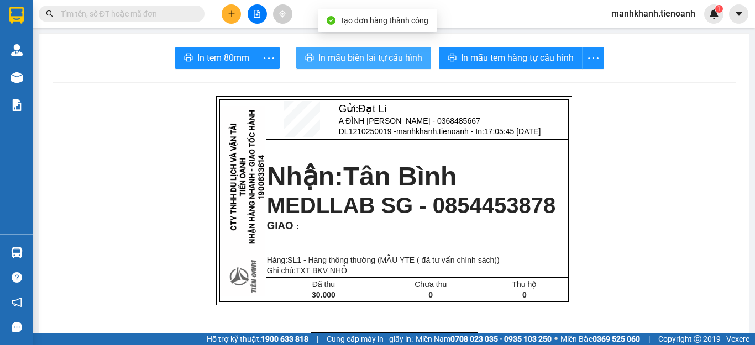
click at [388, 60] on span "In mẫu biên lai tự cấu hình" at bounding box center [370, 58] width 104 height 14
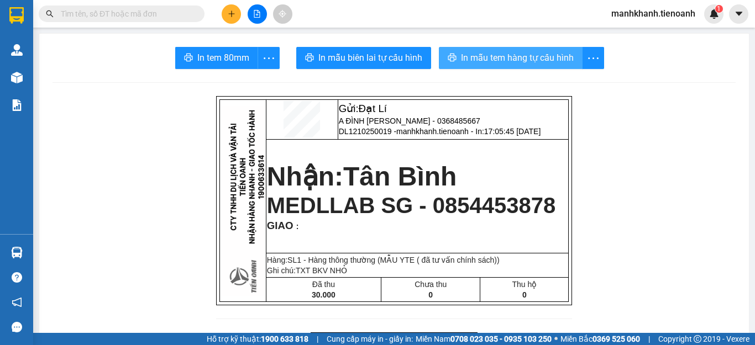
click at [519, 64] on span "In mẫu tem hàng tự cấu hình" at bounding box center [517, 58] width 113 height 14
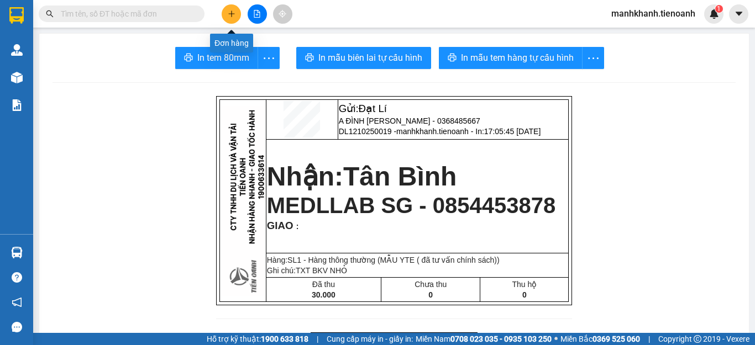
click at [233, 15] on icon "plus" at bounding box center [232, 14] width 8 height 8
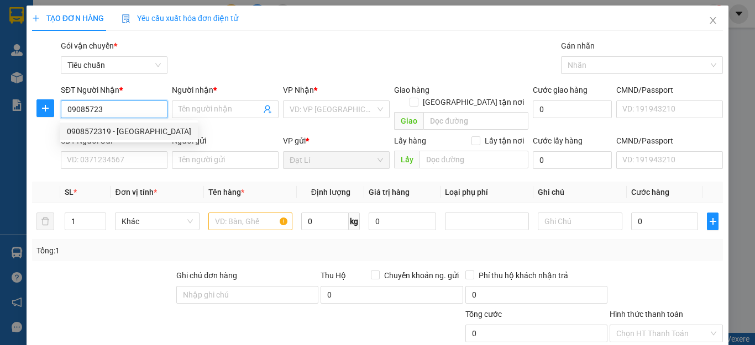
click at [119, 131] on div "0908572319 - Tú Anh" at bounding box center [129, 131] width 124 height 12
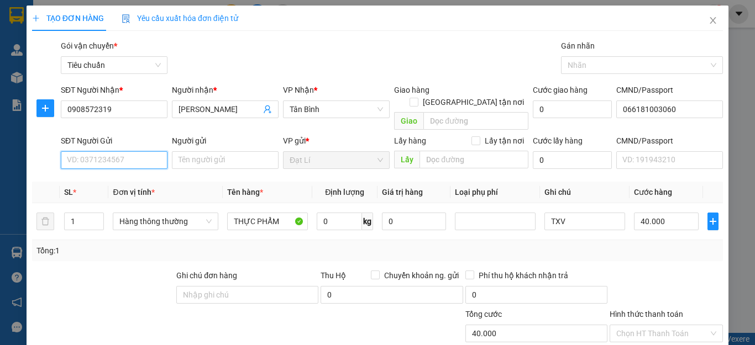
click at [106, 151] on input "SĐT Người Gửi" at bounding box center [114, 160] width 107 height 18
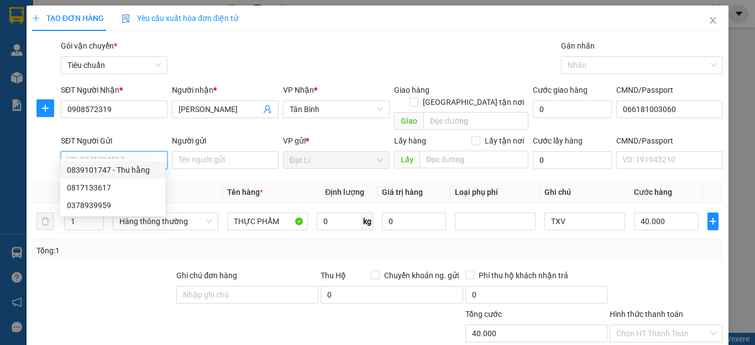
click at [114, 171] on div "0839101747 - Thu hằng" at bounding box center [113, 170] width 92 height 12
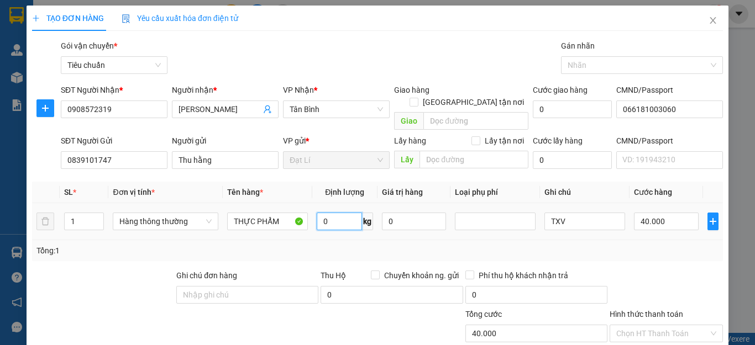
click at [333, 213] on input "0" at bounding box center [339, 222] width 45 height 18
drag, startPoint x: 426, startPoint y: 231, endPoint x: 578, endPoint y: 209, distance: 153.5
click at [428, 240] on div "Tổng: 1" at bounding box center [377, 250] width 691 height 21
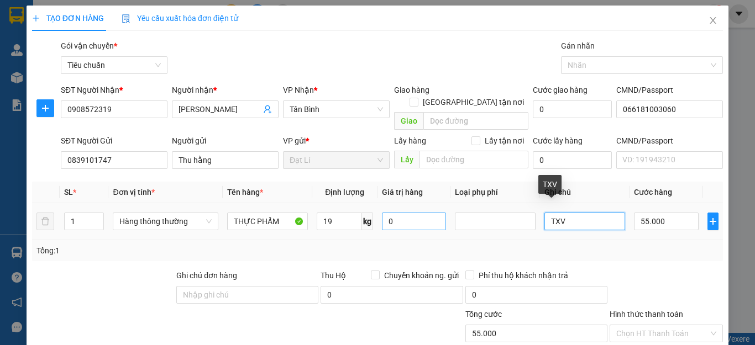
drag, startPoint x: 575, startPoint y: 208, endPoint x: 438, endPoint y: 217, distance: 137.3
click at [438, 217] on tr "1 Hàng thông thường THỰC PHẨM 19 kg 0 TXV 55.000" at bounding box center [377, 221] width 691 height 37
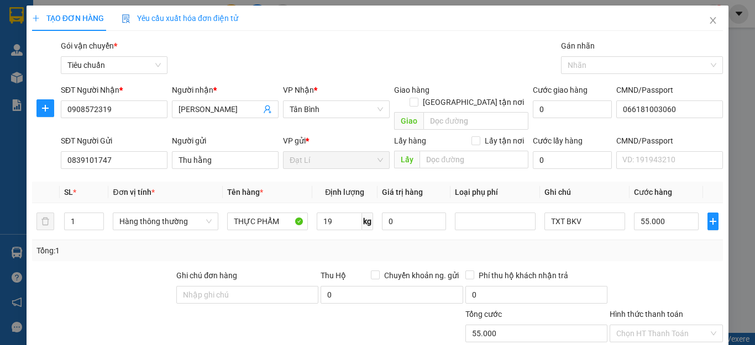
click at [645, 245] on div "Tổng: 1" at bounding box center [377, 251] width 682 height 12
click at [668, 213] on input "55.000" at bounding box center [666, 222] width 65 height 18
click at [675, 270] on div at bounding box center [665, 289] width 115 height 39
click at [649, 325] on input "Hình thức thanh toán" at bounding box center [662, 333] width 92 height 17
click at [650, 338] on div "Tại văn phòng" at bounding box center [658, 344] width 98 height 12
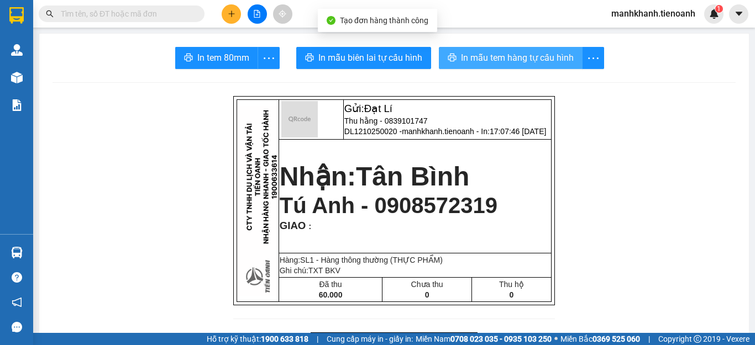
click at [506, 54] on span "In mẫu tem hàng tự cấu hình" at bounding box center [517, 58] width 113 height 14
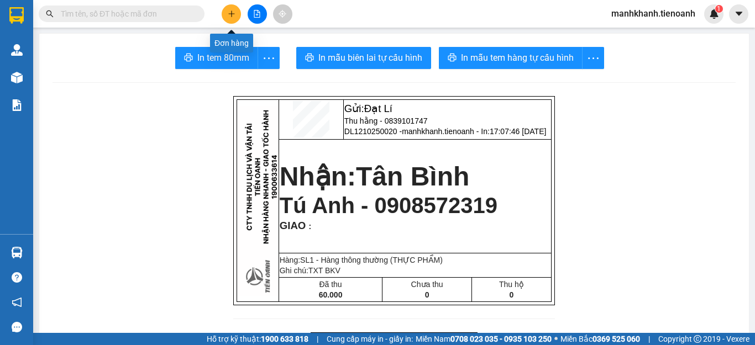
click at [232, 20] on button at bounding box center [231, 13] width 19 height 19
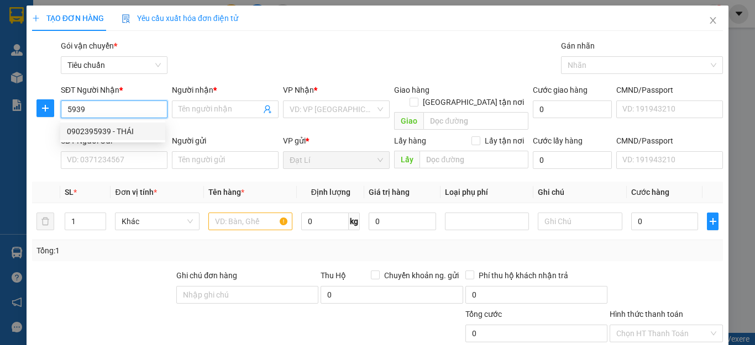
click at [105, 133] on div "0902395939 - THÁI" at bounding box center [113, 131] width 92 height 12
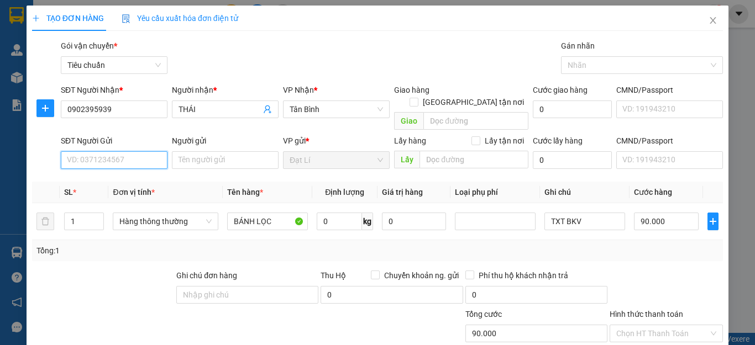
click at [89, 151] on input "SĐT Người Gửi" at bounding box center [114, 160] width 107 height 18
click at [96, 172] on div "0708213900 - Cô Nhị" at bounding box center [113, 170] width 92 height 12
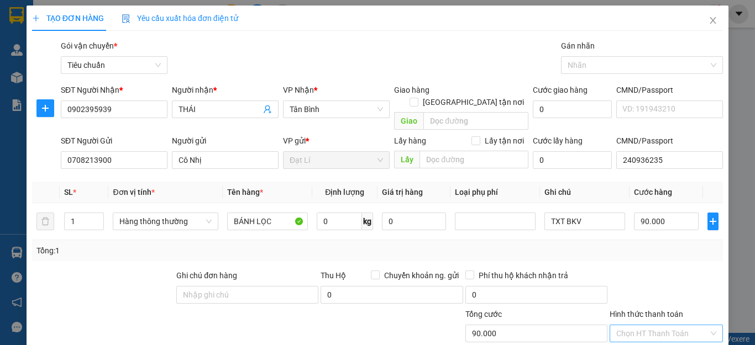
click at [627, 325] on input "Hình thức thanh toán" at bounding box center [662, 333] width 92 height 17
click at [650, 338] on div "Tại văn phòng" at bounding box center [658, 344] width 98 height 12
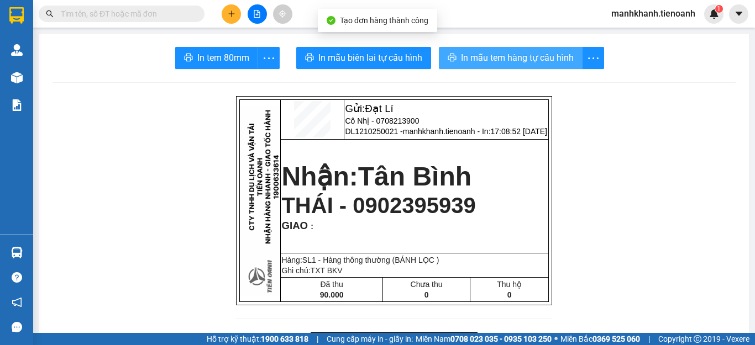
click at [523, 55] on span "In mẫu tem hàng tự cấu hình" at bounding box center [517, 58] width 113 height 14
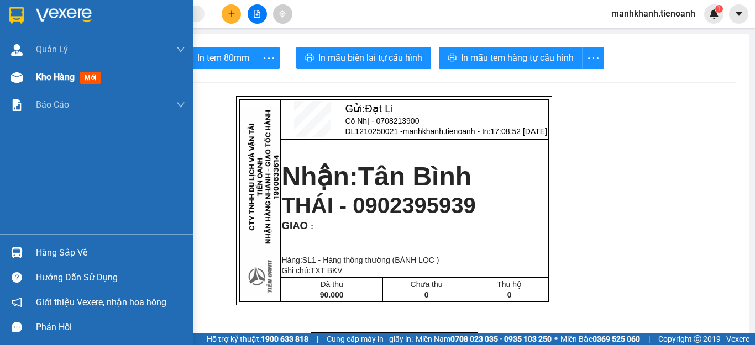
click at [56, 77] on span "Kho hàng" at bounding box center [55, 77] width 39 height 10
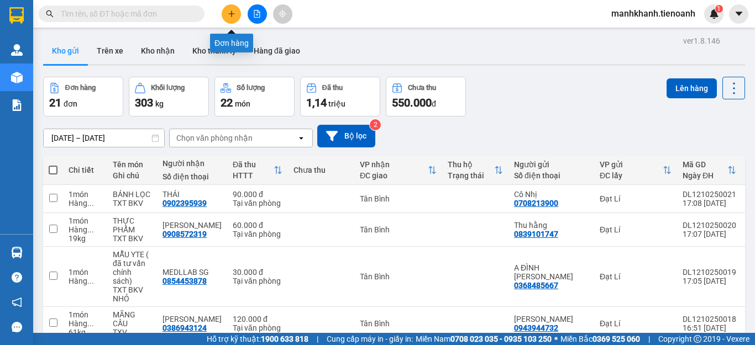
click at [231, 11] on icon "plus" at bounding box center [232, 14] width 8 height 8
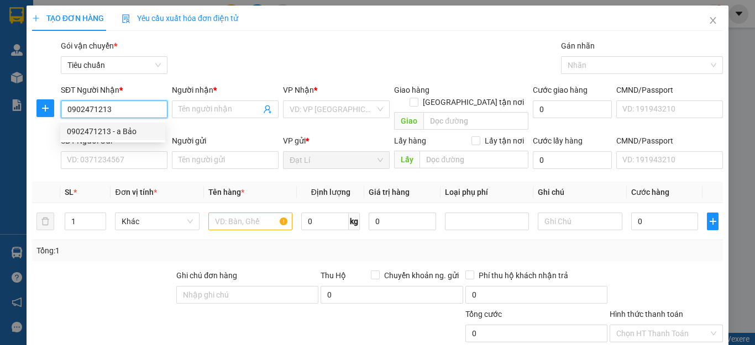
click at [84, 134] on div "0902471213 - a Bảo" at bounding box center [113, 131] width 92 height 12
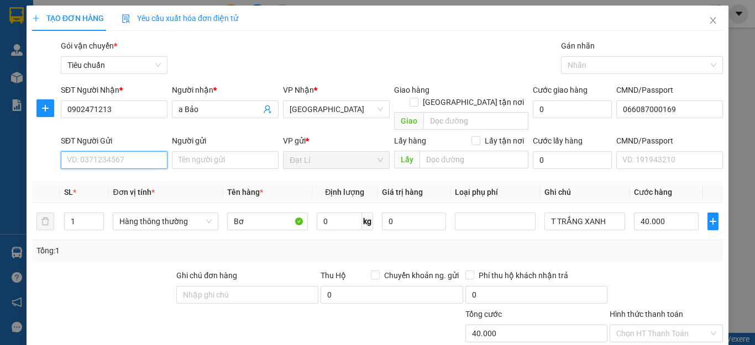
click at [80, 151] on input "SĐT Người Gửi" at bounding box center [114, 160] width 107 height 18
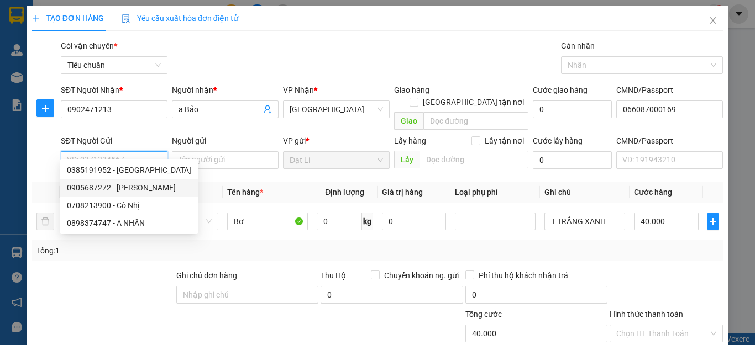
click at [94, 193] on div "0905687272 - BÁ TRI" at bounding box center [129, 188] width 124 height 12
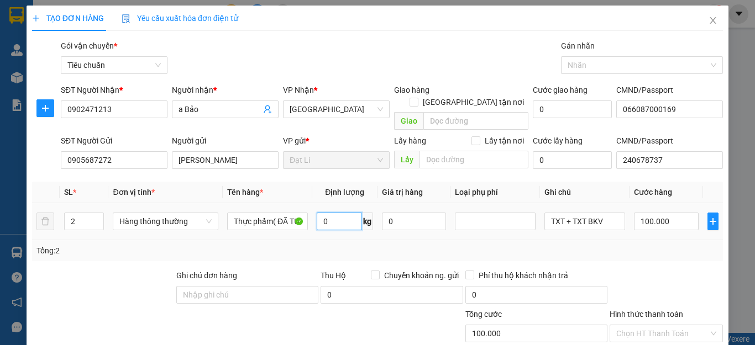
click at [336, 213] on input "0" at bounding box center [339, 222] width 45 height 18
click at [380, 245] on div "Tổng: 2" at bounding box center [377, 251] width 682 height 12
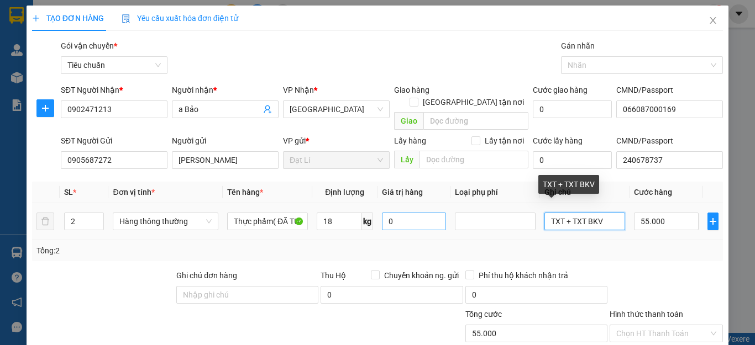
drag, startPoint x: 608, startPoint y: 212, endPoint x: 431, endPoint y: 209, distance: 177.4
click at [433, 211] on tr "2 Hàng thông thường Thực phẩm( ĐÃ TƯ VẤN CSVC) 18 kg 0 TXT + TXT BKV 55.000" at bounding box center [377, 221] width 691 height 37
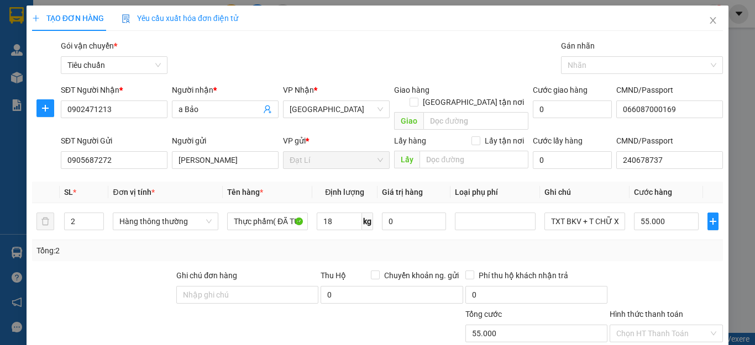
click at [650, 270] on div at bounding box center [665, 289] width 115 height 39
click at [663, 213] on input "55.000" at bounding box center [666, 222] width 65 height 18
click at [675, 245] on div "Tổng: 2" at bounding box center [377, 251] width 682 height 12
click at [640, 325] on input "Hình thức thanh toán" at bounding box center [662, 333] width 92 height 17
click at [643, 338] on div "Tại văn phòng" at bounding box center [658, 344] width 98 height 12
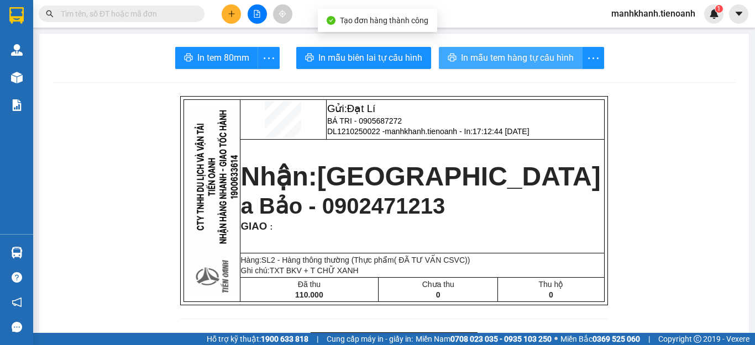
click at [480, 58] on span "In mẫu tem hàng tự cấu hình" at bounding box center [517, 58] width 113 height 14
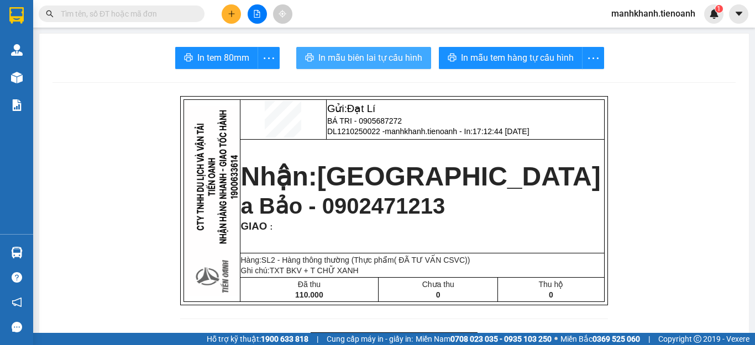
click at [374, 64] on span "In mẫu biên lai tự cấu hình" at bounding box center [370, 58] width 104 height 14
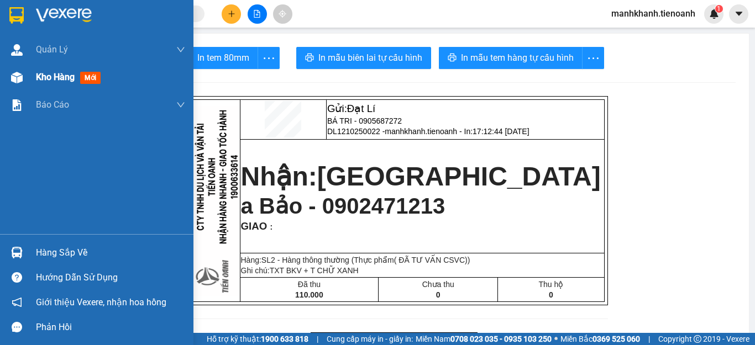
click at [67, 80] on span "Kho hàng" at bounding box center [55, 77] width 39 height 10
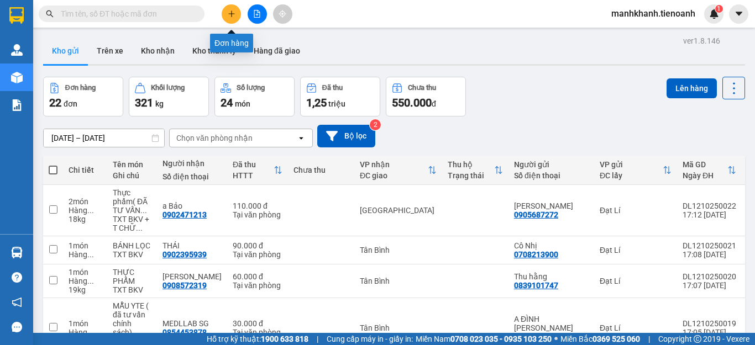
click at [228, 9] on button at bounding box center [231, 13] width 19 height 19
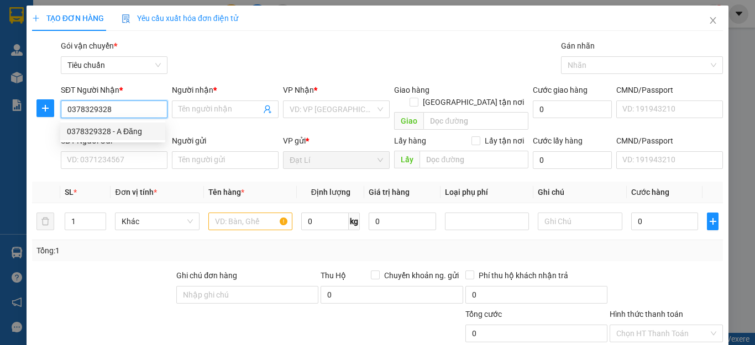
click at [95, 132] on div "0378329328 - A Đăng" at bounding box center [113, 131] width 92 height 12
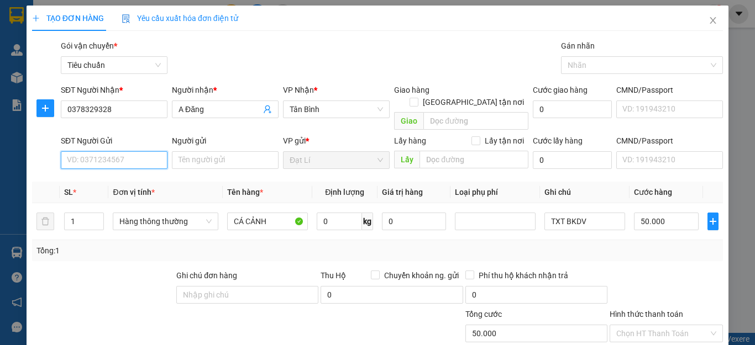
click at [103, 151] on input "SĐT Người Gửi" at bounding box center [114, 160] width 107 height 18
click at [87, 167] on div "0976781387 - A TÂN" at bounding box center [113, 170] width 92 height 12
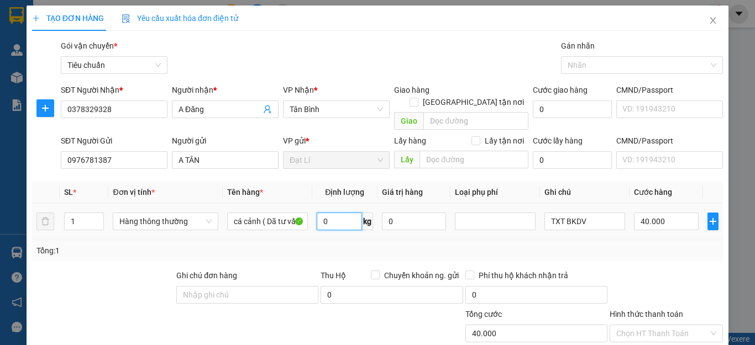
click at [340, 213] on input "0" at bounding box center [339, 222] width 45 height 18
drag, startPoint x: 391, startPoint y: 237, endPoint x: 586, endPoint y: 211, distance: 196.3
click at [397, 245] on div "Tổng: 1" at bounding box center [377, 251] width 682 height 12
click at [651, 325] on input "Hình thức thanh toán" at bounding box center [662, 333] width 92 height 17
click at [648, 338] on div "Tại văn phòng" at bounding box center [658, 344] width 98 height 12
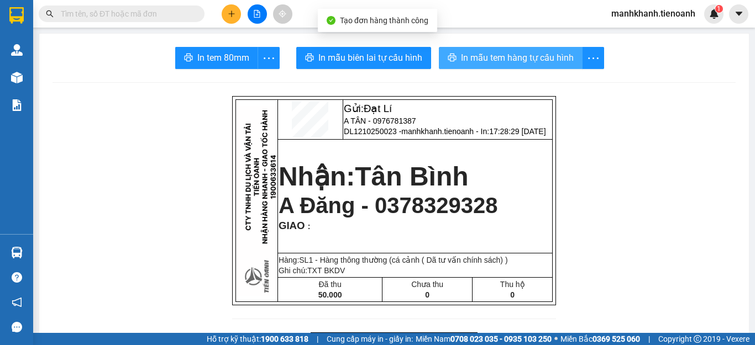
click at [537, 66] on button "In mẫu tem hàng tự cấu hình" at bounding box center [511, 58] width 144 height 22
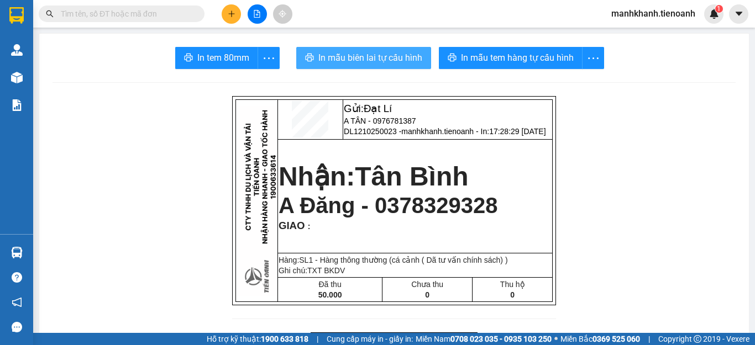
click at [405, 61] on span "In mẫu biên lai tự cấu hình" at bounding box center [370, 58] width 104 height 14
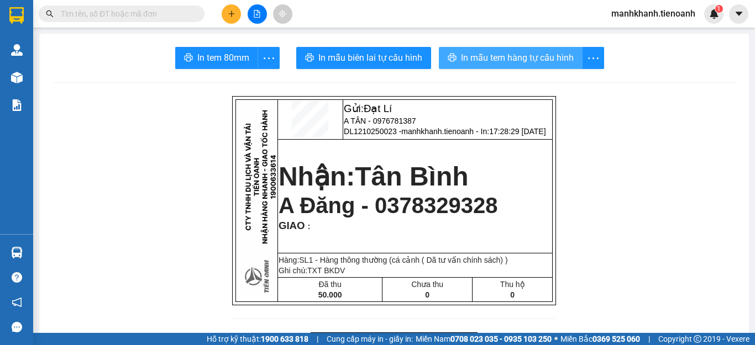
click at [529, 61] on span "In mẫu tem hàng tự cấu hình" at bounding box center [517, 58] width 113 height 14
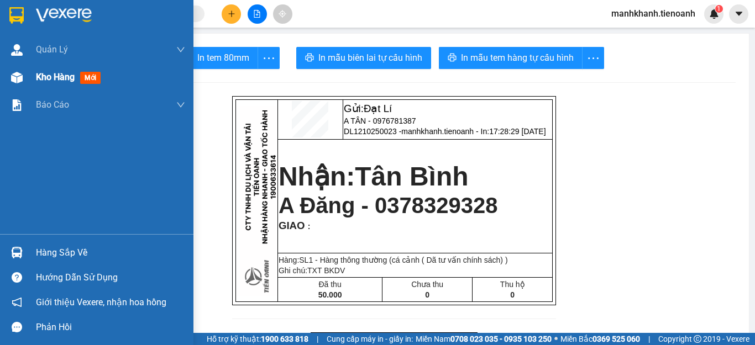
click at [66, 81] on span "Kho hàng" at bounding box center [55, 77] width 39 height 10
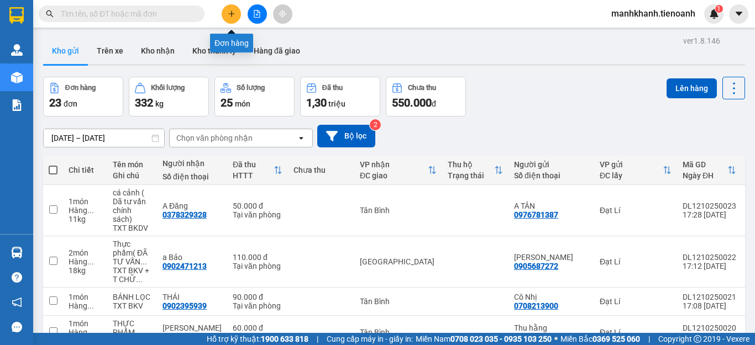
click at [228, 13] on icon "plus" at bounding box center [232, 14] width 8 height 8
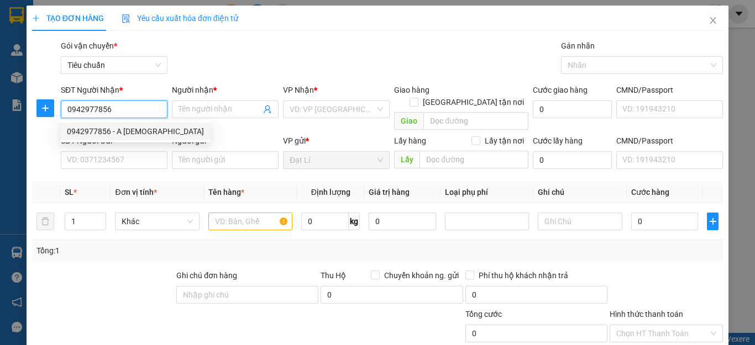
click at [99, 132] on div "0942977856 - A Thái" at bounding box center [135, 131] width 137 height 12
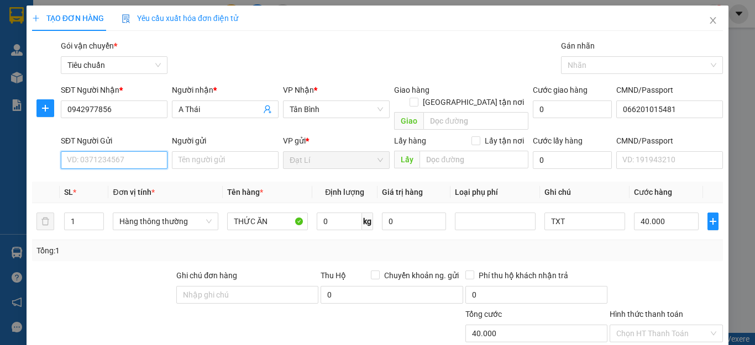
click at [95, 151] on input "SĐT Người Gửi" at bounding box center [114, 160] width 107 height 18
click at [101, 173] on div "0905487799 - HUỆ" at bounding box center [121, 170] width 109 height 12
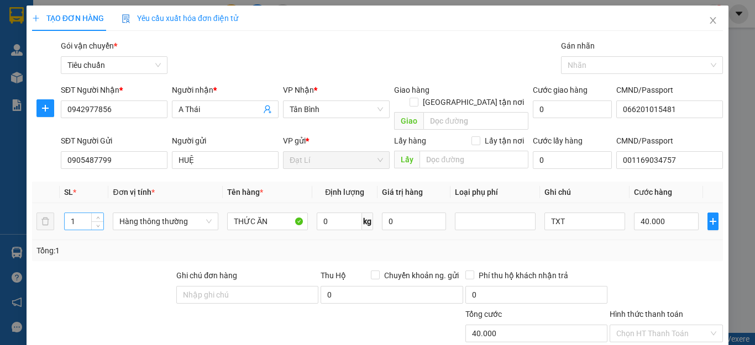
click at [81, 213] on input "1" at bounding box center [84, 221] width 39 height 17
drag, startPoint x: 104, startPoint y: 248, endPoint x: 272, endPoint y: 218, distance: 171.1
click at [108, 248] on div "Tổng: 2" at bounding box center [377, 250] width 691 height 21
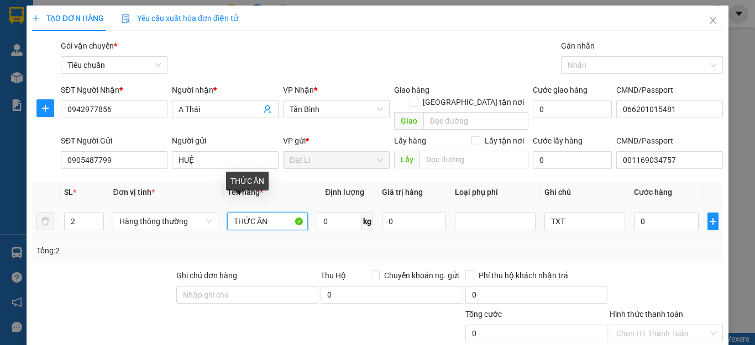
click at [275, 213] on input "THỨC ĂN" at bounding box center [267, 222] width 81 height 18
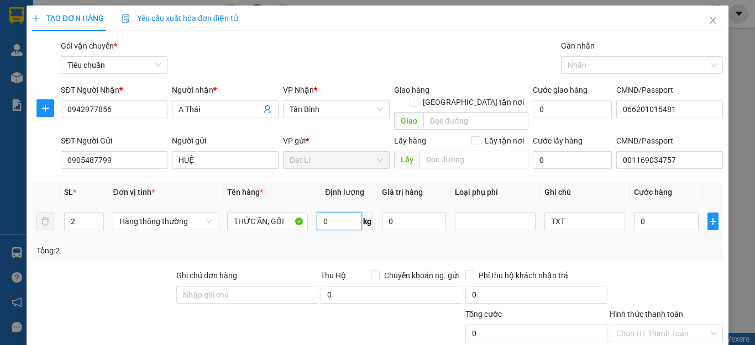
click at [336, 213] on input "0" at bounding box center [339, 222] width 45 height 18
drag, startPoint x: 353, startPoint y: 248, endPoint x: 628, endPoint y: 218, distance: 276.2
click at [354, 248] on div "Tổng: 2" at bounding box center [377, 250] width 691 height 21
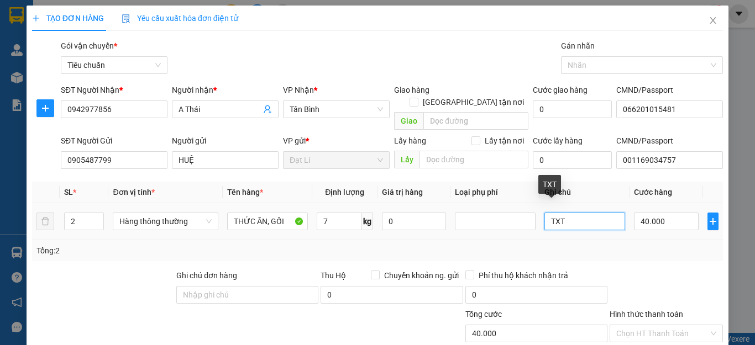
click at [586, 213] on input "TXT" at bounding box center [584, 222] width 81 height 18
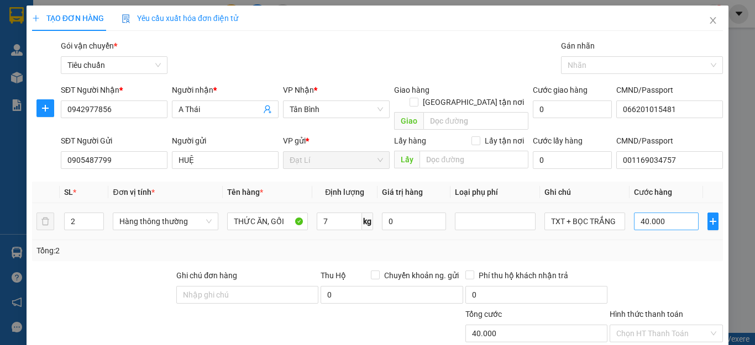
drag, startPoint x: 649, startPoint y: 255, endPoint x: 675, endPoint y: 209, distance: 52.4
click at [650, 253] on div "Transit Pickup Surcharge Ids Transit Deliver Surcharge Ids Transit Deliver Surc…" at bounding box center [377, 257] width 691 height 434
click at [674, 213] on input "40.000" at bounding box center [666, 222] width 65 height 18
click at [666, 274] on div at bounding box center [665, 289] width 115 height 39
click at [648, 325] on input "Hình thức thanh toán" at bounding box center [662, 333] width 92 height 17
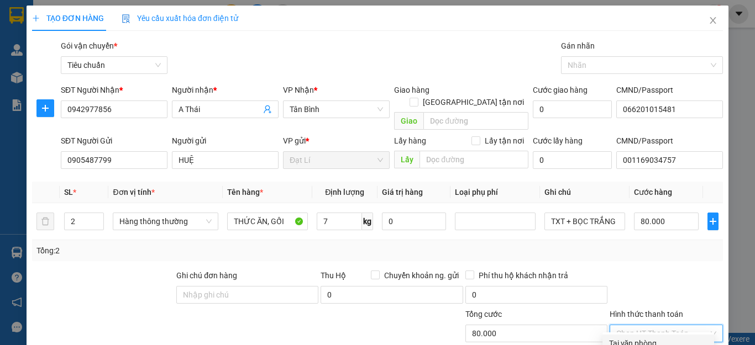
click at [645, 338] on div "Tại văn phòng" at bounding box center [658, 344] width 98 height 12
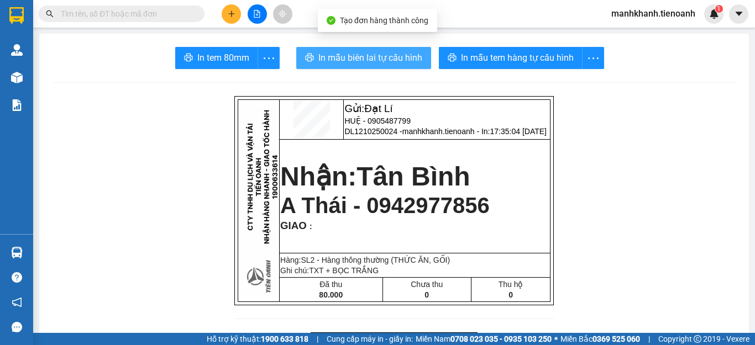
click at [349, 56] on span "In mẫu biên lai tự cấu hình" at bounding box center [370, 58] width 104 height 14
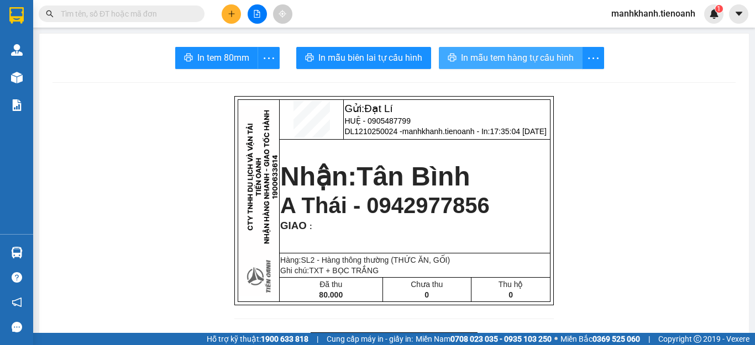
click at [504, 66] on button "In mẫu tem hàng tự cấu hình" at bounding box center [511, 58] width 144 height 22
click at [227, 18] on button at bounding box center [231, 13] width 19 height 19
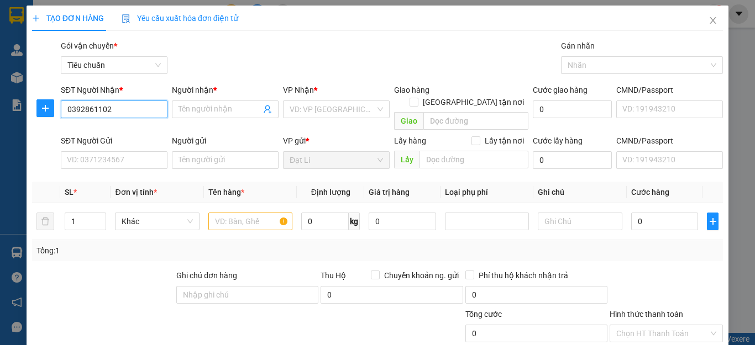
drag, startPoint x: 144, startPoint y: 143, endPoint x: 127, endPoint y: 113, distance: 34.9
click at [127, 113] on input "0392861102" at bounding box center [114, 110] width 107 height 18
click at [124, 129] on div "0392861102 - C Trâm" at bounding box center [113, 131] width 92 height 12
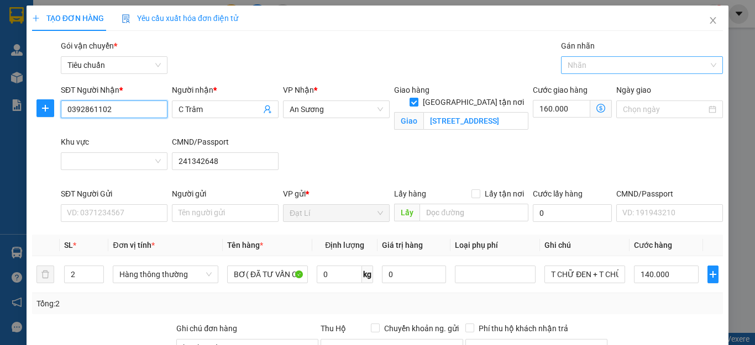
click at [589, 66] on div at bounding box center [637, 65] width 146 height 13
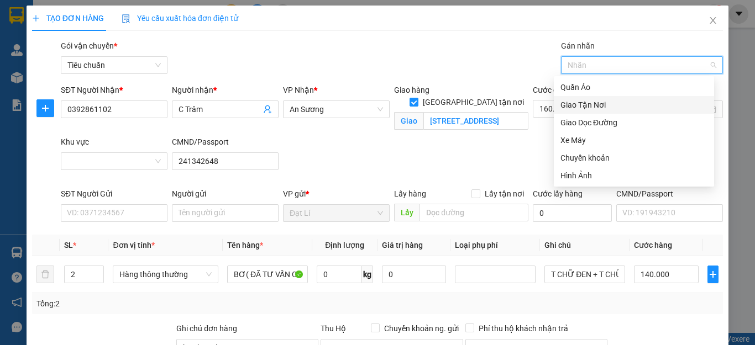
click at [584, 102] on div "Giao Tận Nơi" at bounding box center [633, 105] width 147 height 12
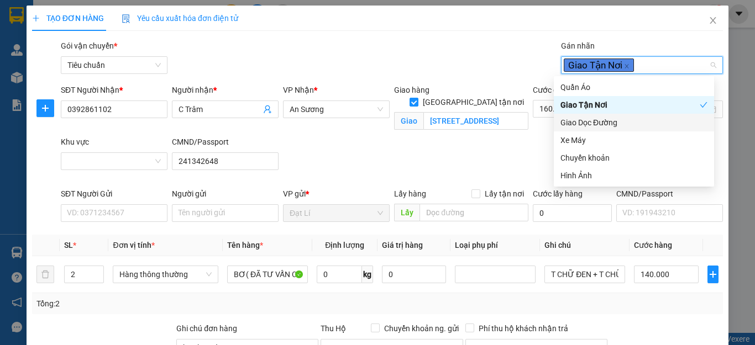
click at [393, 152] on div "SĐT Người Nhận * 0392861102 Người nhận * C Trâm VP Nhận * An Sương Giao hàng Gi…" at bounding box center [392, 136] width 666 height 104
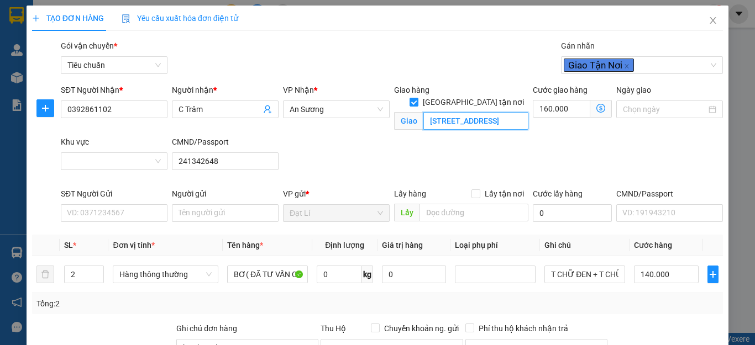
click at [490, 112] on input "318/46 Thống Nhất, Phường 16, Quận Gò Vấp, Thành phố Hồ Chí Minh" at bounding box center [475, 121] width 105 height 18
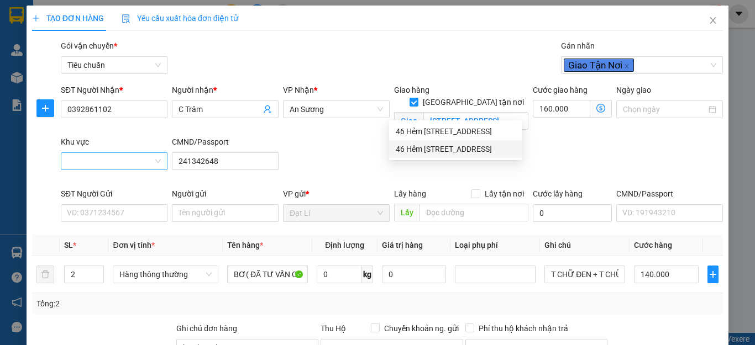
click at [97, 167] on input "Khu vực" at bounding box center [110, 161] width 86 height 17
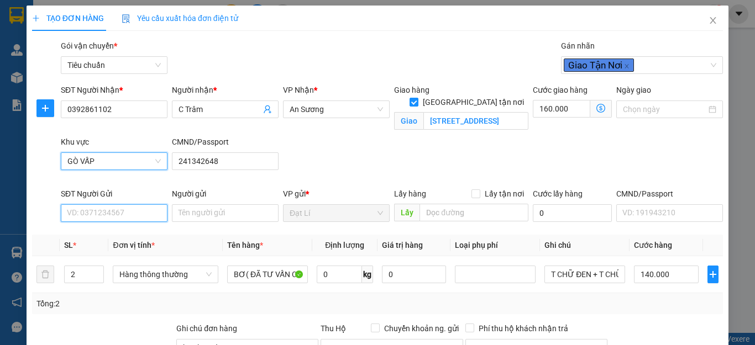
click at [105, 218] on input "SĐT Người Gửi" at bounding box center [114, 213] width 107 height 18
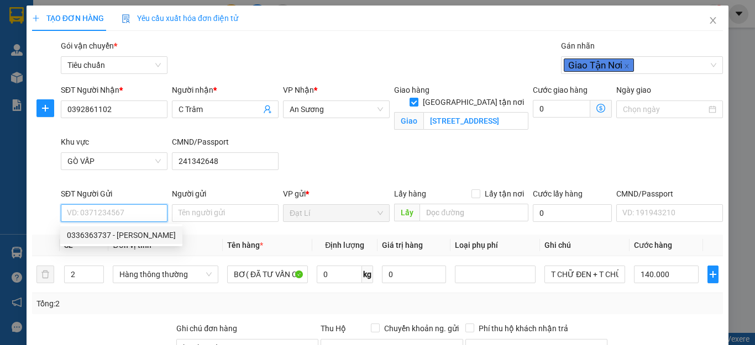
click at [111, 235] on div "0336363737 - Chú Vinh" at bounding box center [121, 235] width 109 height 12
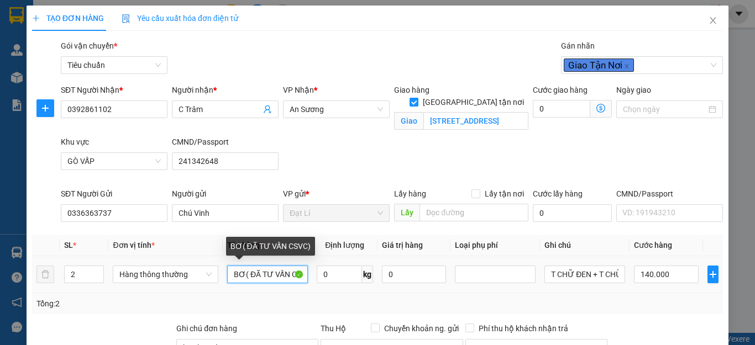
drag, startPoint x: 243, startPoint y: 274, endPoint x: 211, endPoint y: 283, distance: 33.4
click at [211, 283] on tr "2 Hàng thông thường BƠ( ĐÃ TƯ VẤN CSVC) 0 kg 0 T CHỮ ĐEN + T CHỮ XANH 140.000" at bounding box center [377, 274] width 691 height 37
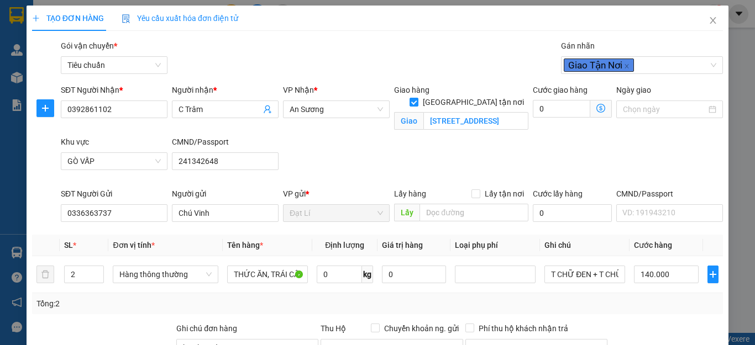
click at [338, 301] on div "Tổng: 2" at bounding box center [377, 304] width 682 height 12
click at [340, 278] on input "0" at bounding box center [339, 275] width 45 height 18
click at [427, 309] on div "Tổng: 2" at bounding box center [377, 304] width 682 height 12
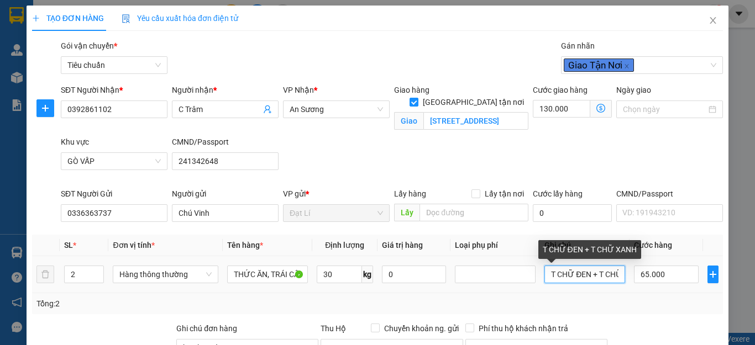
drag, startPoint x: 541, startPoint y: 272, endPoint x: 693, endPoint y: 276, distance: 151.4
click at [693, 276] on tr "2 Hàng thông thường THỨC ĂN, TRÁI CÂY( ĐÃ TƯ VẤN CSVC) 30 kg 0 T CHỮ ĐEN + T CH…" at bounding box center [377, 274] width 691 height 37
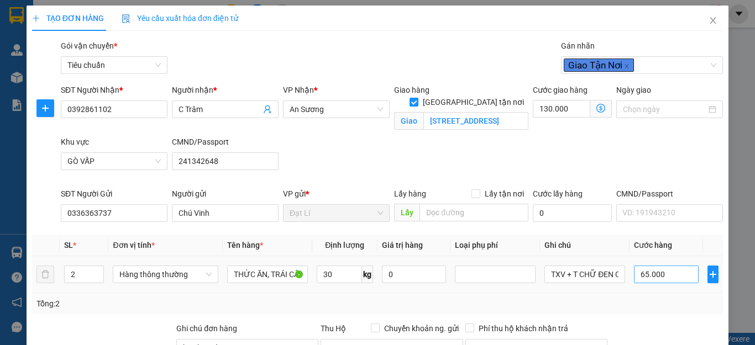
drag, startPoint x: 651, startPoint y: 312, endPoint x: 671, endPoint y: 280, distance: 37.5
click at [651, 309] on div "Tổng: 2" at bounding box center [377, 303] width 691 height 21
click at [673, 276] on input "65.000" at bounding box center [666, 275] width 65 height 18
click at [677, 303] on div "Tổng: 2" at bounding box center [377, 304] width 682 height 12
click at [596, 107] on icon "dollar-circle" at bounding box center [600, 108] width 9 height 9
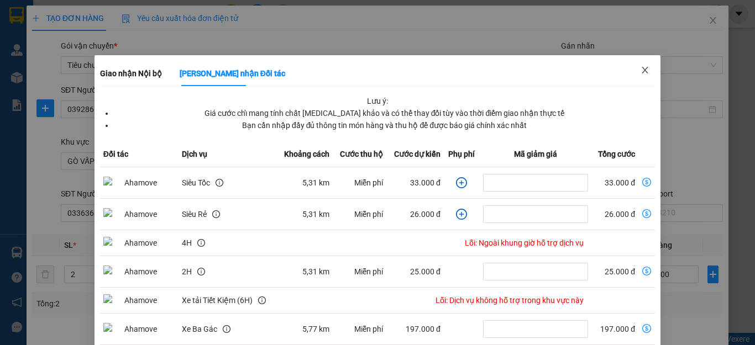
click at [640, 73] on icon "close" at bounding box center [644, 70] width 9 height 9
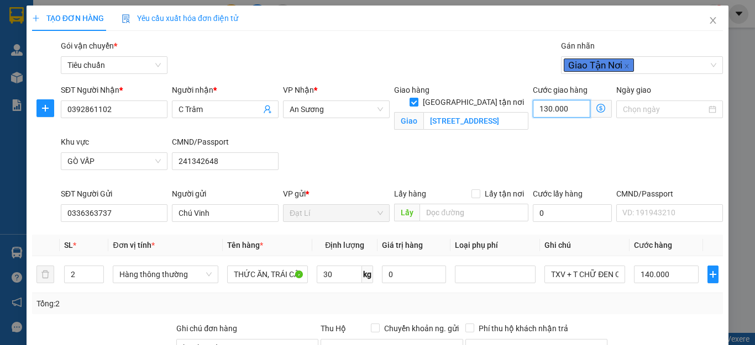
click at [574, 114] on input "130.000" at bounding box center [561, 109] width 57 height 18
click at [634, 154] on div "SĐT Người Nhận * 0392861102 Người nhận * C Trâm VP Nhận * An Sương Giao hàng Gi…" at bounding box center [392, 136] width 666 height 104
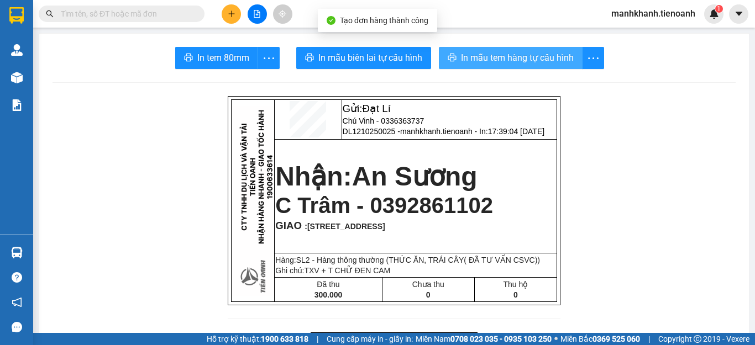
click at [526, 61] on span "In mẫu tem hàng tự cấu hình" at bounding box center [517, 58] width 113 height 14
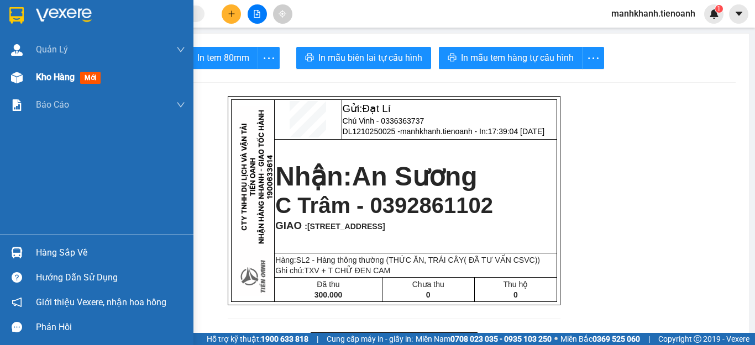
click at [54, 82] on span "Kho hàng" at bounding box center [55, 77] width 39 height 10
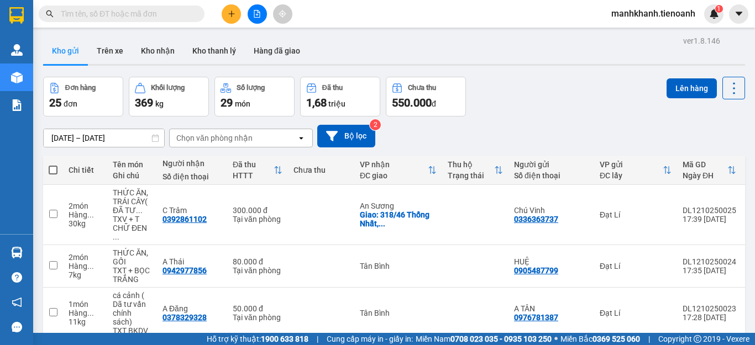
click at [232, 17] on icon "plus" at bounding box center [232, 14] width 8 height 8
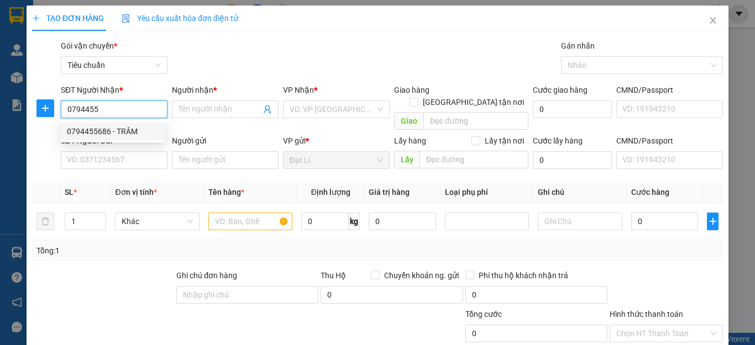
click at [96, 128] on div "0794455686 - TRÂM" at bounding box center [113, 131] width 92 height 12
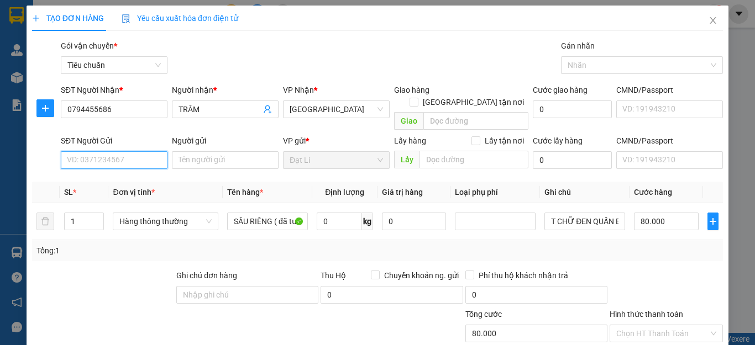
click at [89, 151] on input "SĐT Người Gửi" at bounding box center [114, 160] width 107 height 18
click at [87, 173] on div "0902920197 - C Lan" at bounding box center [121, 170] width 109 height 12
click at [78, 213] on input "1" at bounding box center [84, 221] width 39 height 17
drag, startPoint x: 119, startPoint y: 269, endPoint x: 272, endPoint y: 227, distance: 158.7
click at [120, 270] on div at bounding box center [103, 289] width 144 height 39
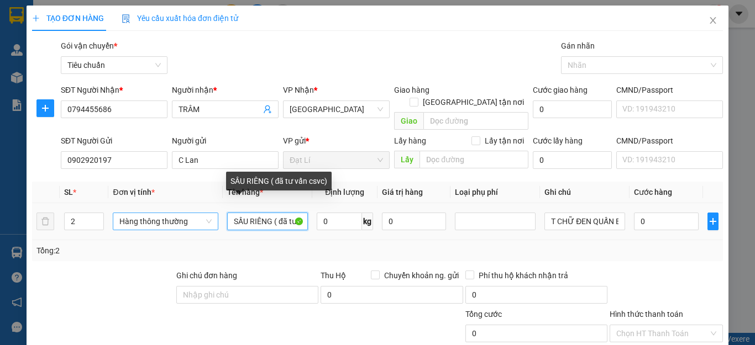
drag, startPoint x: 271, startPoint y: 210, endPoint x: 203, endPoint y: 218, distance: 68.4
click at [204, 218] on tr "2 Hàng thông thường SẦU RIÊNG ( đã tư vấn csvc) 0 kg 0 T CHỮ ĐEN QUẤN BK 0" at bounding box center [377, 221] width 691 height 37
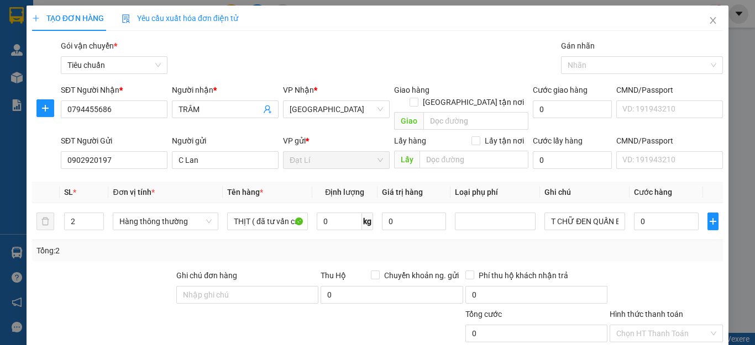
click at [311, 245] on div "Tổng: 2" at bounding box center [377, 251] width 682 height 12
click at [334, 213] on input "0" at bounding box center [339, 222] width 45 height 18
click at [365, 245] on div "Tổng: 2" at bounding box center [377, 251] width 682 height 12
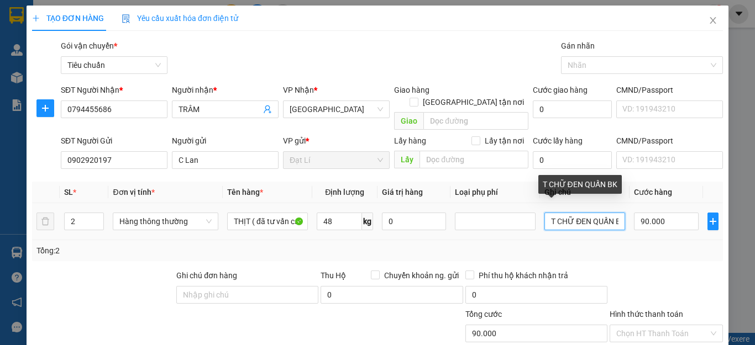
drag, startPoint x: 538, startPoint y: 206, endPoint x: 726, endPoint y: 206, distance: 187.9
click at [726, 206] on div "TẠO ĐƠN HÀNG Yêu cầu xuất hóa đơn điện tử Transit Pickup Surcharge Ids Transit …" at bounding box center [377, 172] width 755 height 345
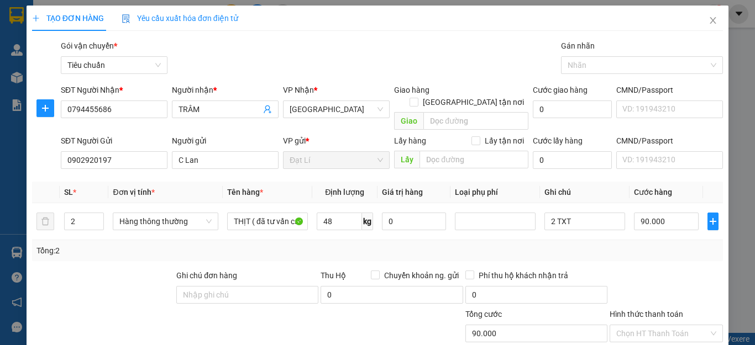
click at [642, 253] on div "Transit Pickup Surcharge Ids Transit Deliver Surcharge Ids Transit Deliver Surc…" at bounding box center [377, 257] width 691 height 434
click at [665, 214] on input "90.000" at bounding box center [666, 222] width 65 height 18
click at [655, 270] on div at bounding box center [665, 289] width 115 height 39
click at [649, 325] on input "Hình thức thanh toán" at bounding box center [662, 333] width 92 height 17
click at [646, 338] on div "Tại văn phòng" at bounding box center [658, 344] width 98 height 12
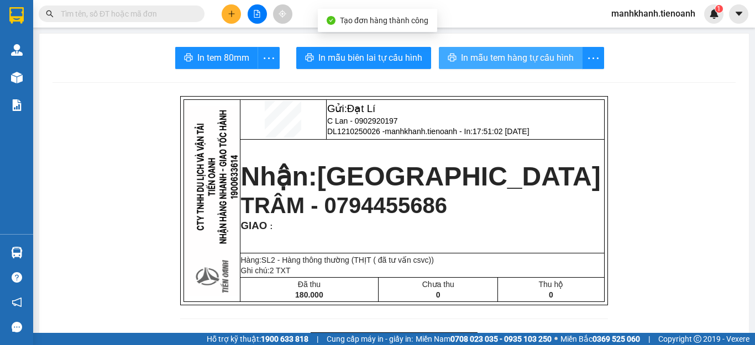
click at [501, 65] on span "In mẫu tem hàng tự cấu hình" at bounding box center [517, 58] width 113 height 14
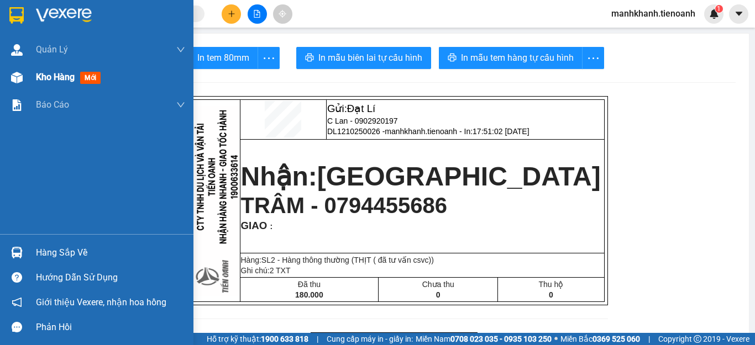
click at [60, 82] on span "Kho hàng" at bounding box center [55, 77] width 39 height 10
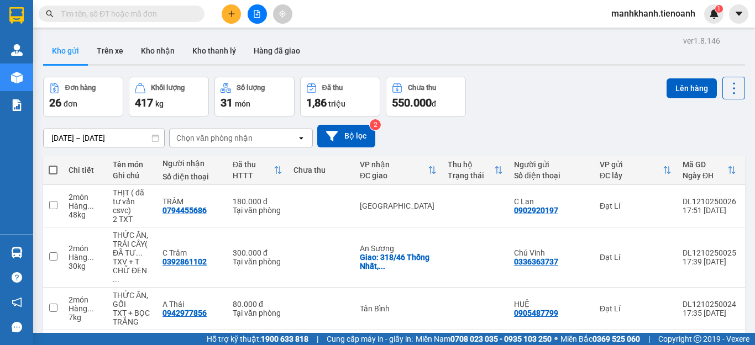
click at [229, 17] on icon "plus" at bounding box center [232, 14] width 8 height 8
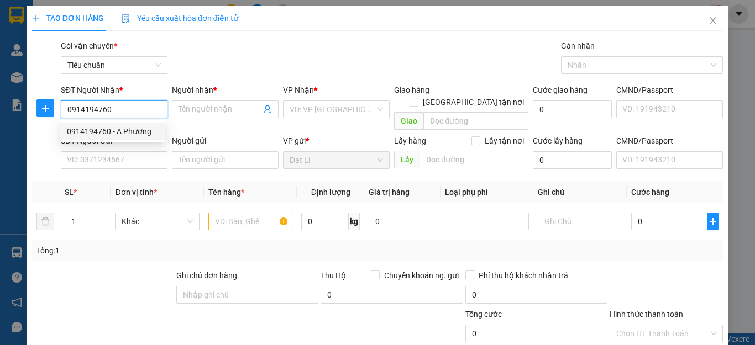
click at [128, 136] on div "0914194760 - A Phương" at bounding box center [113, 131] width 92 height 12
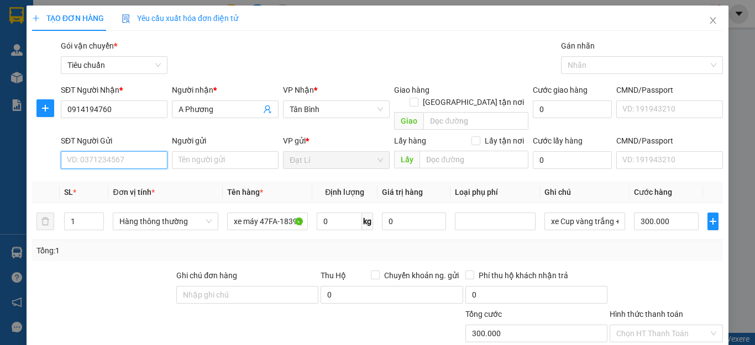
click at [113, 151] on input "SĐT Người Gửi" at bounding box center [114, 160] width 107 height 18
click at [109, 247] on div "Tổng: 1" at bounding box center [377, 250] width 691 height 21
drag, startPoint x: 116, startPoint y: 271, endPoint x: 211, endPoint y: 233, distance: 101.9
click at [117, 270] on div at bounding box center [103, 289] width 144 height 39
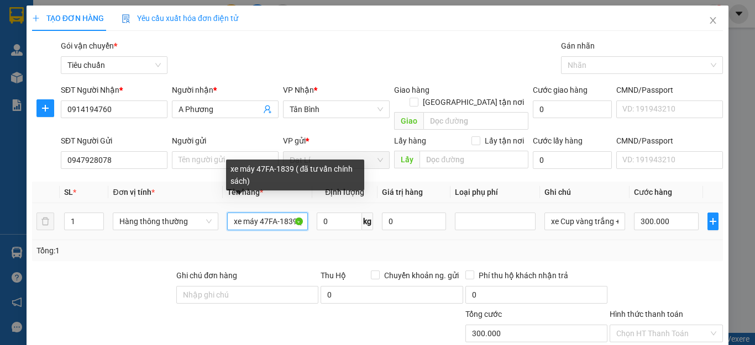
drag, startPoint x: 285, startPoint y: 209, endPoint x: 86, endPoint y: 218, distance: 199.7
click at [87, 220] on tr "1 Hàng thông thường xe máy 47FA-1839 ( đã tư vấn chính sách) 0 kg 0 xe Cup vàng…" at bounding box center [377, 221] width 691 height 37
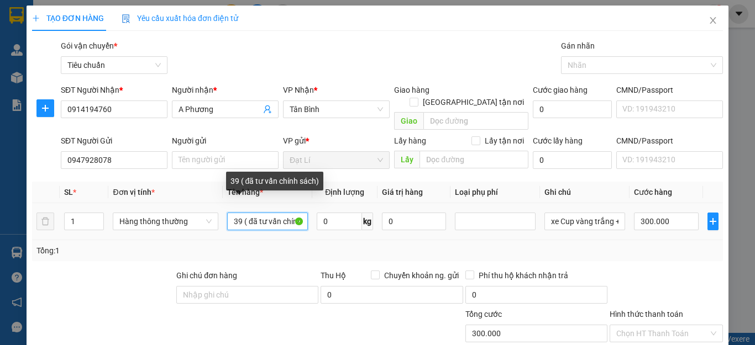
click at [241, 213] on input "39 ( đã tư vấn chính sách)" at bounding box center [267, 222] width 81 height 18
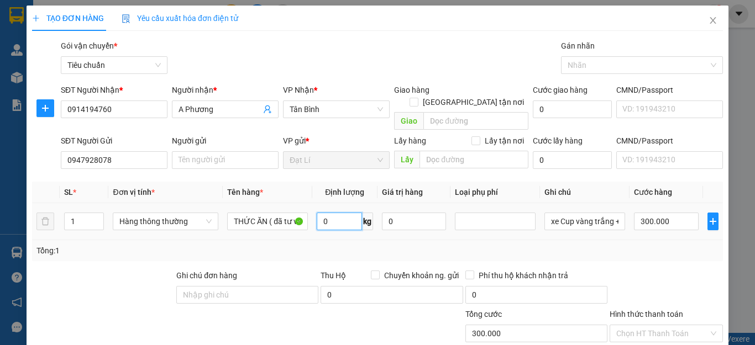
click at [347, 215] on input "0" at bounding box center [339, 222] width 45 height 18
click at [530, 245] on div "Tổng: 1" at bounding box center [377, 251] width 682 height 12
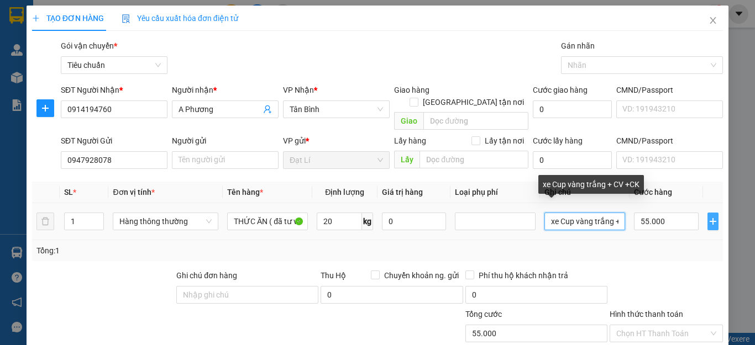
drag, startPoint x: 544, startPoint y: 212, endPoint x: 698, endPoint y: 211, distance: 154.7
click at [698, 211] on tr "1 Hàng thông thường THỨC ĂN ( đã tư vấn chính sách) 20 kg 0 xe Cup vàng trắng +…" at bounding box center [377, 221] width 691 height 37
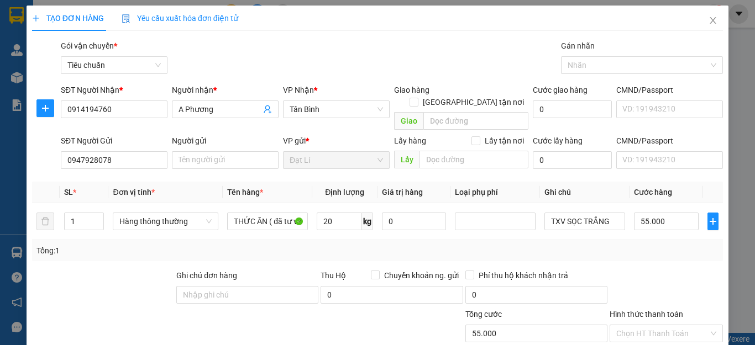
drag, startPoint x: 645, startPoint y: 267, endPoint x: 654, endPoint y: 241, distance: 27.8
click at [646, 270] on div at bounding box center [665, 289] width 115 height 39
click at [666, 213] on input "55.000" at bounding box center [666, 222] width 65 height 18
click at [652, 249] on div "Transit Pickup Surcharge Ids Transit Deliver Surcharge Ids Transit Deliver Surc…" at bounding box center [377, 257] width 691 height 434
click at [644, 325] on input "Hình thức thanh toán" at bounding box center [662, 333] width 92 height 17
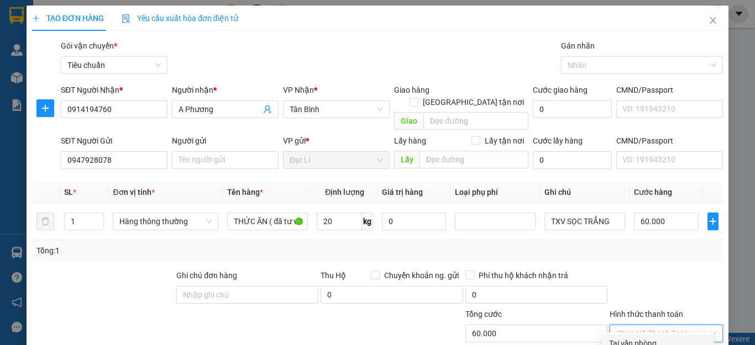
click at [645, 338] on div "Tại văn phòng" at bounding box center [658, 344] width 98 height 12
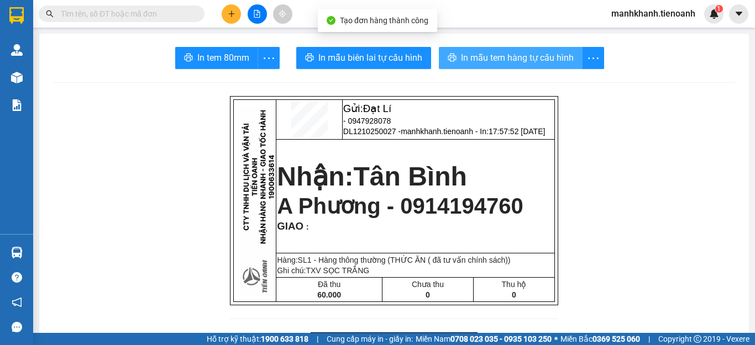
click at [491, 61] on span "In mẫu tem hàng tự cấu hình" at bounding box center [517, 58] width 113 height 14
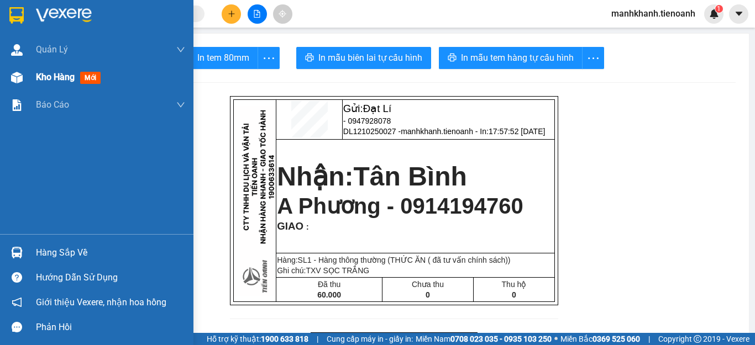
click at [41, 78] on span "Kho hàng" at bounding box center [55, 77] width 39 height 10
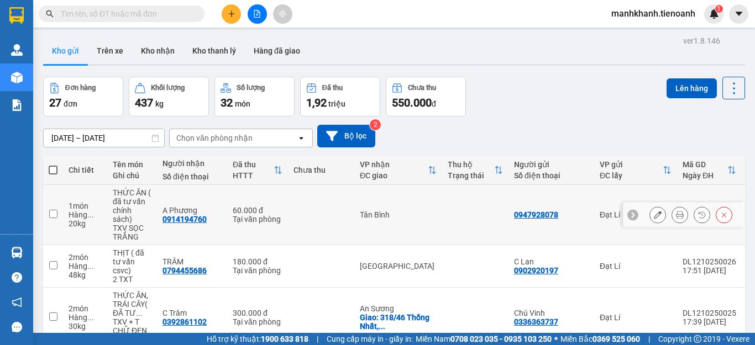
click at [325, 214] on td at bounding box center [321, 215] width 66 height 60
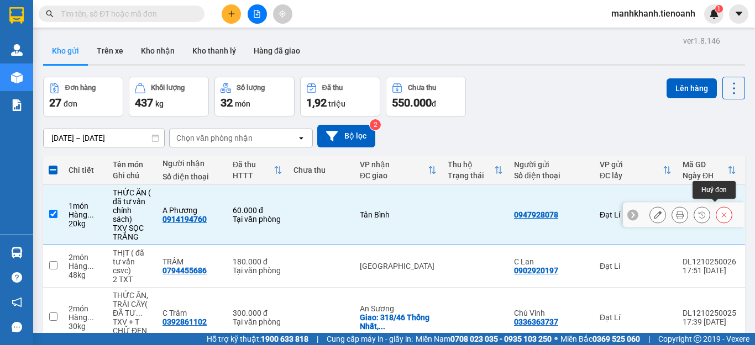
click at [720, 213] on icon at bounding box center [724, 215] width 8 height 8
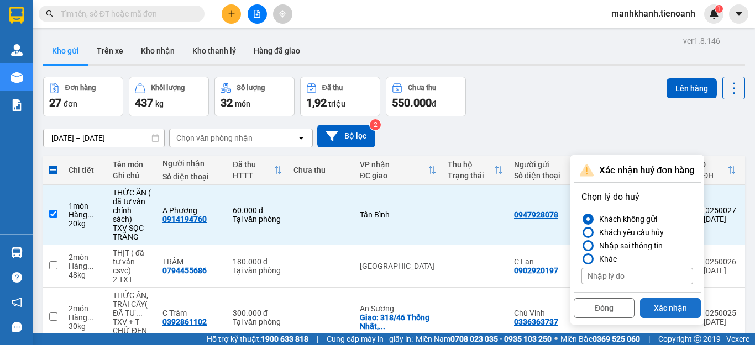
click at [679, 312] on button "Xác nhận" at bounding box center [670, 308] width 61 height 20
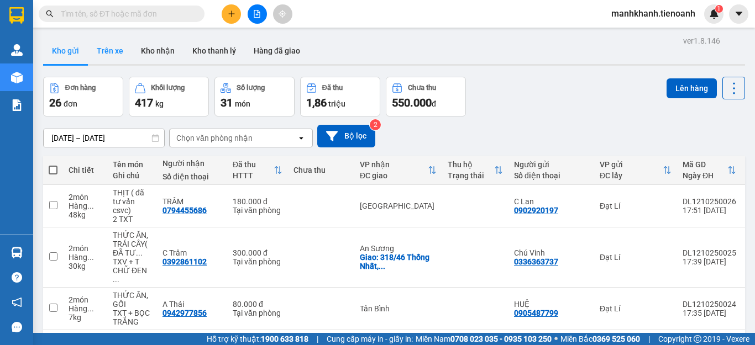
click at [114, 50] on button "Trên xe" at bounding box center [110, 51] width 44 height 27
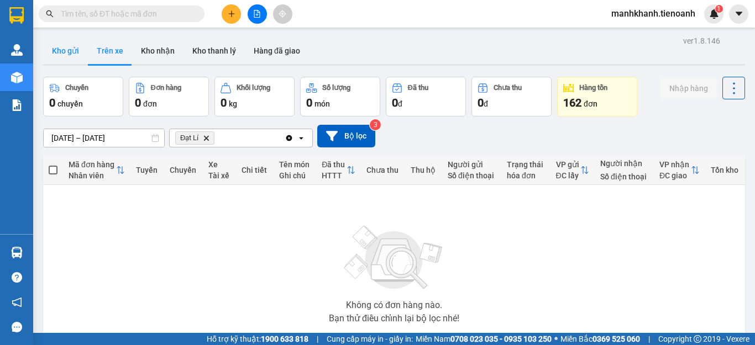
click at [66, 53] on button "Kho gửi" at bounding box center [65, 51] width 45 height 27
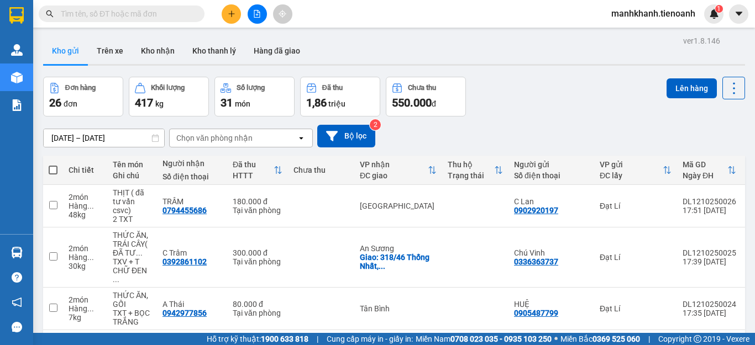
click at [238, 28] on section "Kết quả tìm kiếm ( 0 ) Bộ lọc No Data manhkhanh.tienoanh 1 Quản Lý Quản lý khác…" at bounding box center [377, 172] width 755 height 345
click at [236, 15] on button at bounding box center [231, 13] width 19 height 19
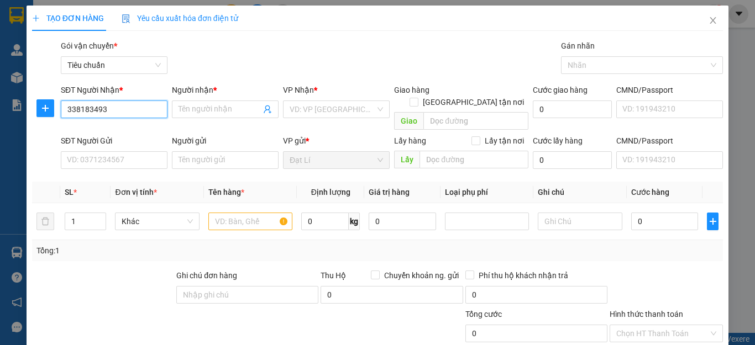
click at [67, 111] on input "338183493" at bounding box center [114, 110] width 107 height 18
click at [99, 130] on div "0338183493 - A MỪNG" at bounding box center [113, 131] width 92 height 12
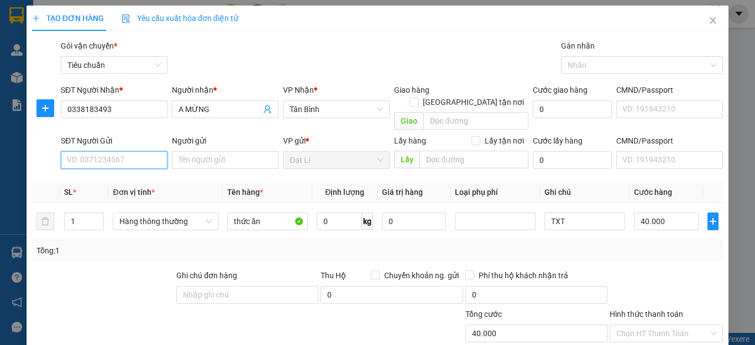
click at [127, 151] on input "SĐT Người Gửi" at bounding box center [114, 160] width 107 height 18
click at [122, 172] on div "0935474854 - DUYÊN" at bounding box center [113, 170] width 92 height 12
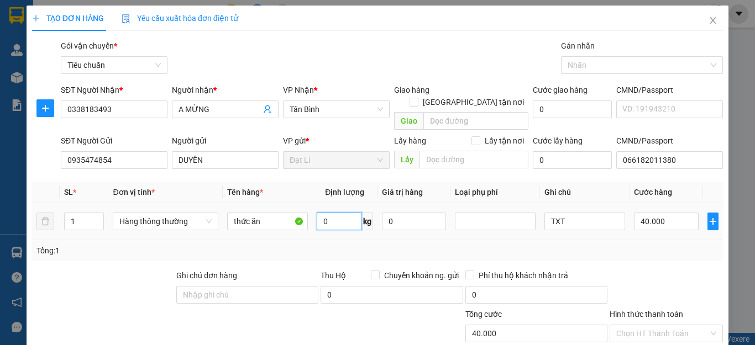
click at [343, 213] on input "0" at bounding box center [339, 222] width 45 height 18
drag, startPoint x: 376, startPoint y: 231, endPoint x: 573, endPoint y: 208, distance: 198.0
click at [402, 240] on div "Tổng: 1" at bounding box center [377, 250] width 691 height 21
click at [573, 213] on input "TXT" at bounding box center [584, 222] width 81 height 18
click at [664, 254] on div "Transit Pickup Surcharge Ids Transit Deliver Surcharge Ids Transit Deliver Surc…" at bounding box center [377, 257] width 691 height 434
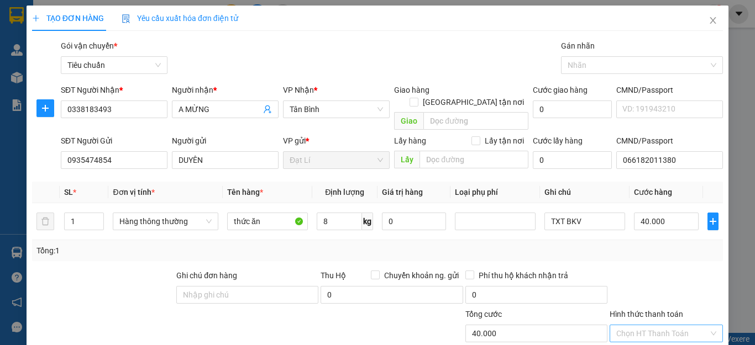
click at [646, 325] on input "Hình thức thanh toán" at bounding box center [662, 333] width 92 height 17
click at [647, 338] on div "Tại văn phòng" at bounding box center [658, 344] width 98 height 12
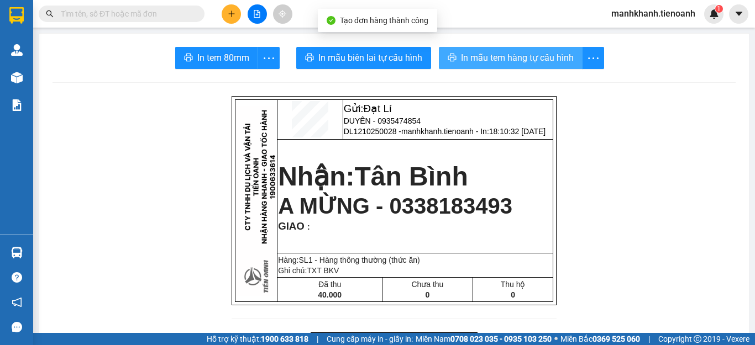
click at [516, 57] on span "In mẫu tem hàng tự cấu hình" at bounding box center [517, 58] width 113 height 14
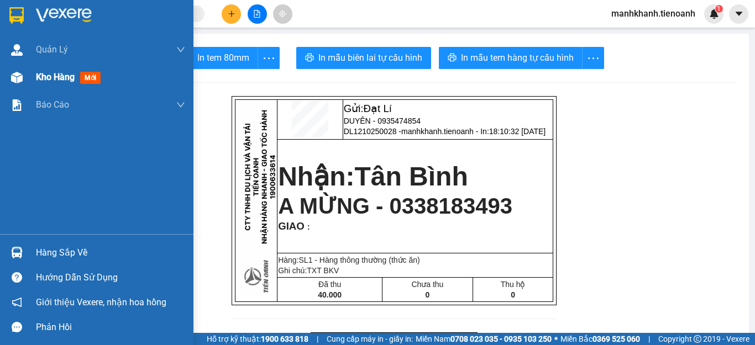
click at [52, 73] on span "Kho hàng" at bounding box center [55, 77] width 39 height 10
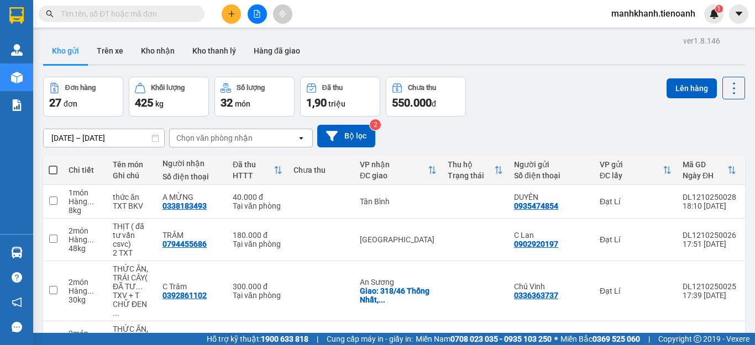
click at [49, 170] on span at bounding box center [53, 170] width 9 height 9
click at [53, 165] on input "checkbox" at bounding box center [53, 165] width 0 height 0
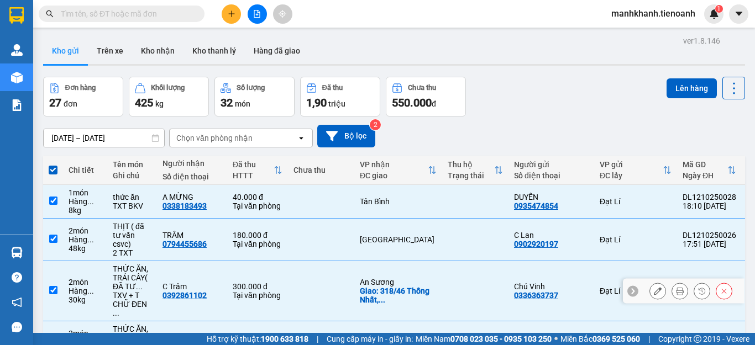
click at [52, 286] on input "checkbox" at bounding box center [53, 290] width 8 height 8
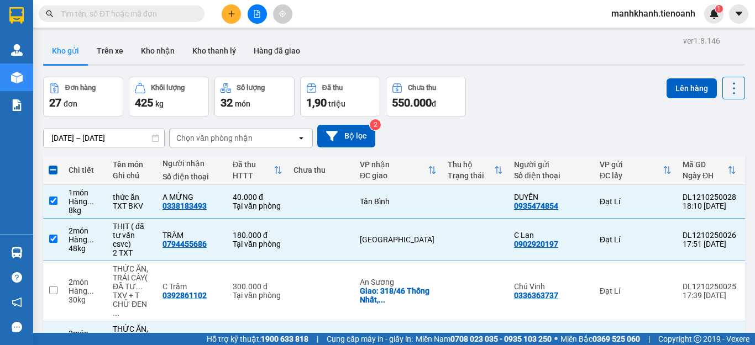
click at [681, 90] on button "Lên hàng" at bounding box center [691, 88] width 50 height 20
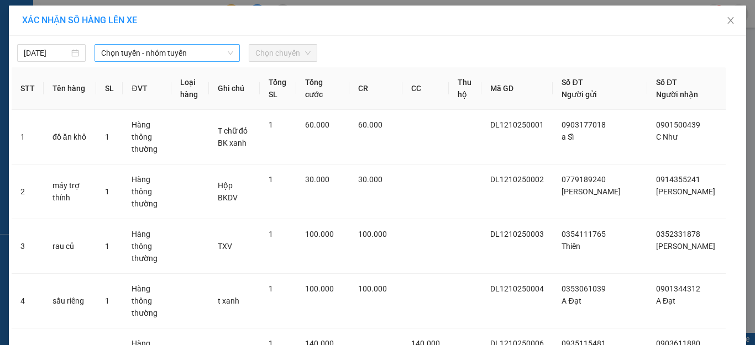
click at [129, 52] on span "Chọn tuyến - nhóm tuyến" at bounding box center [167, 53] width 132 height 17
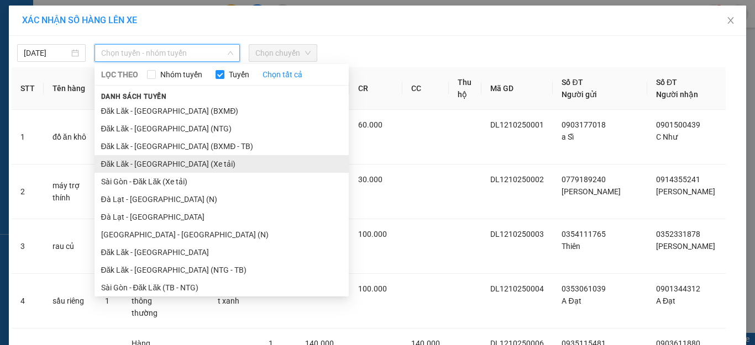
click at [144, 161] on li "Đăk Lăk - [GEOGRAPHIC_DATA] (Xe tải)" at bounding box center [221, 164] width 254 height 18
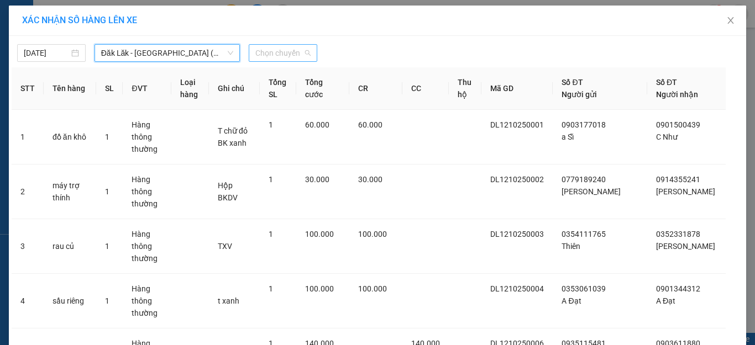
click at [263, 55] on span "Chọn chuyến" at bounding box center [282, 53] width 55 height 17
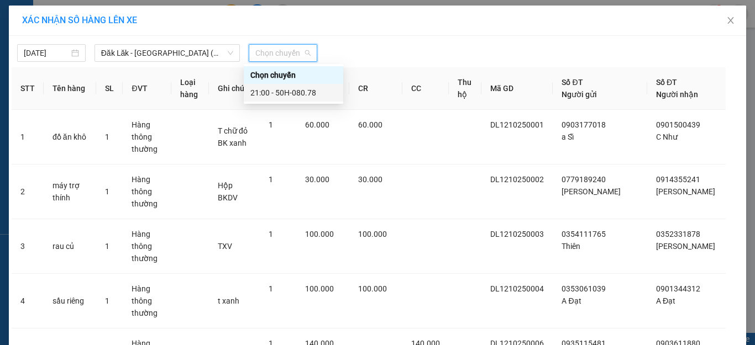
click at [271, 92] on div "21:00 - 50H-080.78" at bounding box center [293, 93] width 86 height 12
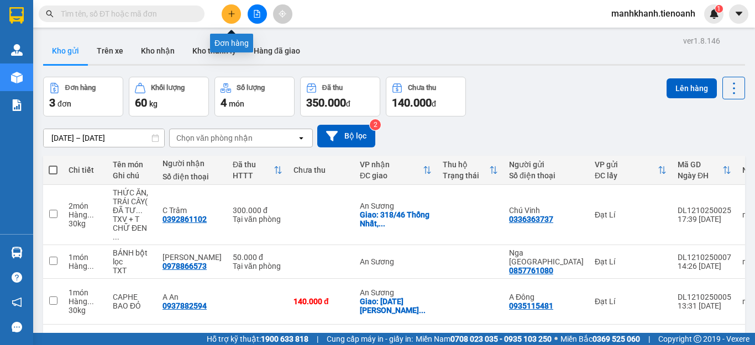
click at [228, 18] on button at bounding box center [231, 13] width 19 height 19
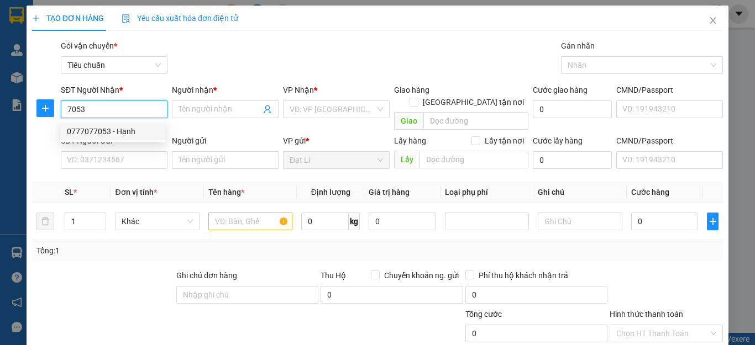
click at [94, 134] on div "0777077053 - Hạnh" at bounding box center [113, 131] width 92 height 12
type input "0777077053"
type input "Hạnh"
type input "70.000"
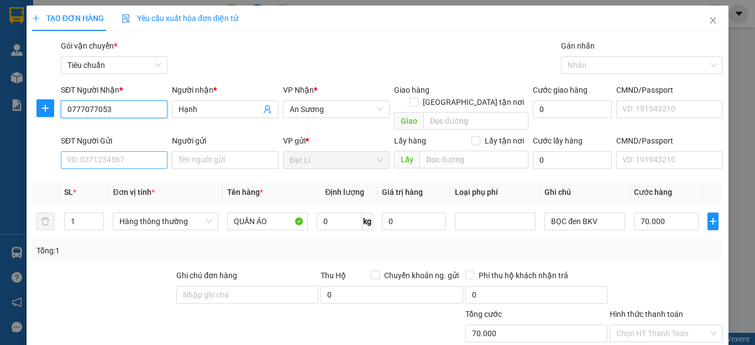
type input "0777077053"
click at [95, 151] on input "SĐT Người Gửi" at bounding box center [114, 160] width 107 height 18
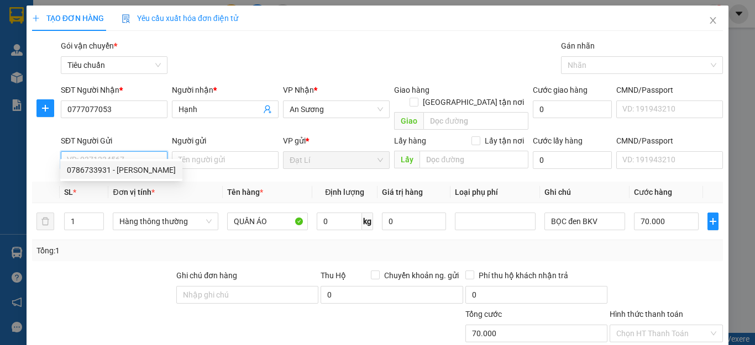
click at [102, 176] on div "0786733931 - [PERSON_NAME]" at bounding box center [121, 170] width 122 height 18
type input "0786733931"
type input "[PERSON_NAME]"
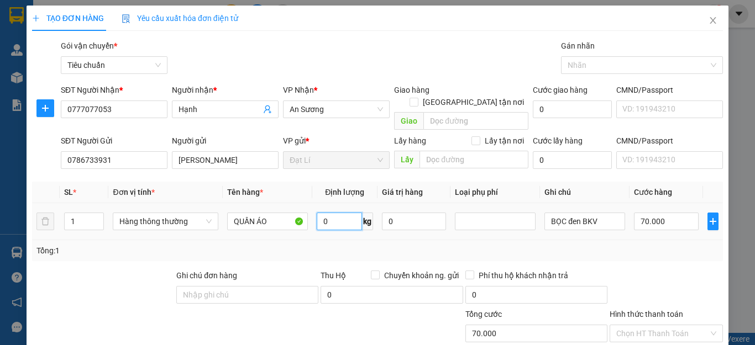
click at [326, 213] on input "0" at bounding box center [339, 222] width 45 height 18
type input "54"
click at [631, 270] on div at bounding box center [665, 289] width 115 height 39
type input "100.000"
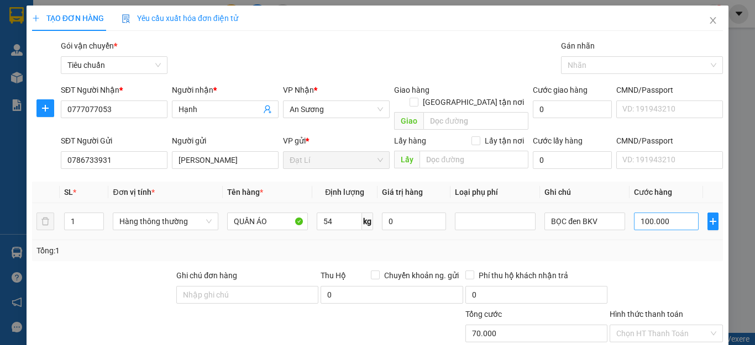
type input "100.000"
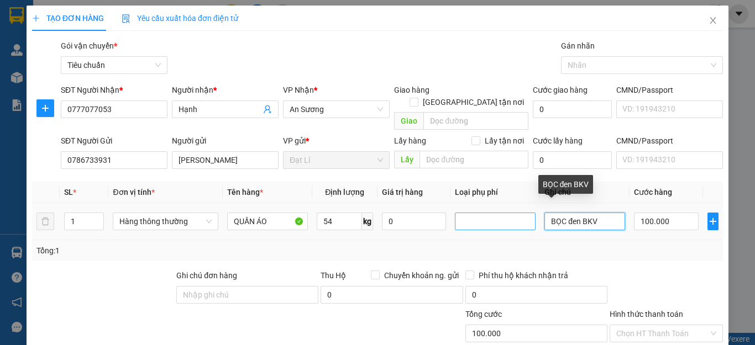
drag, startPoint x: 599, startPoint y: 212, endPoint x: 485, endPoint y: 213, distance: 114.4
click at [490, 214] on tr "1 Hàng thông thường QUẦN ÁO 54 kg 0 BỌC đen BKV 100.000" at bounding box center [377, 221] width 691 height 37
type input "BAO XANH"
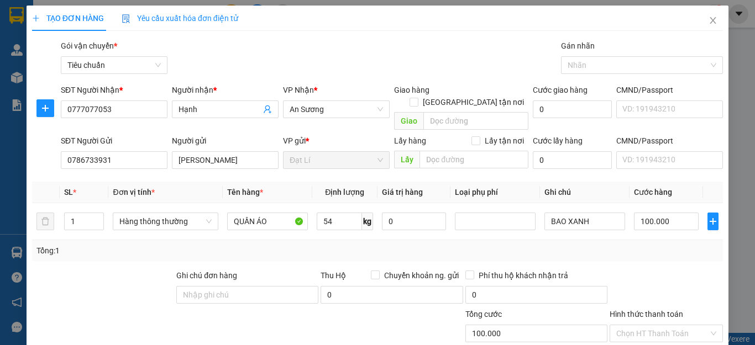
click at [649, 270] on div at bounding box center [665, 289] width 115 height 39
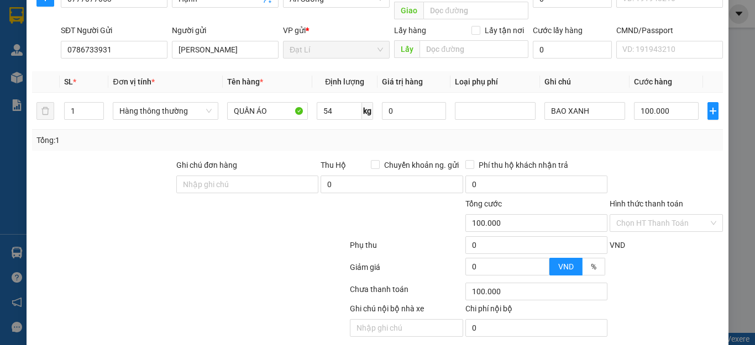
scroll to position [138, 0]
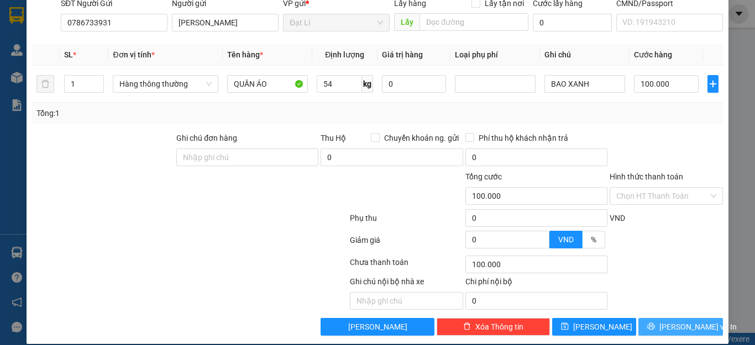
click at [674, 321] on span "[PERSON_NAME] và In" at bounding box center [697, 327] width 77 height 12
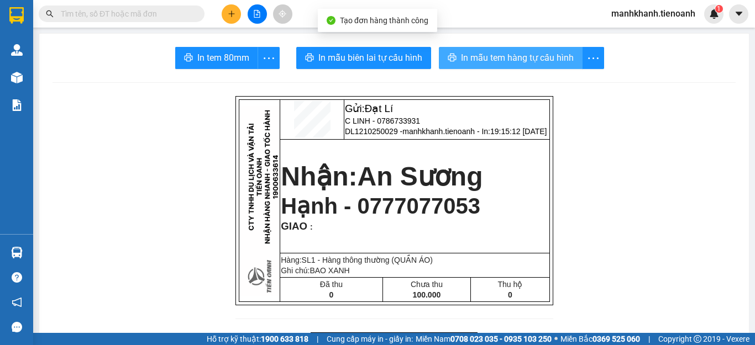
click at [528, 58] on span "In mẫu tem hàng tự cấu hình" at bounding box center [517, 58] width 113 height 14
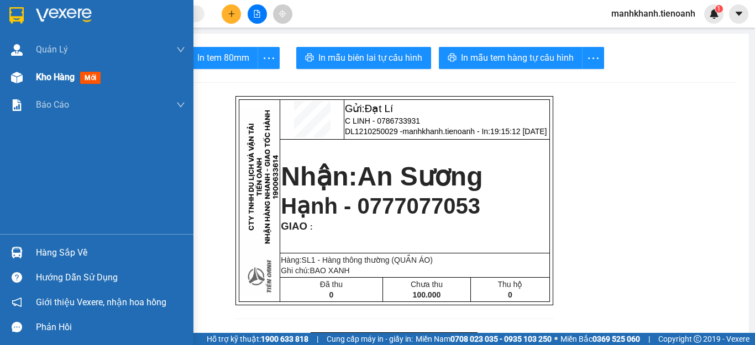
click at [50, 79] on span "Kho hàng" at bounding box center [55, 77] width 39 height 10
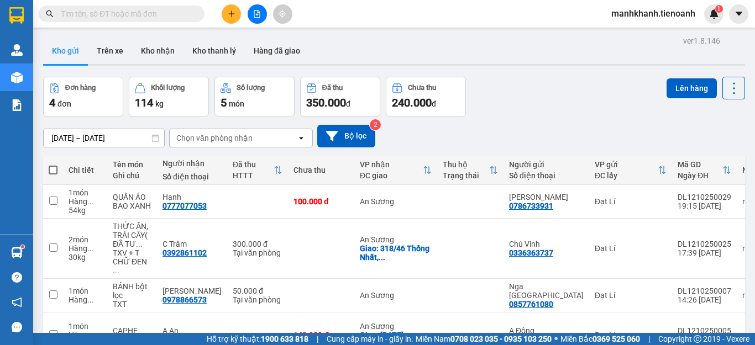
click at [51, 170] on span at bounding box center [53, 170] width 9 height 9
click at [53, 165] on input "checkbox" at bounding box center [53, 165] width 0 height 0
checkbox input "true"
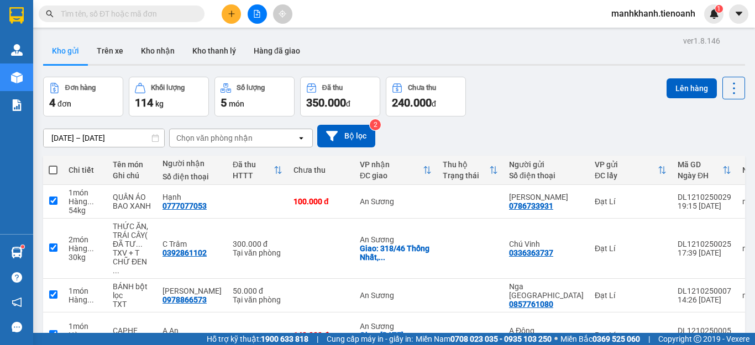
checkbox input "true"
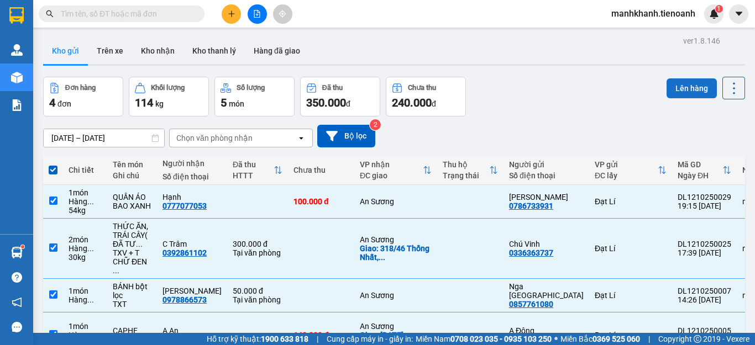
click at [680, 91] on button "Lên hàng" at bounding box center [691, 88] width 50 height 20
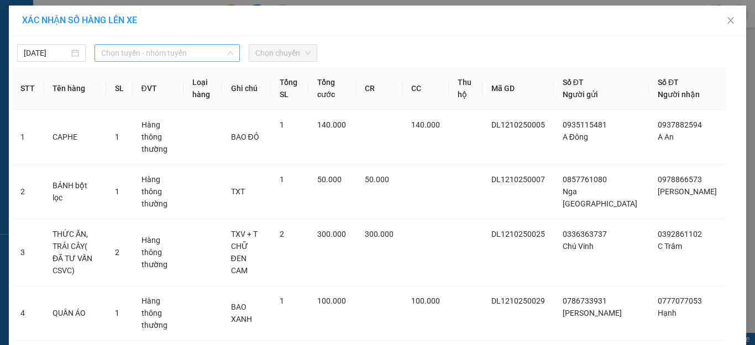
click at [149, 51] on span "Chọn tuyến - nhóm tuyến" at bounding box center [167, 53] width 132 height 17
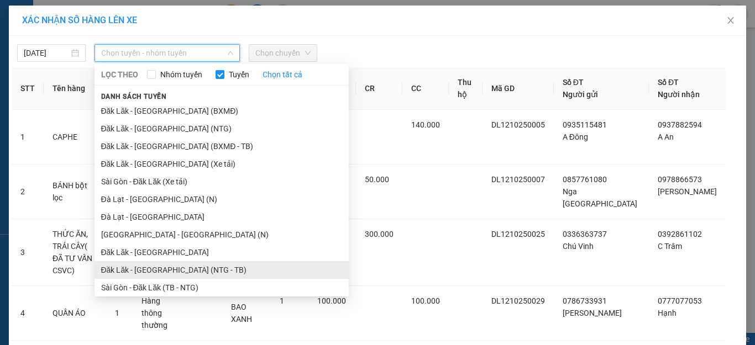
click at [138, 269] on li "Đăk Lăk - [GEOGRAPHIC_DATA] (NTG - TB)" at bounding box center [221, 270] width 254 height 18
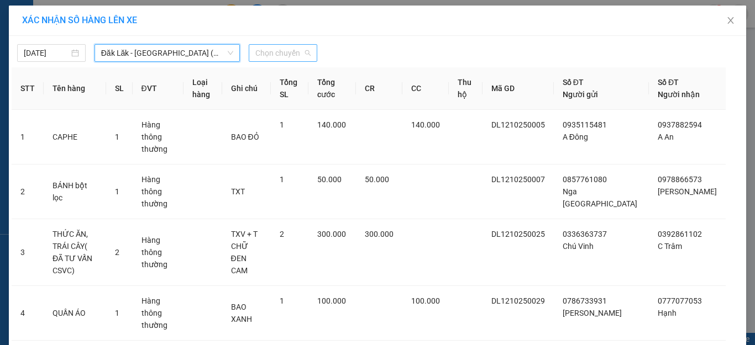
click at [283, 51] on span "Chọn chuyến" at bounding box center [282, 53] width 55 height 17
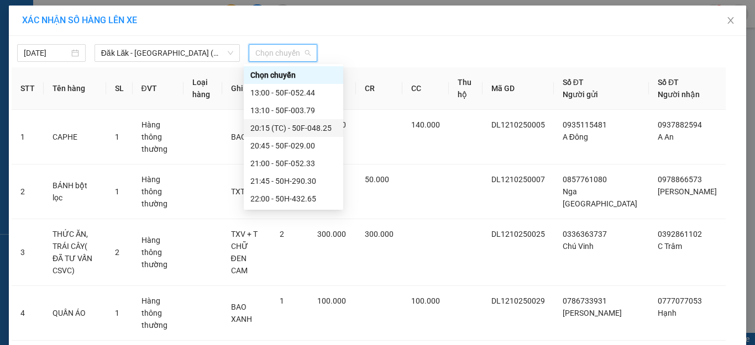
click at [262, 128] on div "20:15 (TC) - 50F-048.25" at bounding box center [293, 128] width 86 height 12
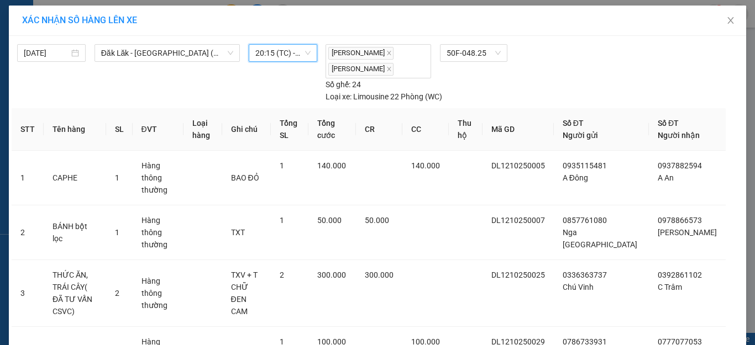
scroll to position [81, 0]
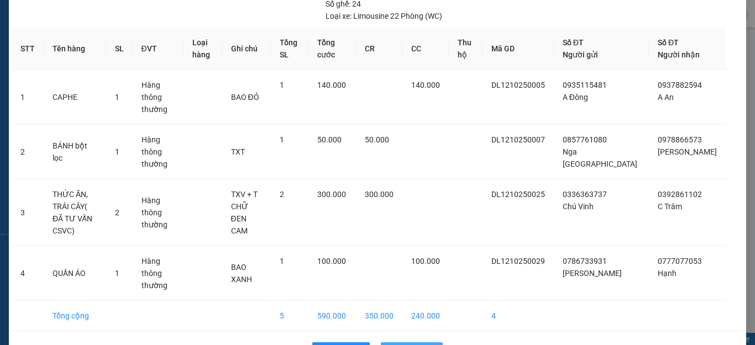
click at [416, 345] on span "Lên hàng" at bounding box center [418, 351] width 32 height 12
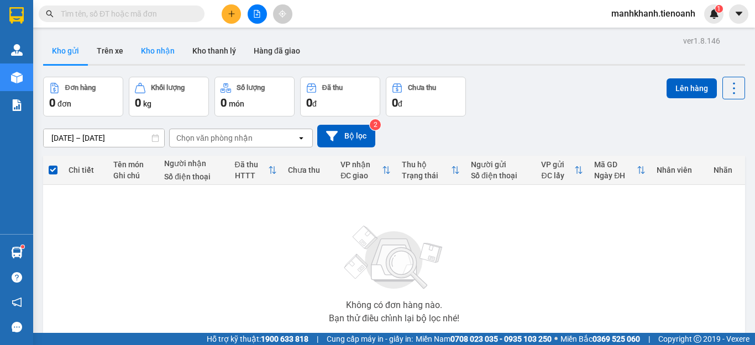
click at [164, 51] on button "Kho nhận" at bounding box center [157, 51] width 51 height 27
